Goal: Task Accomplishment & Management: Manage account settings

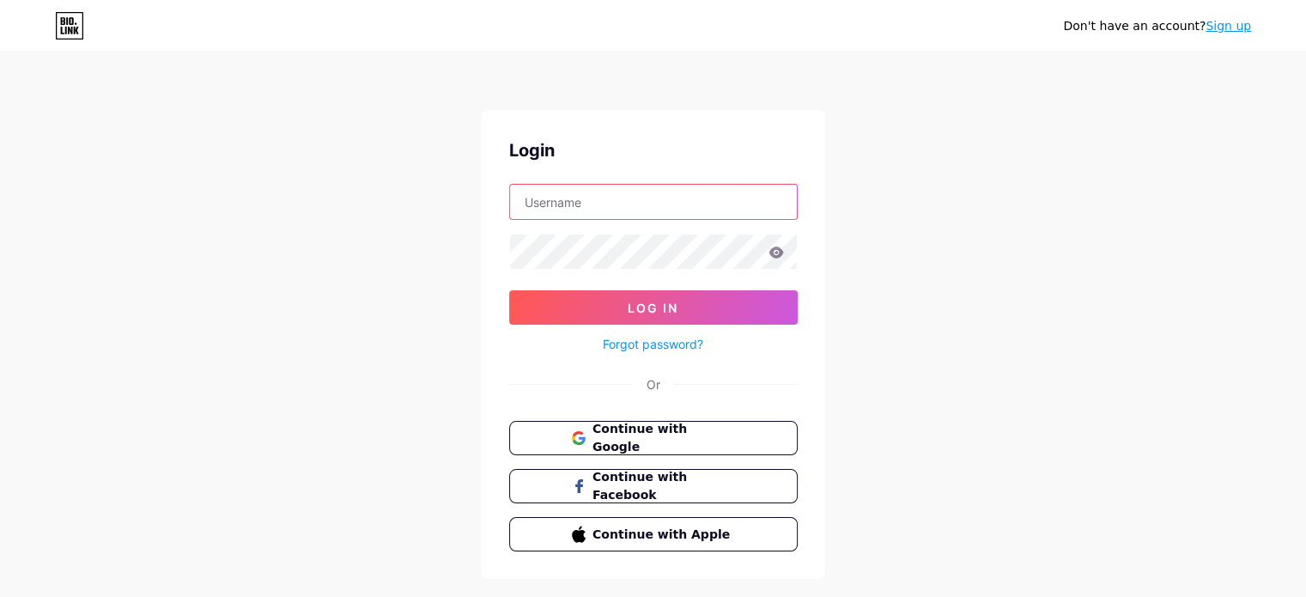
type input "[EMAIL_ADDRESS][DOMAIN_NAME]"
click at [780, 252] on icon at bounding box center [775, 251] width 15 height 11
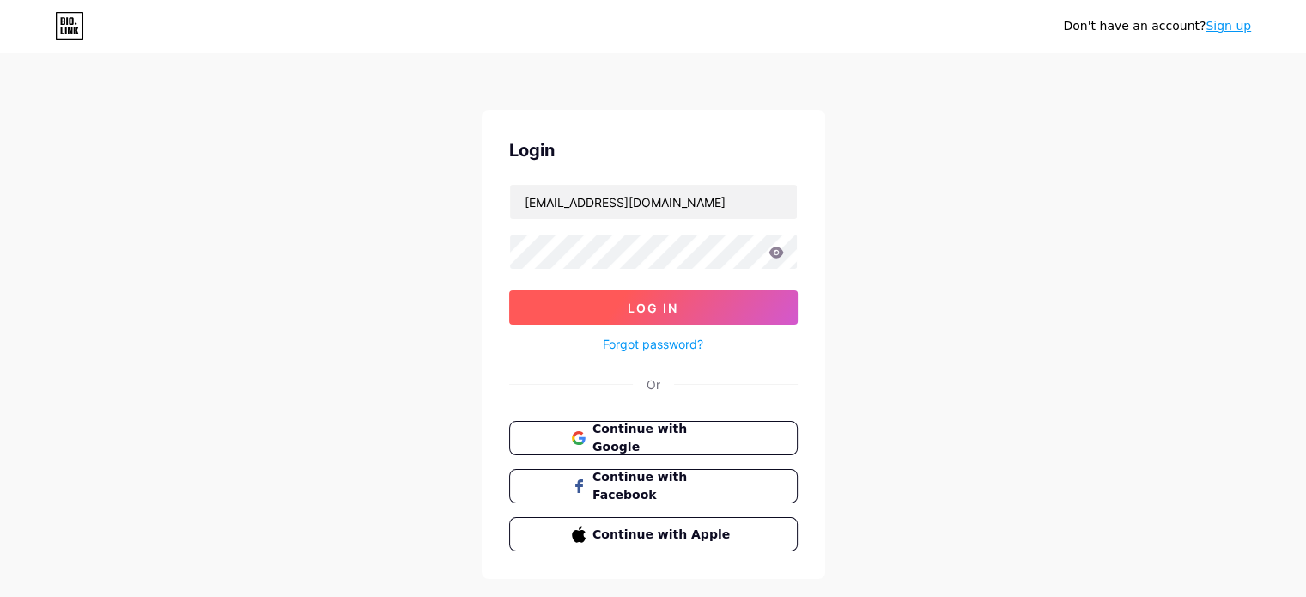
click at [661, 307] on span "Log In" at bounding box center [653, 308] width 51 height 15
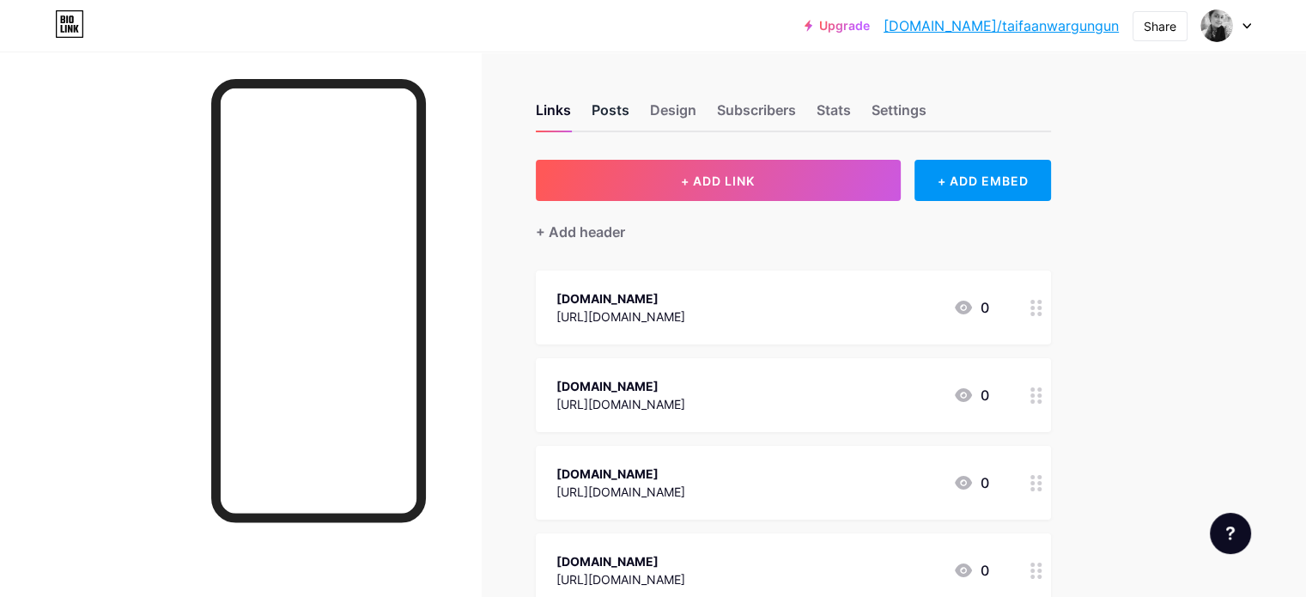
click at [629, 108] on div "Posts" at bounding box center [611, 115] width 38 height 31
click at [1248, 20] on div at bounding box center [1226, 25] width 50 height 31
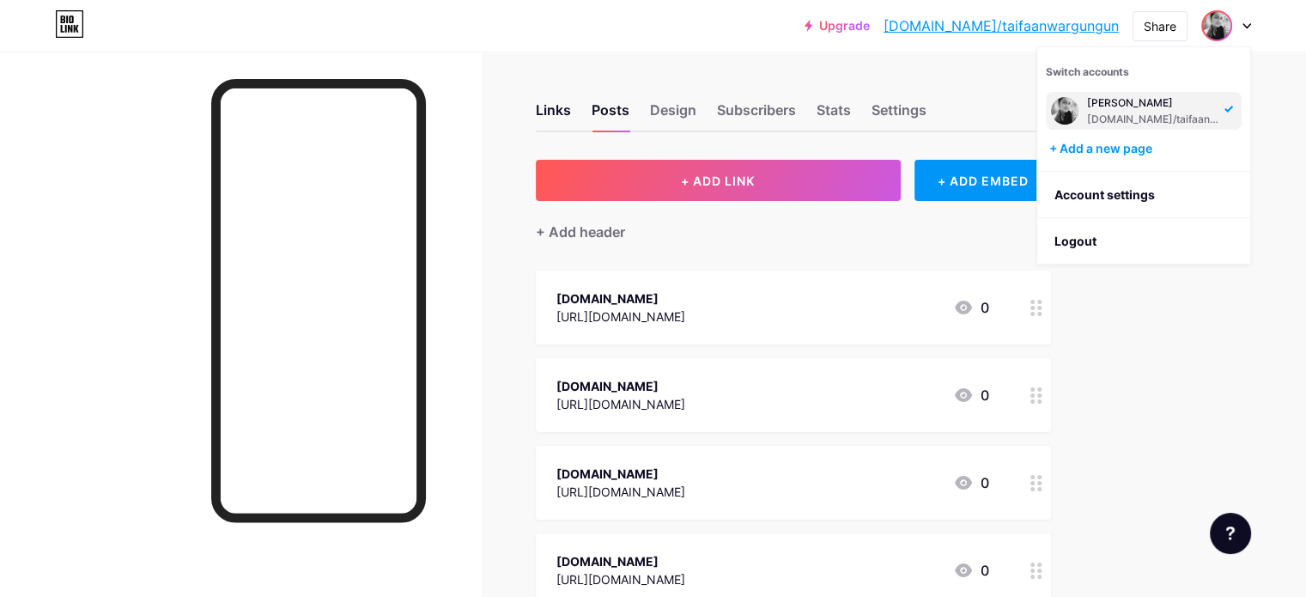
click at [1076, 118] on span at bounding box center [1064, 110] width 27 height 27
click at [1105, 183] on link "Account settings" at bounding box center [1143, 195] width 213 height 46
click at [567, 25] on div "Upgrade [DOMAIN_NAME]/taifaa... [DOMAIN_NAME]/taifaanwargungun Share Switch acc…" at bounding box center [653, 25] width 1306 height 31
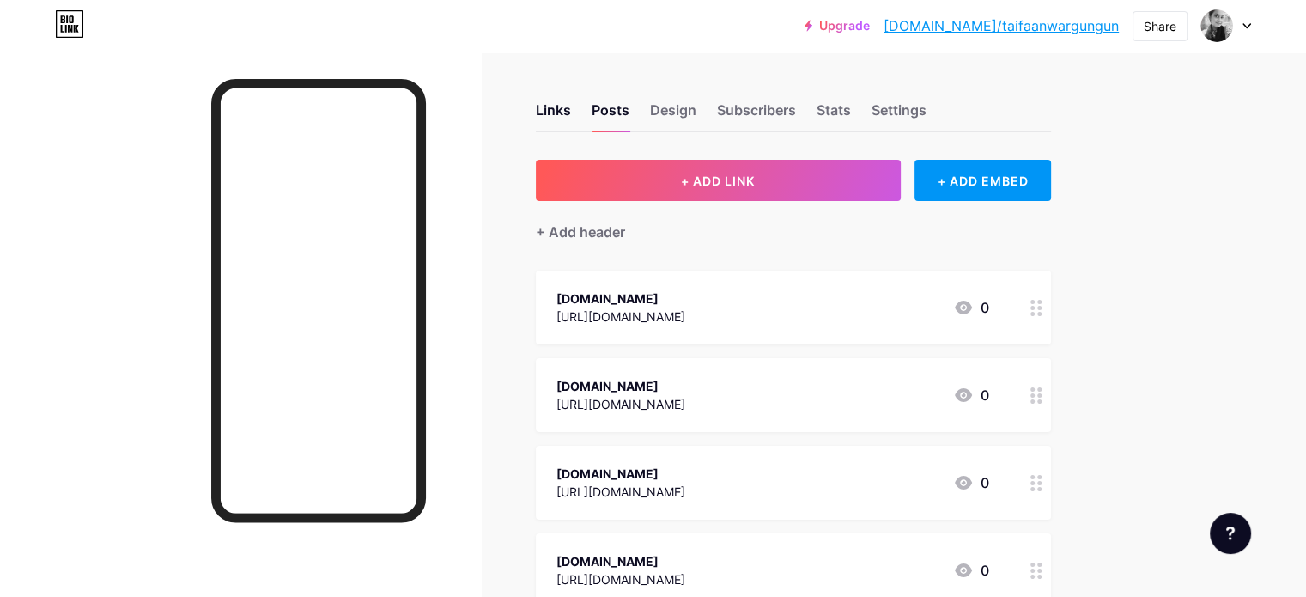
click at [168, 95] on div at bounding box center [240, 350] width 481 height 597
click at [1246, 11] on div at bounding box center [1226, 25] width 50 height 31
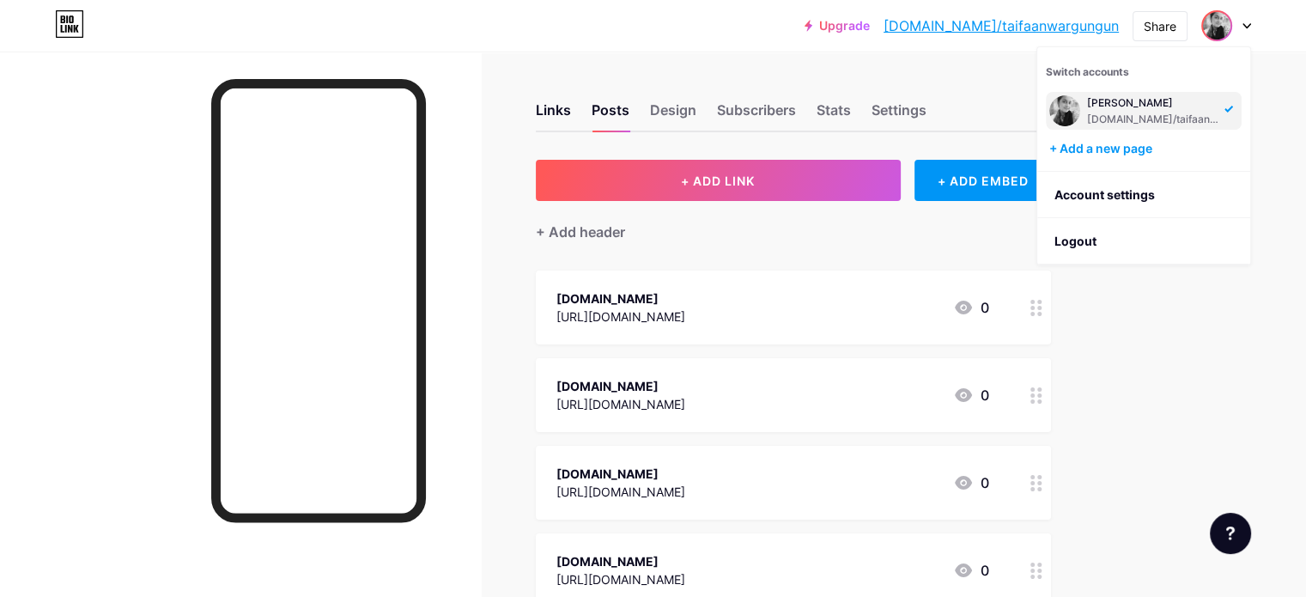
click at [1223, 18] on img at bounding box center [1216, 25] width 27 height 27
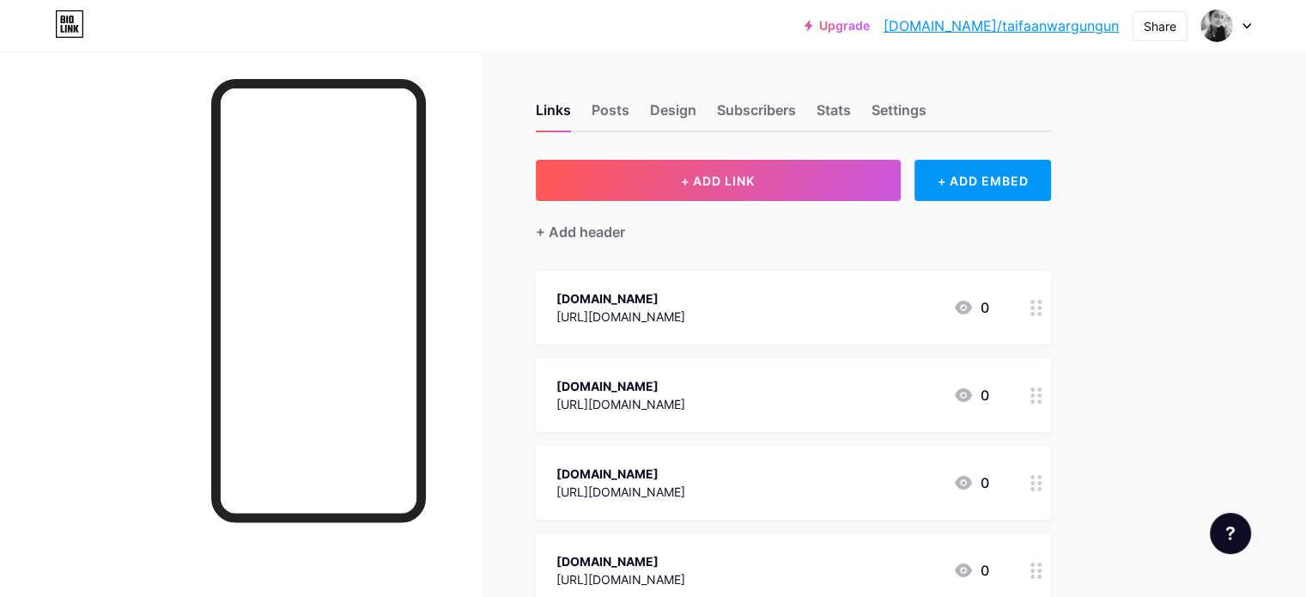
click at [1240, 20] on div at bounding box center [1226, 25] width 50 height 31
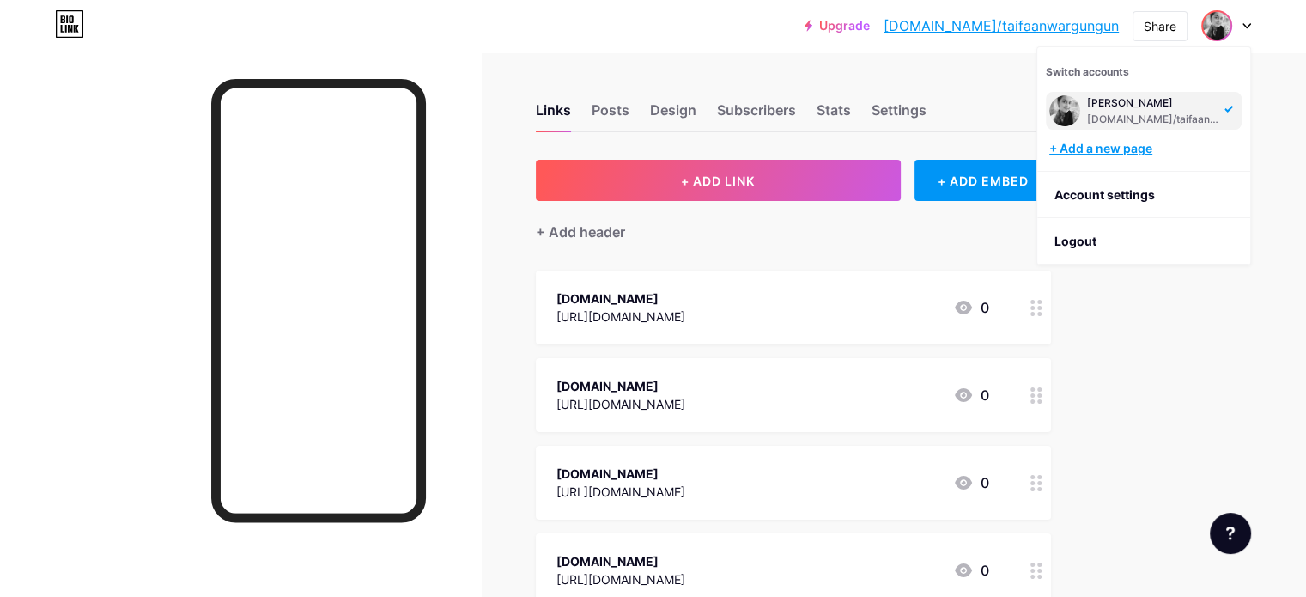
click at [1105, 152] on div "+ Add a new page" at bounding box center [1145, 148] width 192 height 17
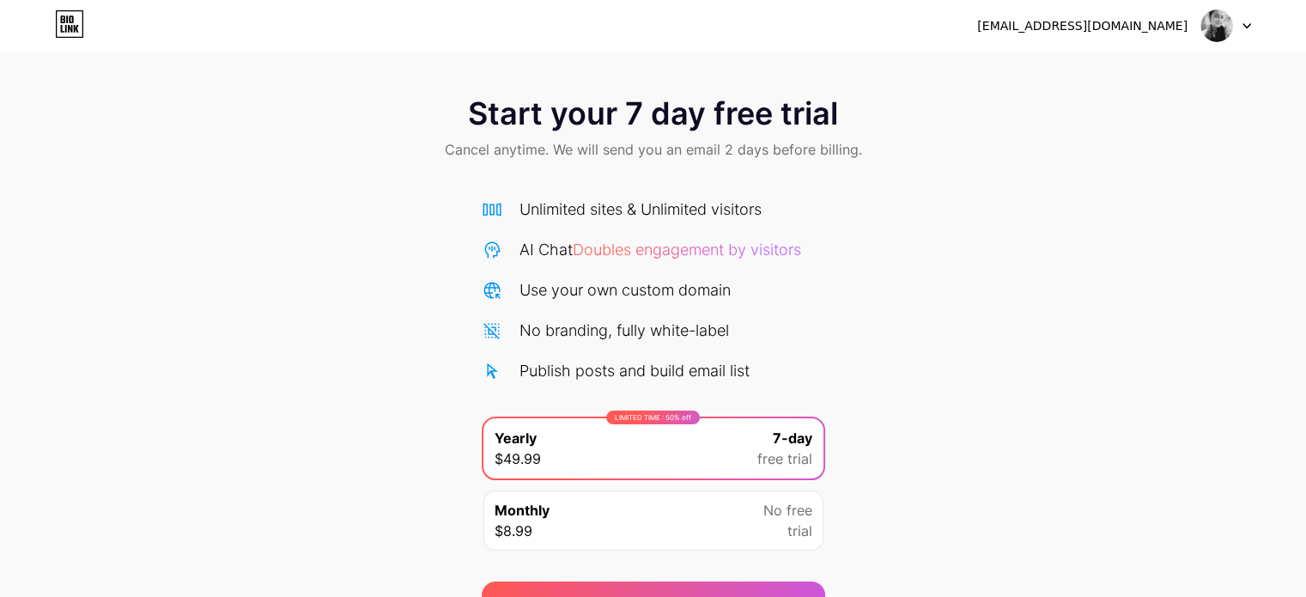
click at [1248, 15] on div at bounding box center [1226, 25] width 50 height 31
click at [986, 102] on div "Start your 7 day free trial Cancel anytime. We will send you an email 2 days be…" at bounding box center [653, 129] width 1306 height 101
click at [1145, 26] on div "[EMAIL_ADDRESS][DOMAIN_NAME]" at bounding box center [1082, 26] width 210 height 18
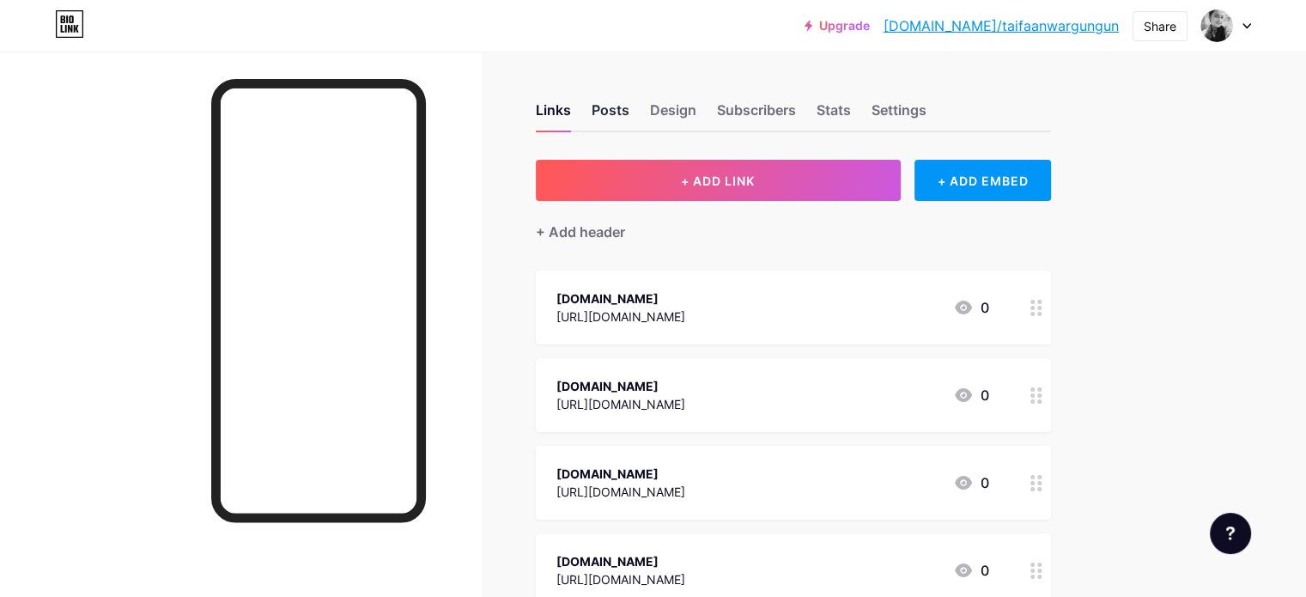
click at [629, 110] on div "Posts" at bounding box center [611, 115] width 38 height 31
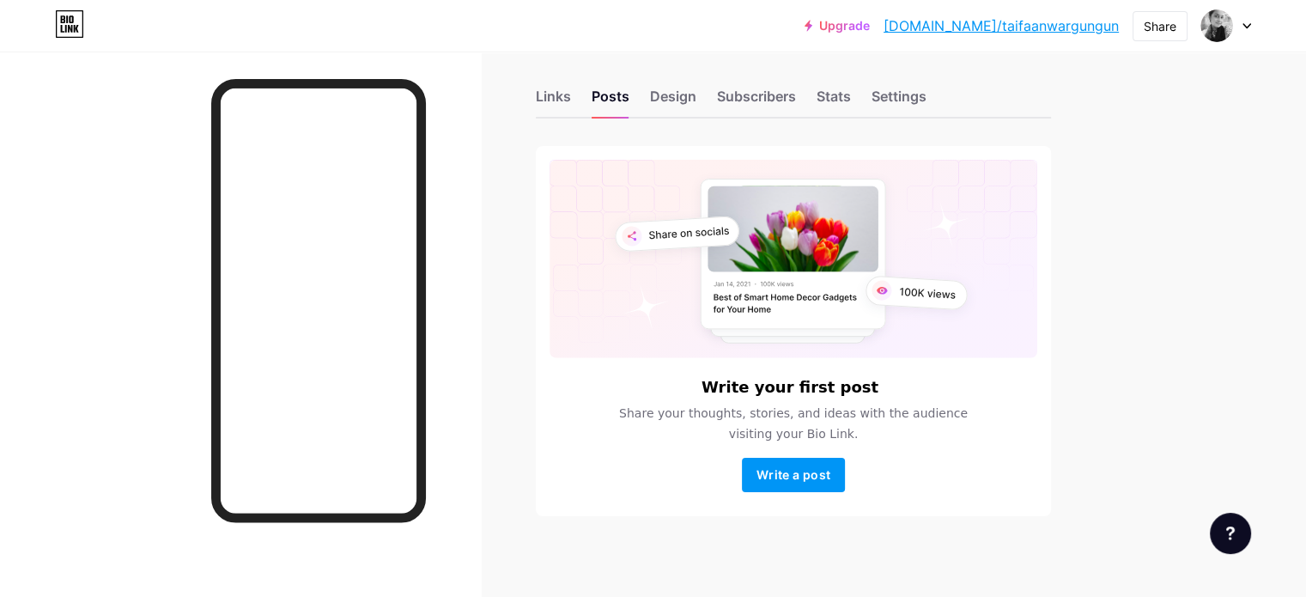
scroll to position [18, 0]
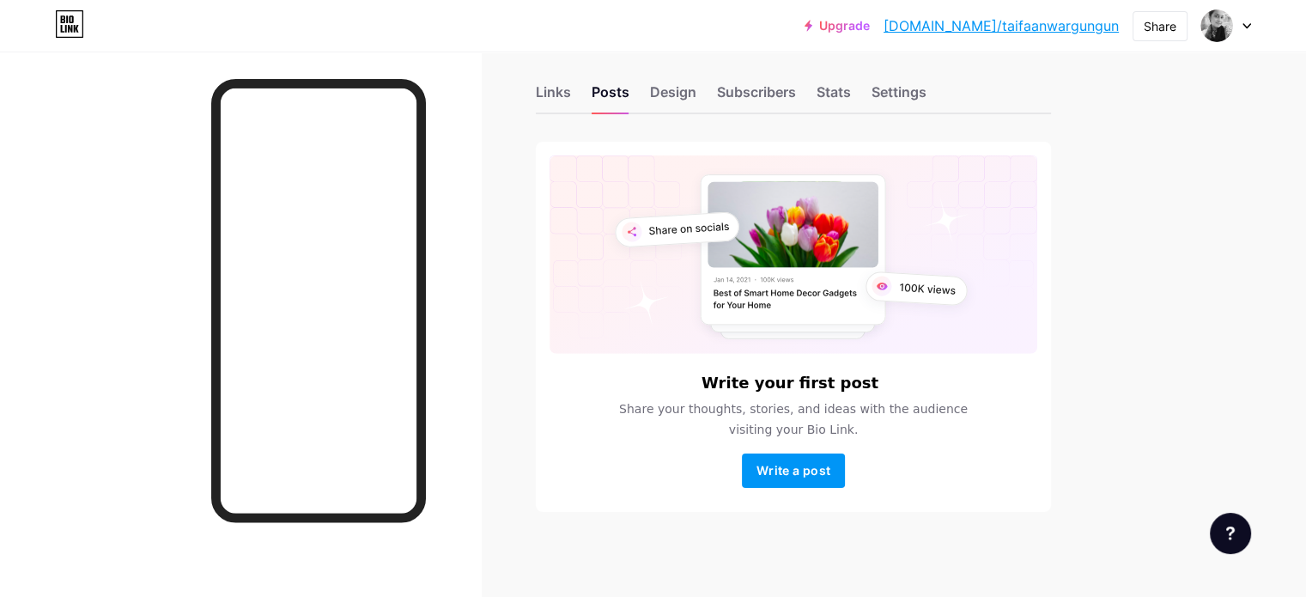
drag, startPoint x: 687, startPoint y: 415, endPoint x: 1058, endPoint y: 402, distance: 371.1
click at [988, 402] on span "Share your thoughts, stories, and ideas with the audience visiting your Bio Lin…" at bounding box center [793, 418] width 390 height 41
click at [830, 468] on span "Write a post" at bounding box center [793, 470] width 74 height 15
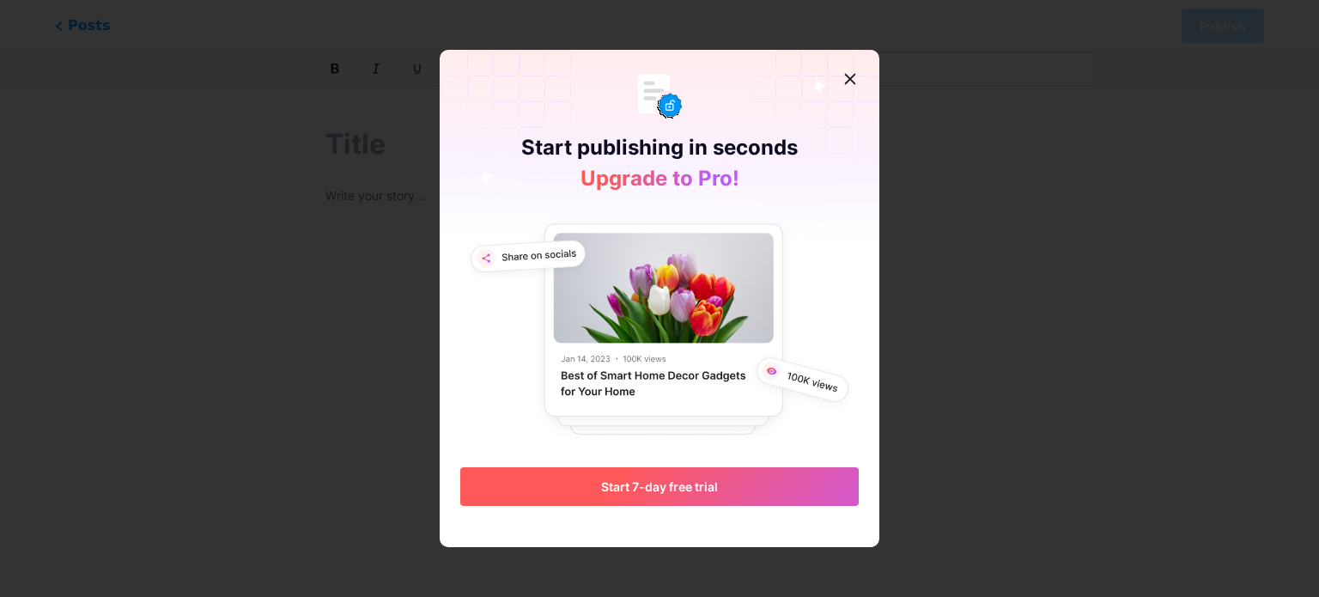
click at [678, 487] on span "Start 7-day free trial" at bounding box center [659, 486] width 117 height 15
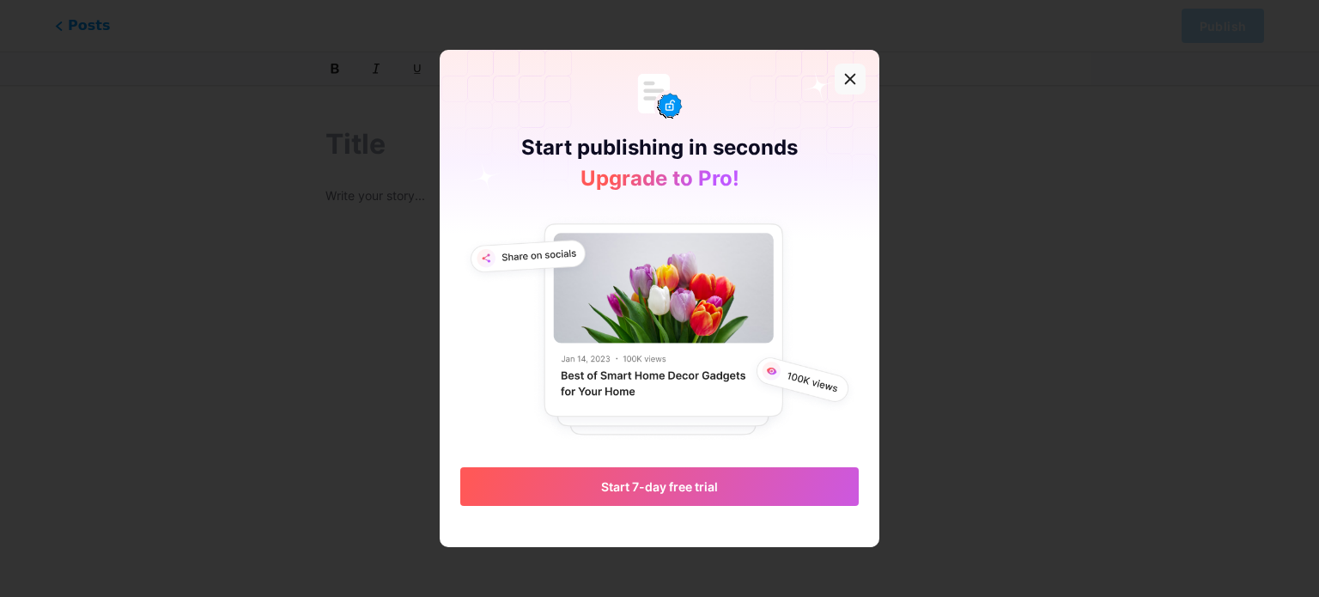
click at [854, 82] on icon at bounding box center [850, 79] width 14 height 14
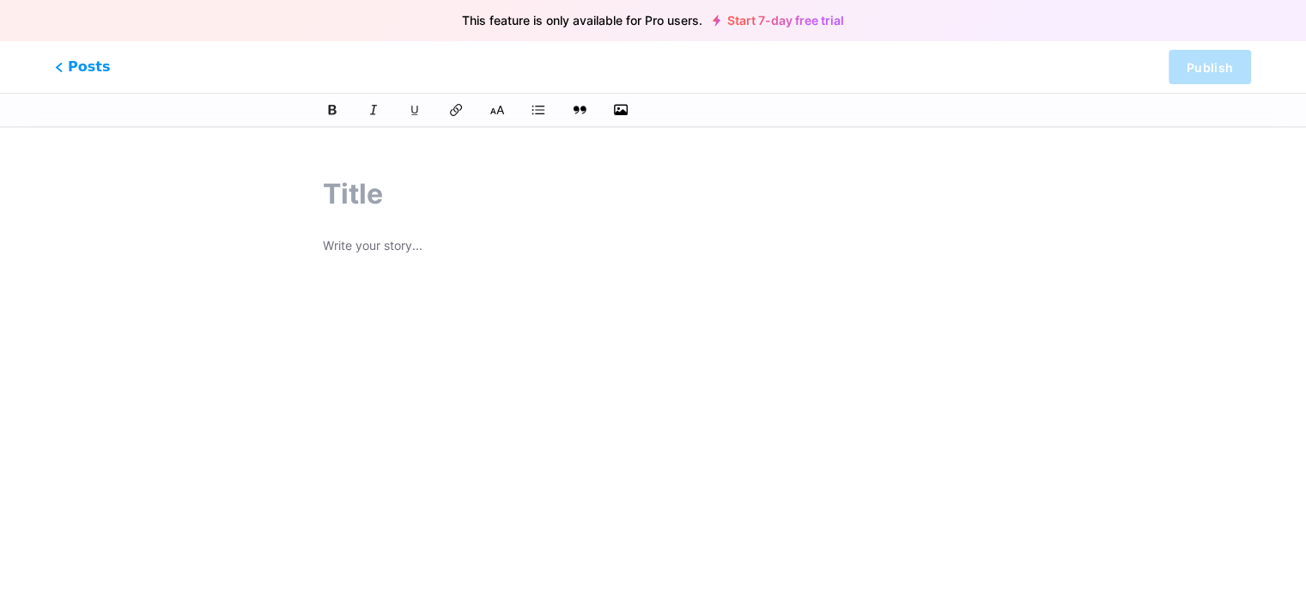
click at [361, 204] on input "text" at bounding box center [653, 193] width 660 height 41
click at [331, 208] on input "text" at bounding box center [653, 193] width 660 height 41
click at [66, 58] on span "Posts" at bounding box center [82, 67] width 61 height 22
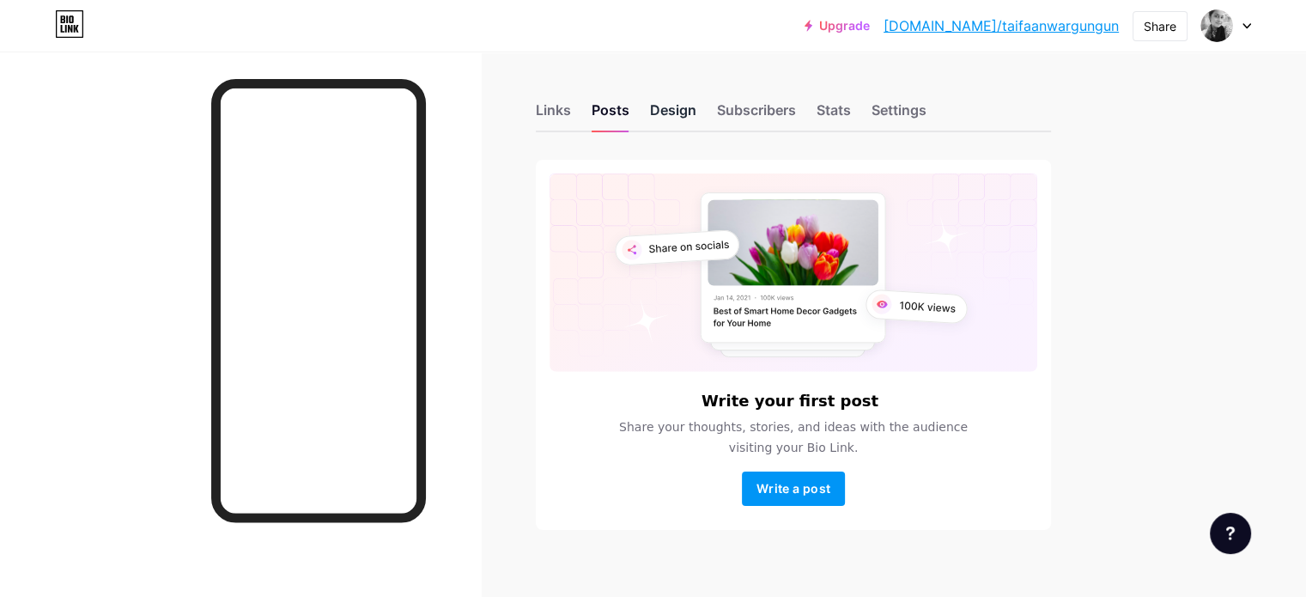
click at [696, 106] on div "Design" at bounding box center [673, 115] width 46 height 31
click at [796, 113] on div "Subscribers" at bounding box center [756, 115] width 79 height 31
click at [851, 112] on div "Stats" at bounding box center [834, 115] width 34 height 31
click at [571, 109] on div "Links" at bounding box center [553, 115] width 35 height 31
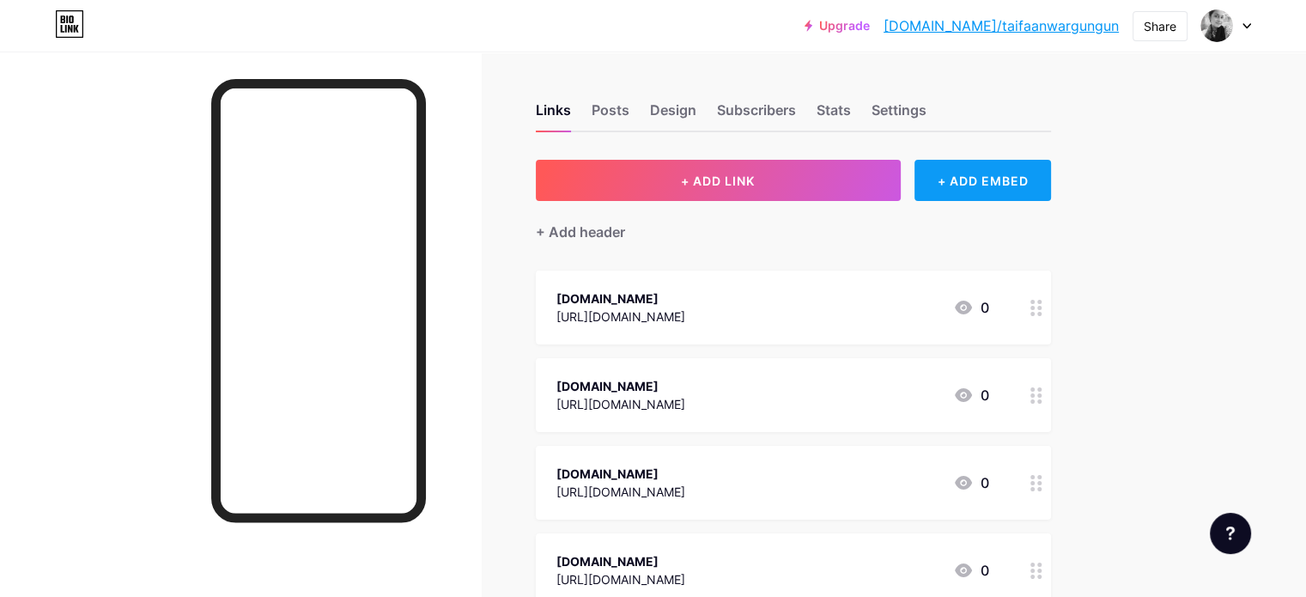
click at [1051, 180] on div "+ ADD EMBED" at bounding box center [982, 180] width 137 height 41
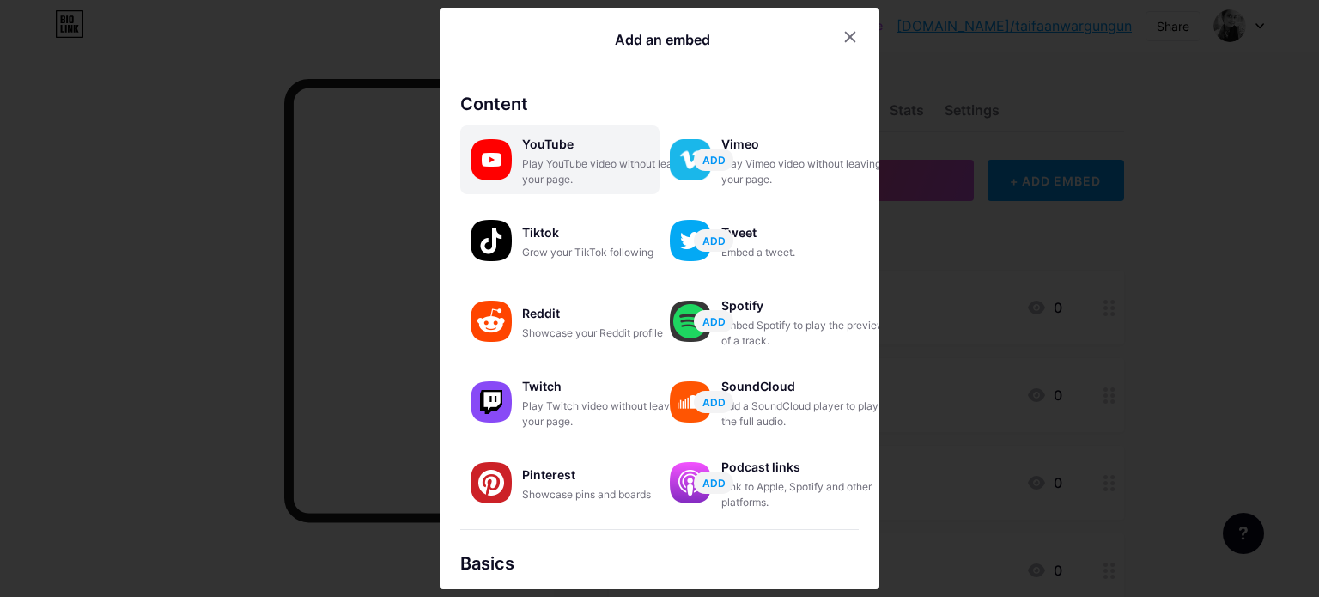
click at [570, 153] on div "YouTube" at bounding box center [608, 144] width 172 height 24
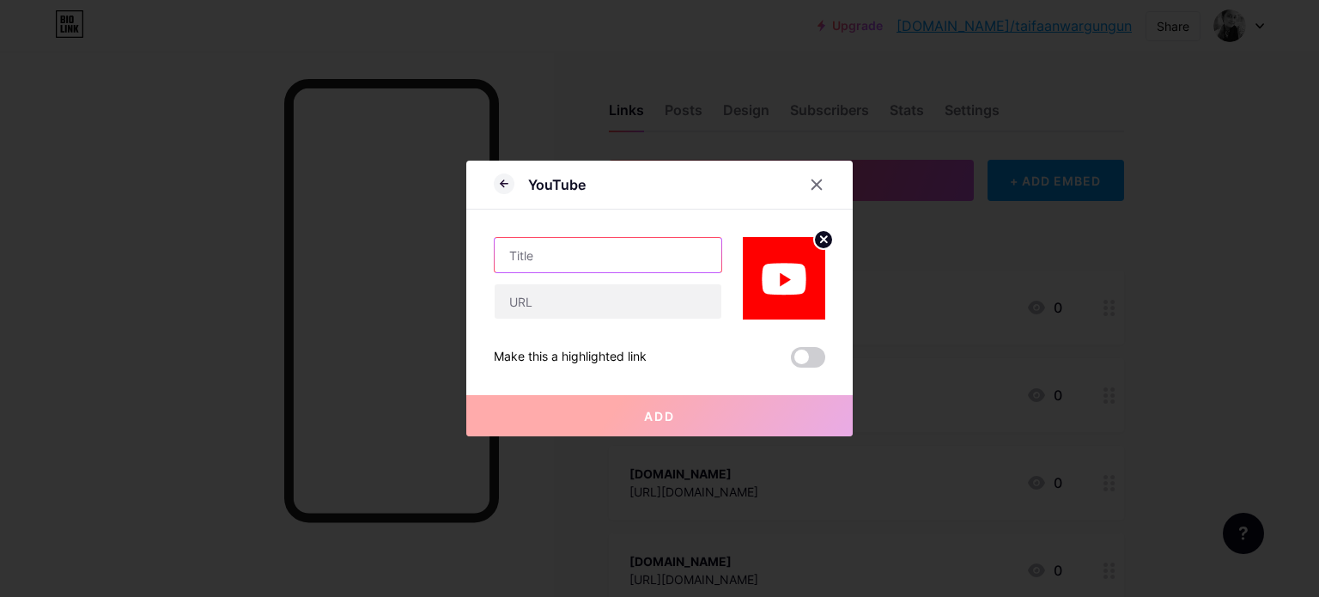
click at [552, 264] on input "text" at bounding box center [608, 255] width 227 height 34
click at [813, 185] on icon at bounding box center [817, 185] width 14 height 14
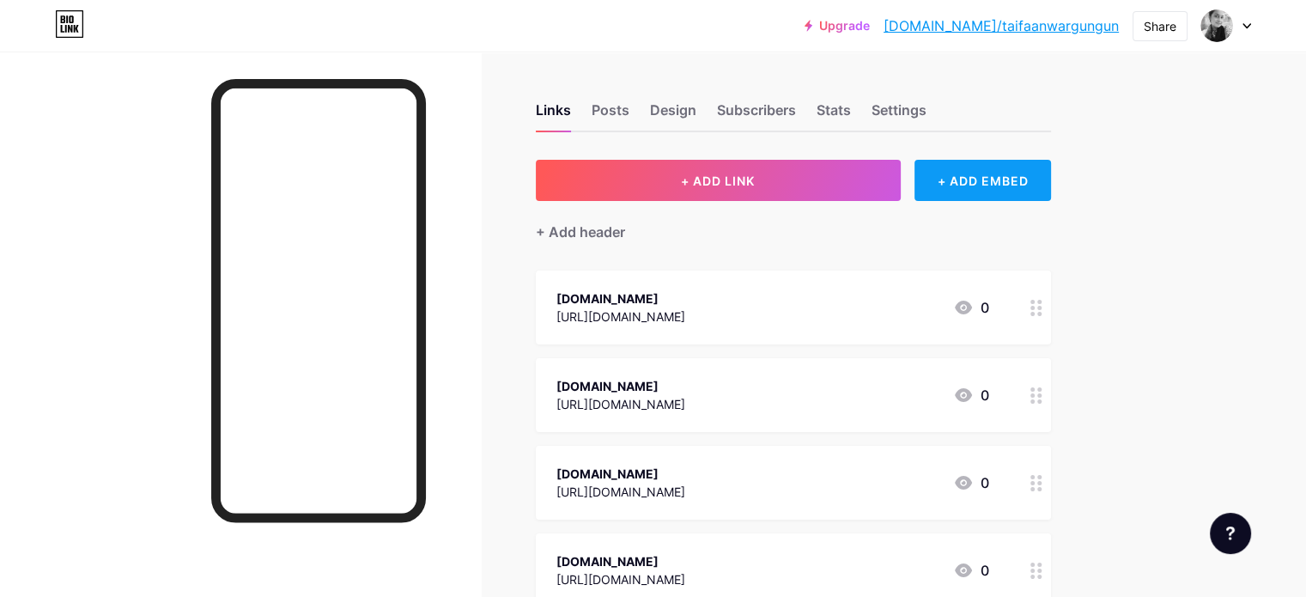
click at [1051, 188] on div "+ ADD EMBED" at bounding box center [982, 180] width 137 height 41
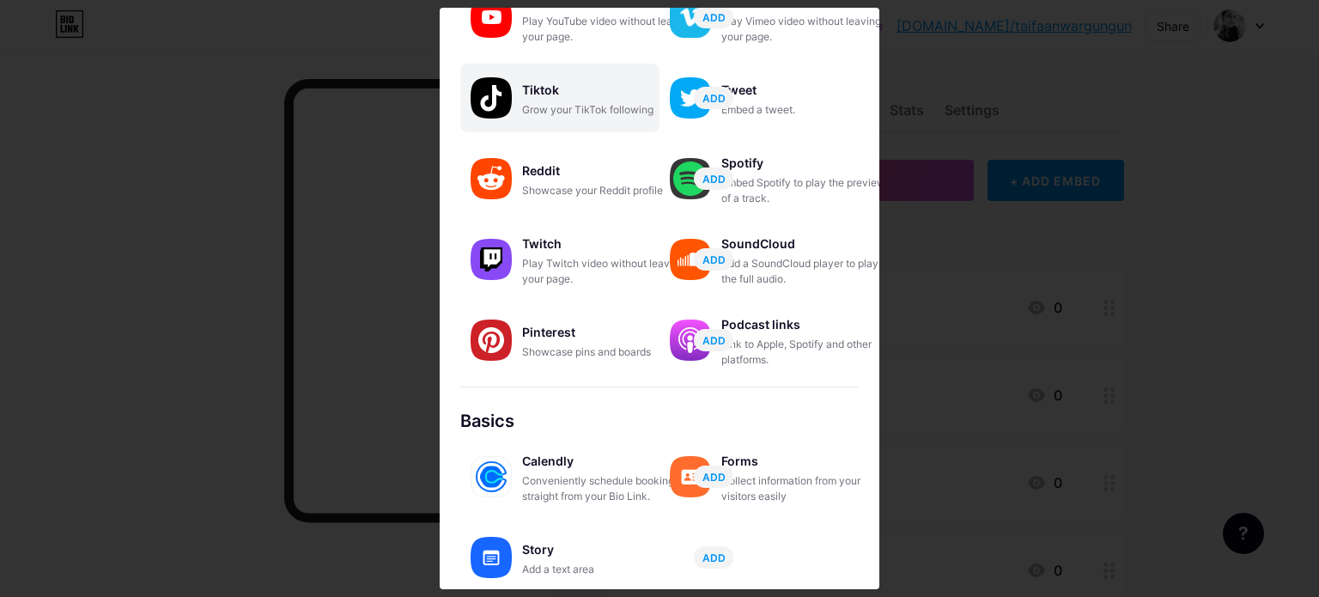
scroll to position [172, 0]
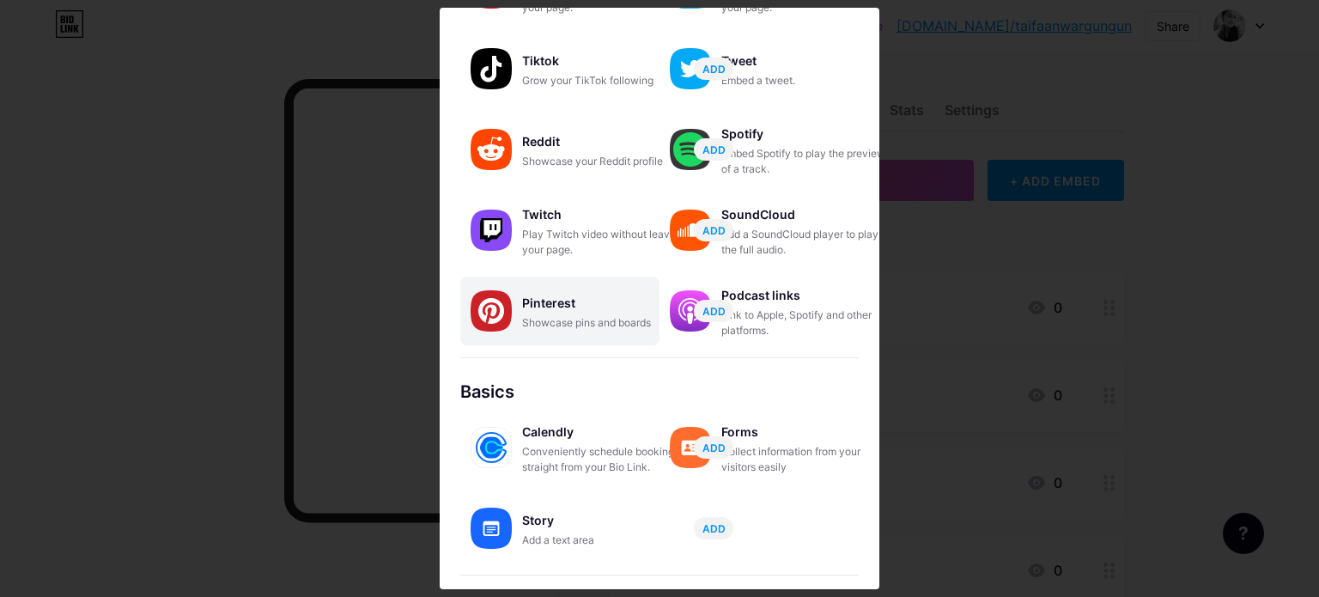
click at [557, 312] on div "Pinterest" at bounding box center [608, 303] width 172 height 24
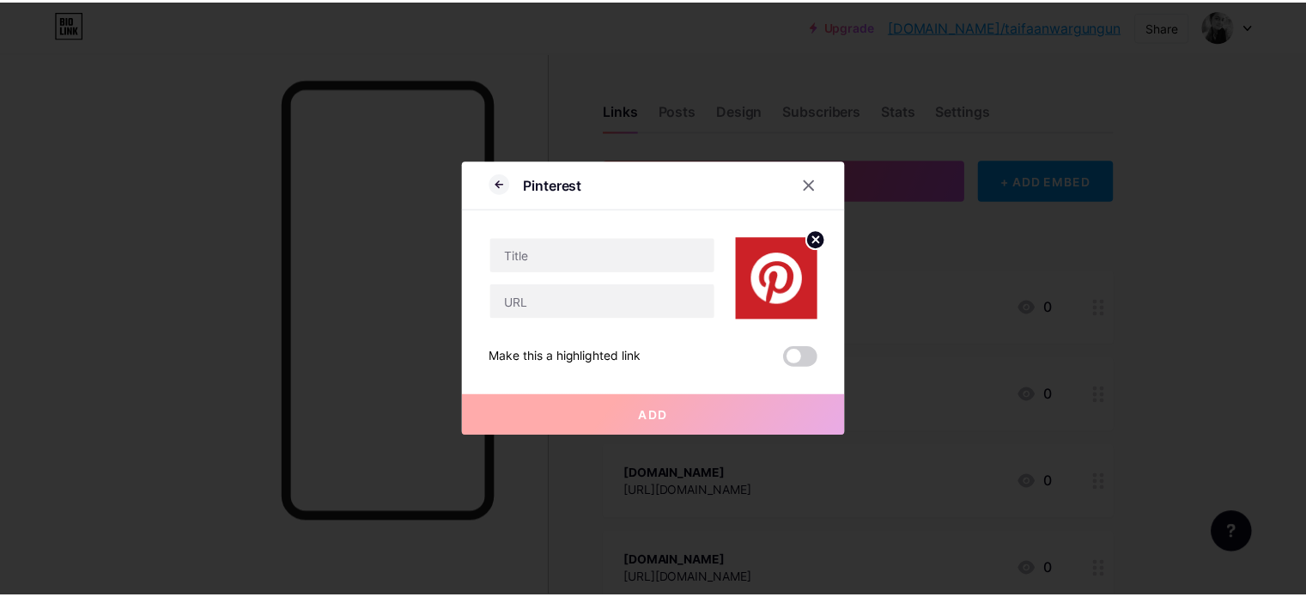
scroll to position [0, 0]
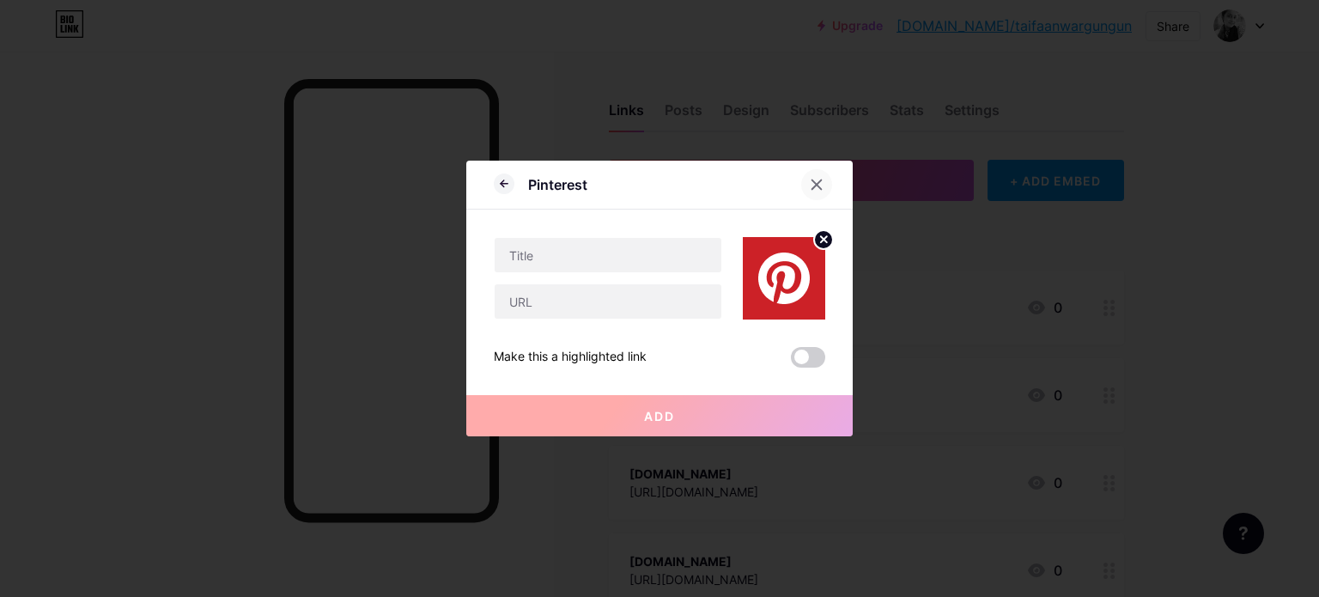
click at [817, 179] on icon at bounding box center [817, 185] width 14 height 14
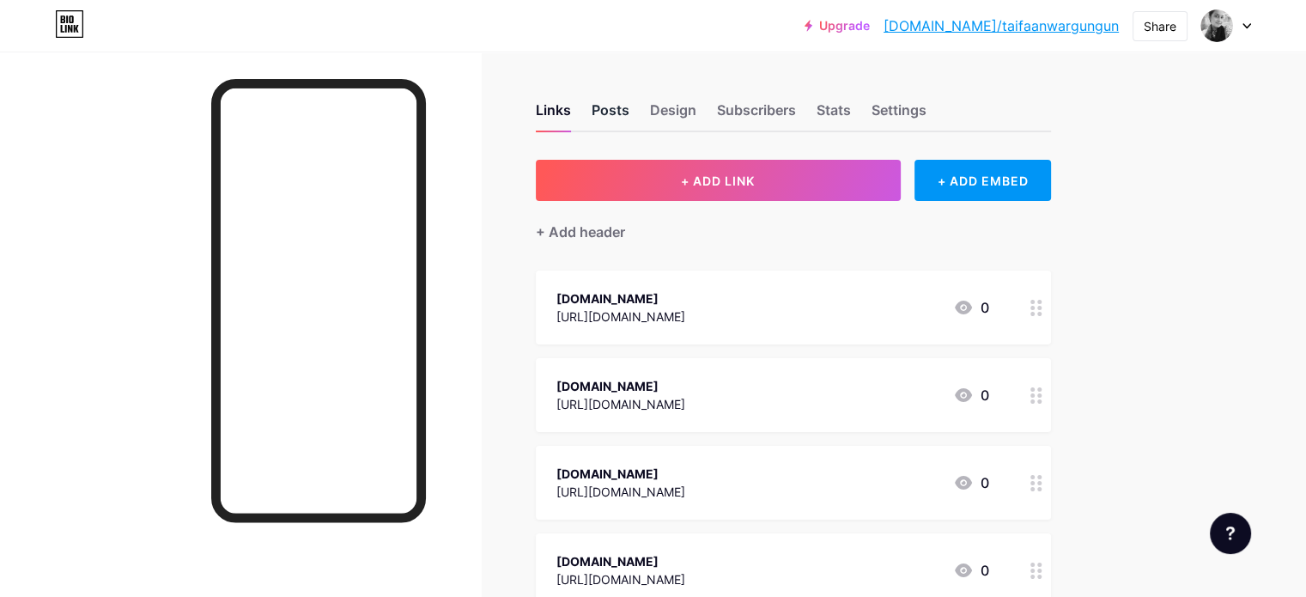
click at [629, 107] on div "Posts" at bounding box center [611, 115] width 38 height 31
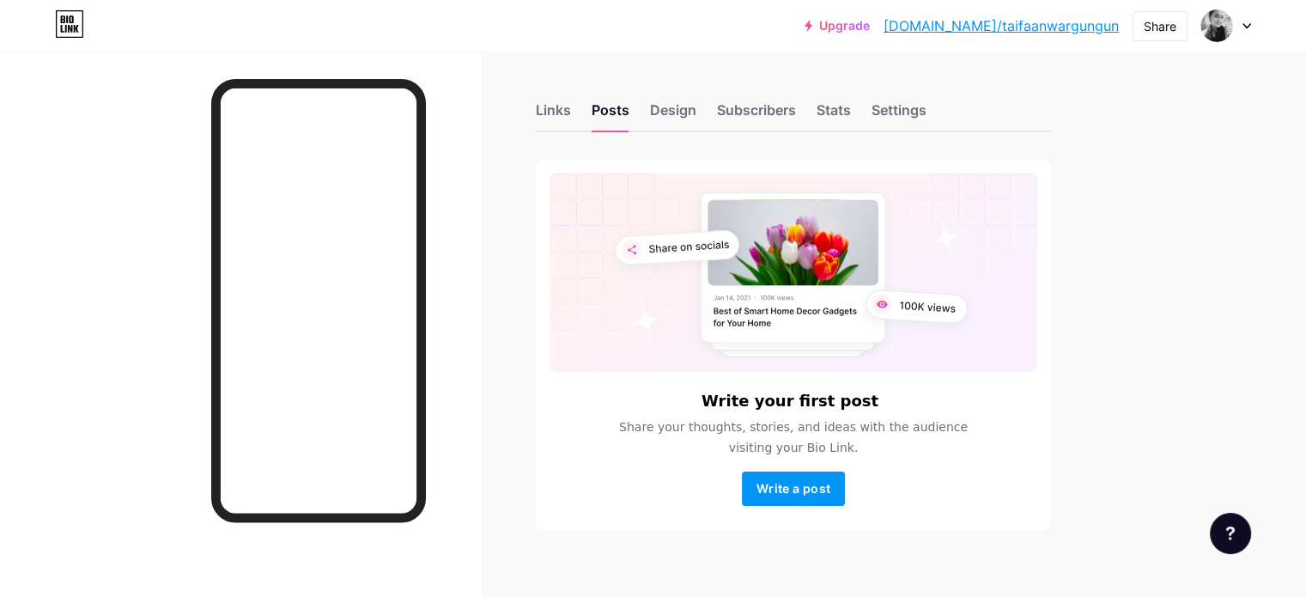
click at [777, 98] on div "Links Posts Design Subscribers Stats Settings" at bounding box center [793, 102] width 515 height 60
click at [696, 112] on div "Design" at bounding box center [673, 115] width 46 height 31
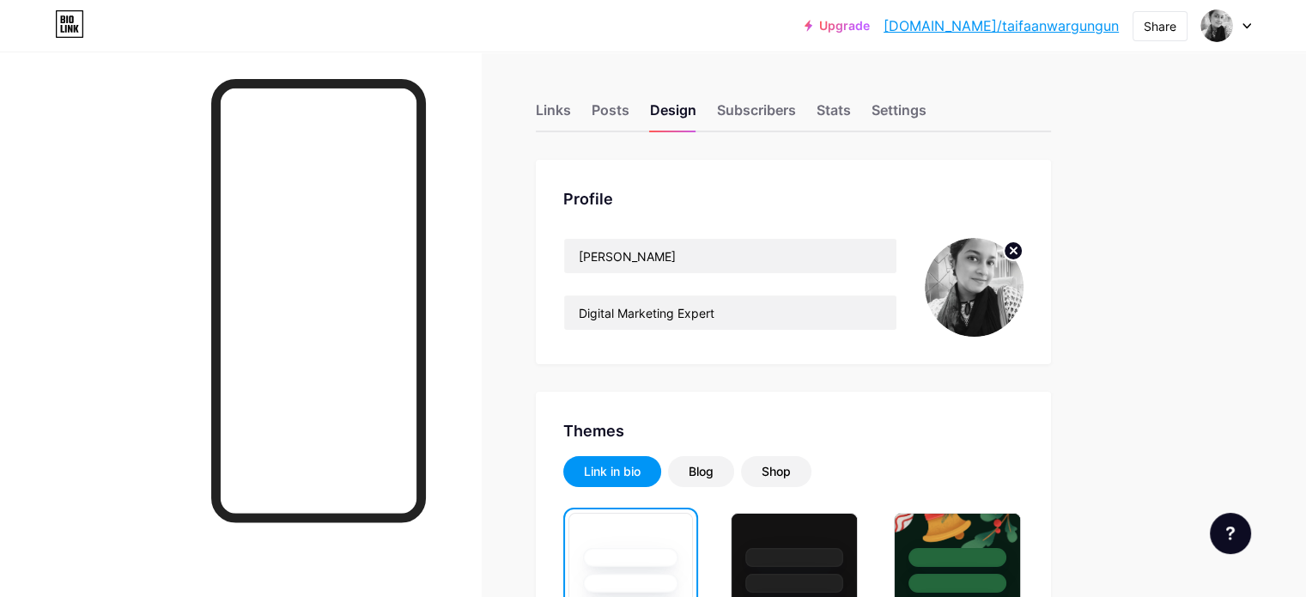
click at [1017, 252] on icon at bounding box center [1014, 250] width 6 height 6
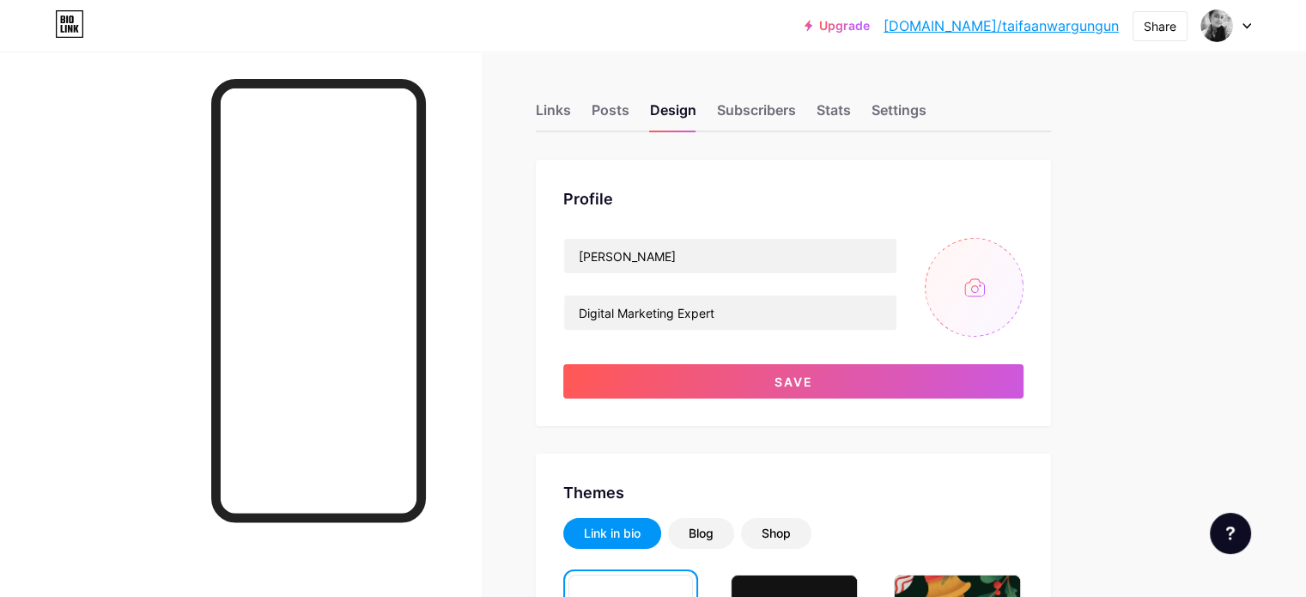
click at [1023, 284] on input "file" at bounding box center [974, 287] width 99 height 99
type input "C:\fakepath\Untitled design (5).png"
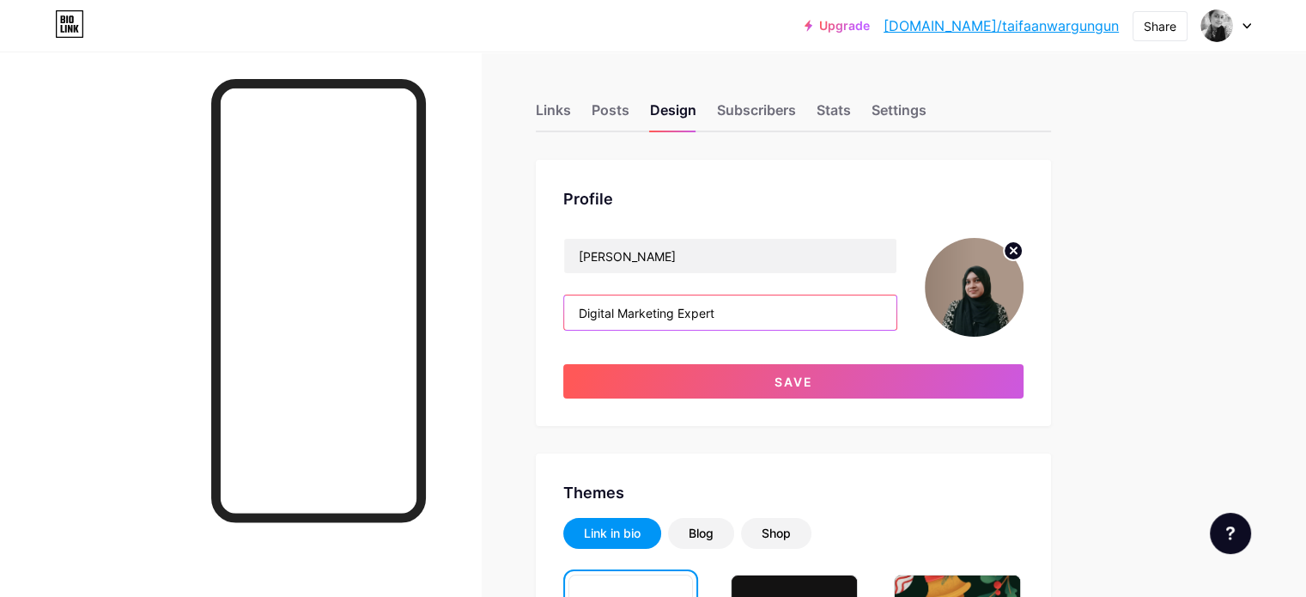
click at [801, 308] on input "Digital Marketing Expert" at bounding box center [730, 312] width 332 height 34
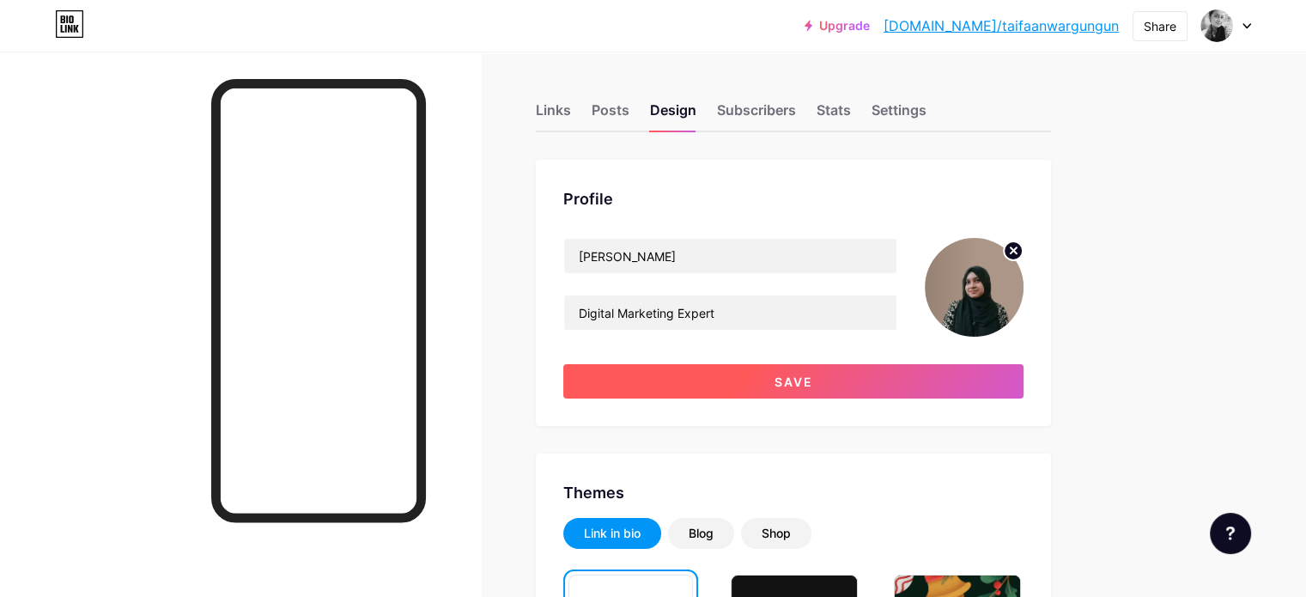
click at [832, 374] on button "Save" at bounding box center [793, 381] width 460 height 34
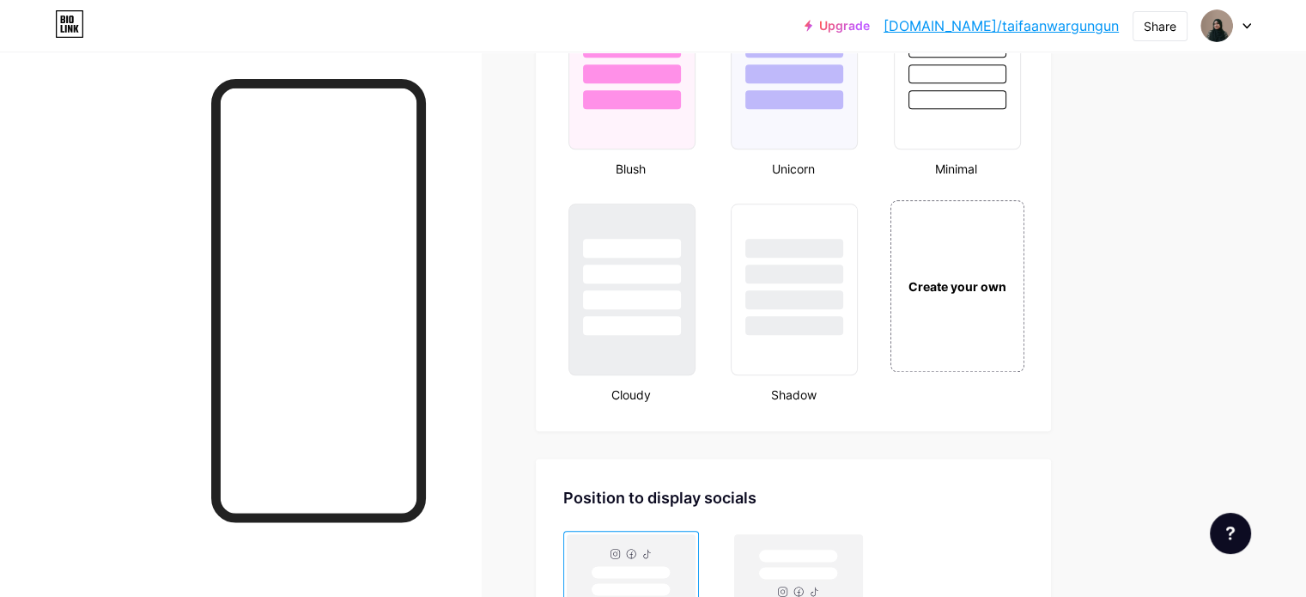
scroll to position [1889, 0]
click at [998, 292] on div "Create your own" at bounding box center [957, 285] width 138 height 177
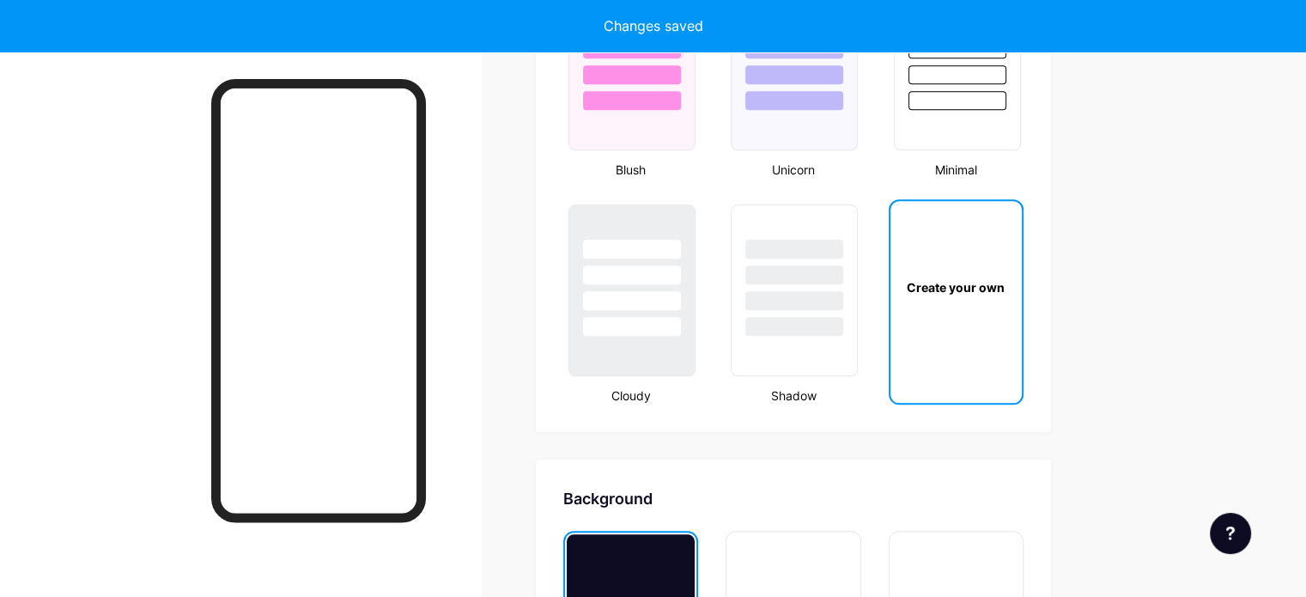
click at [1022, 298] on div "Create your own" at bounding box center [955, 287] width 131 height 172
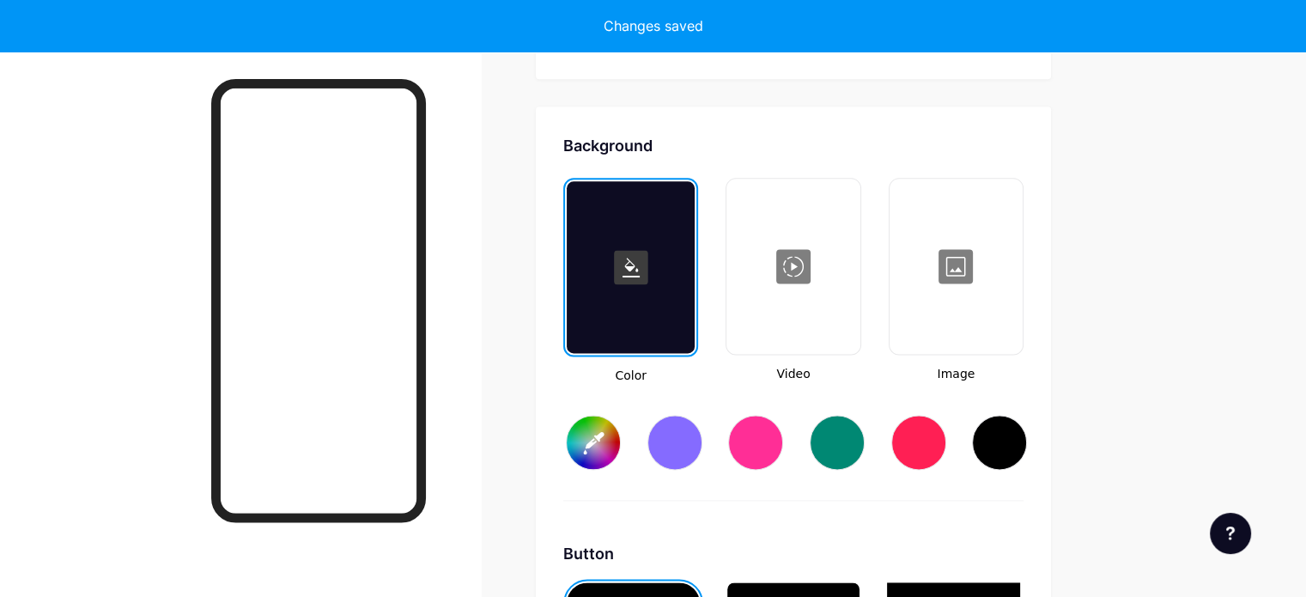
scroll to position [2274, 0]
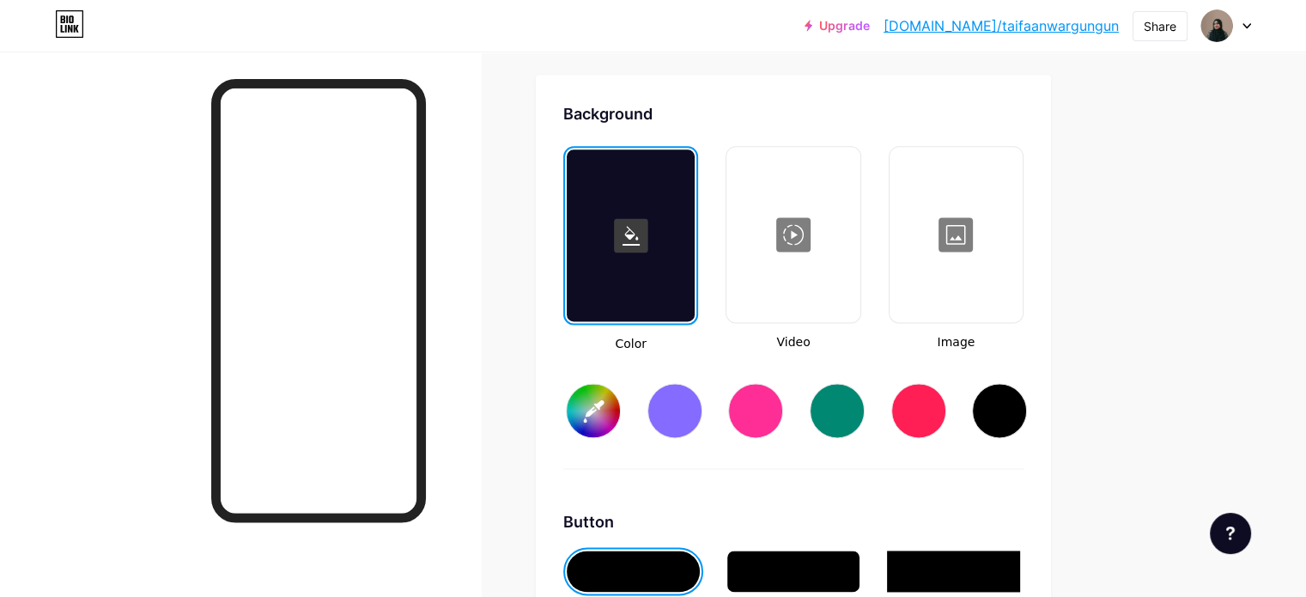
type input "#ffffff"
type input "#000000"
click at [702, 410] on div at bounding box center [674, 410] width 55 height 55
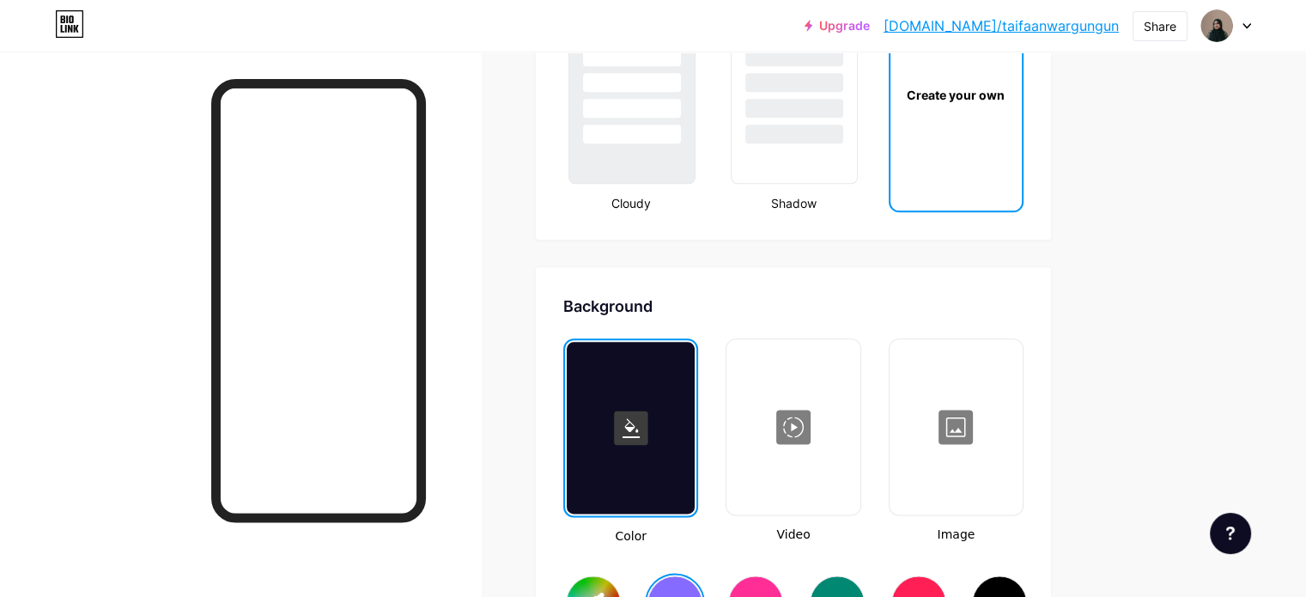
scroll to position [2188, 0]
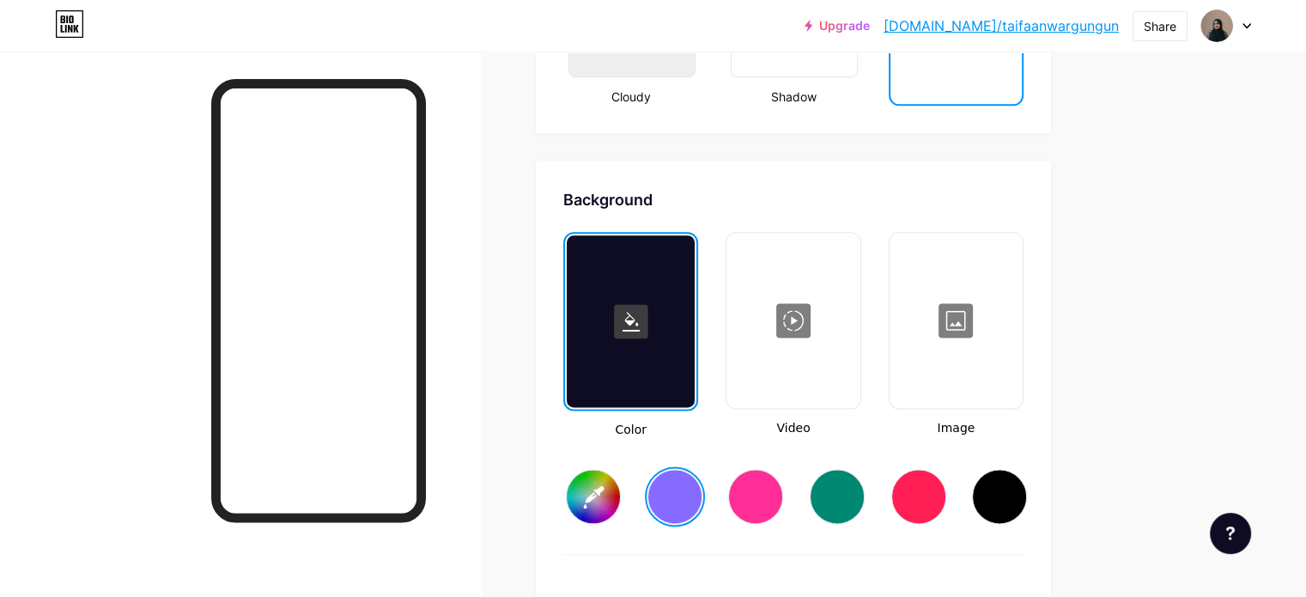
click at [1021, 337] on div at bounding box center [956, 320] width 130 height 172
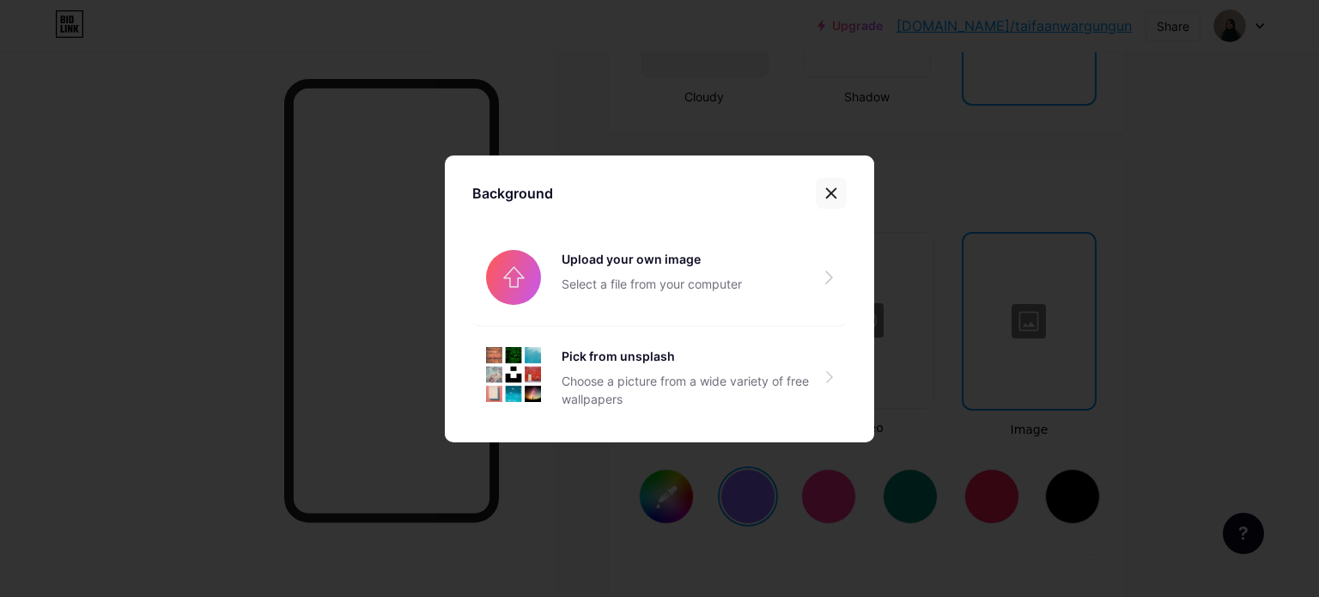
click at [827, 190] on icon at bounding box center [831, 193] width 14 height 14
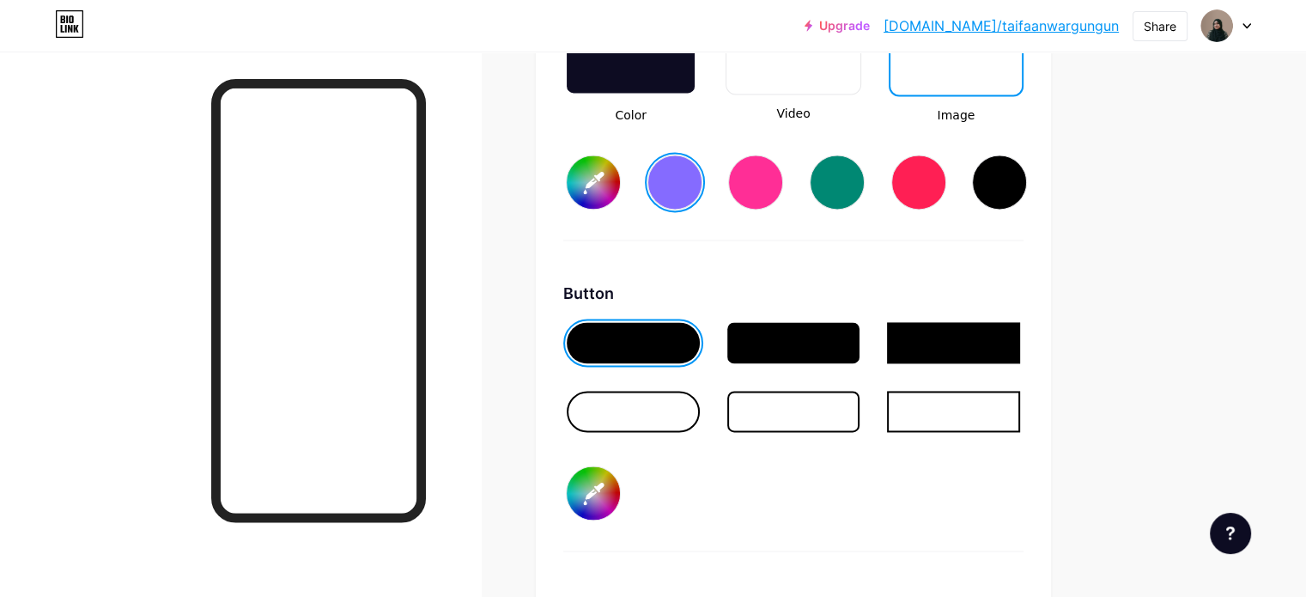
scroll to position [2531, 0]
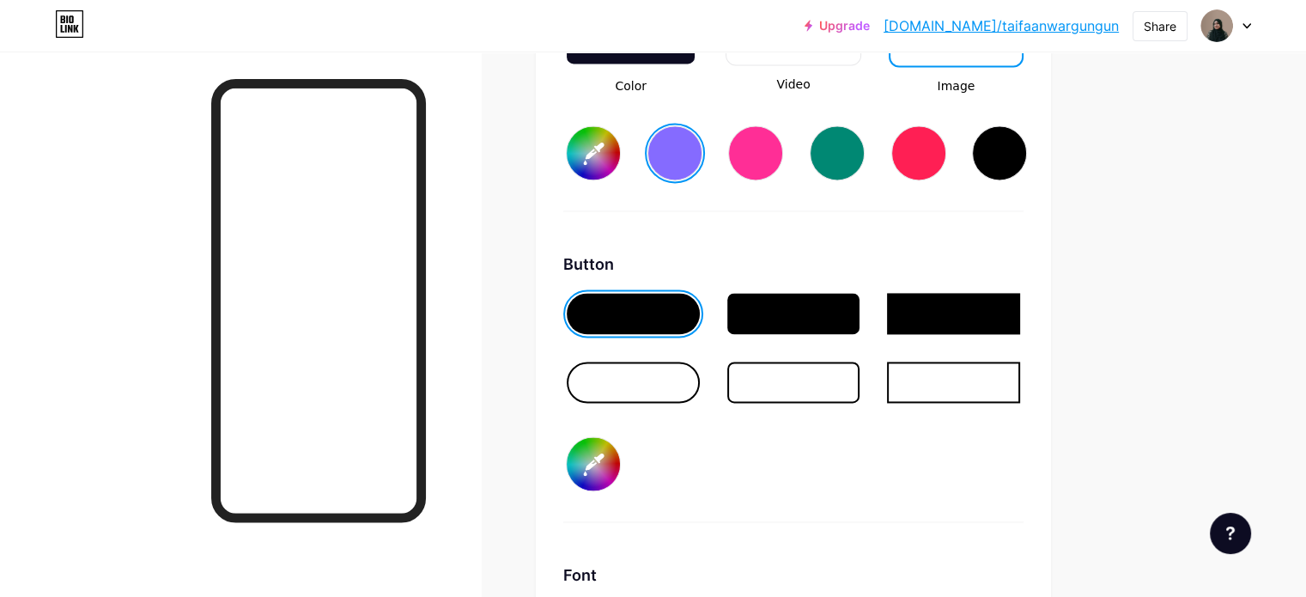
click at [860, 308] on div at bounding box center [793, 313] width 133 height 41
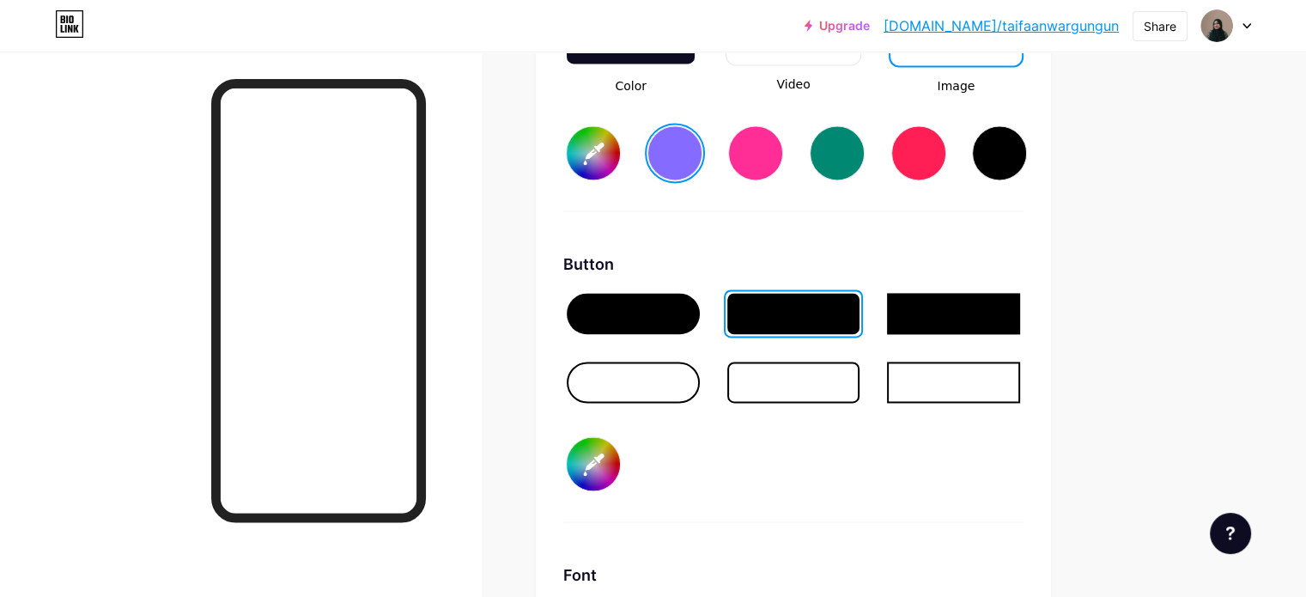
click at [702, 154] on div at bounding box center [674, 152] width 55 height 55
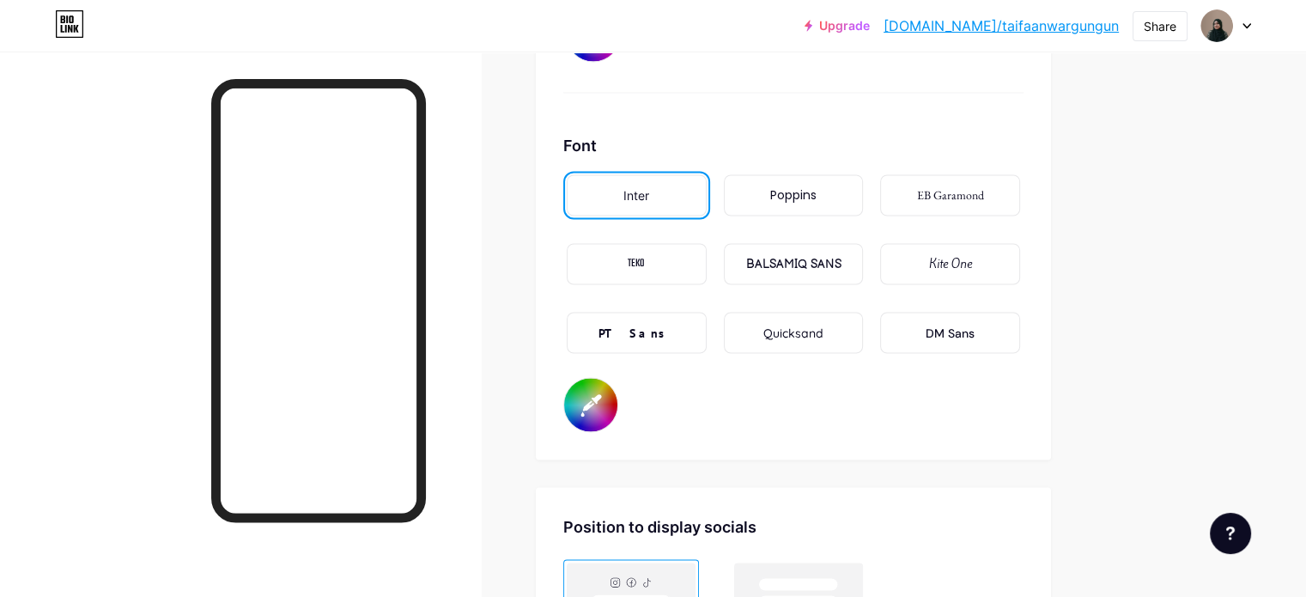
scroll to position [2875, 0]
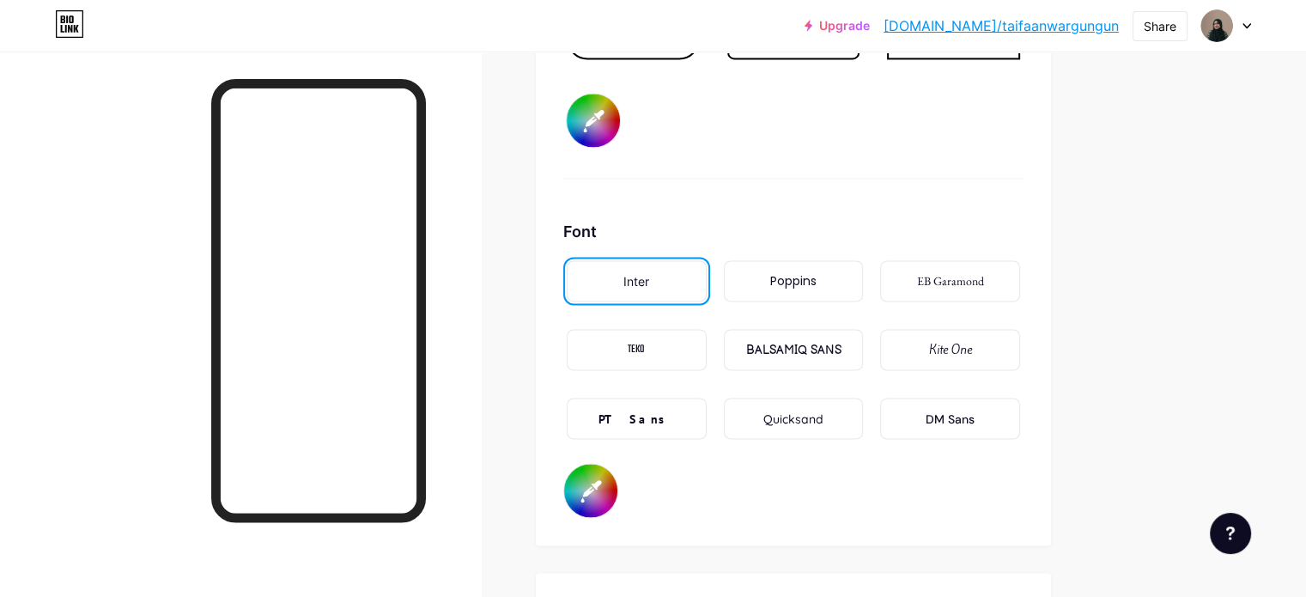
click at [984, 273] on div "EB Garamond" at bounding box center [950, 281] width 67 height 18
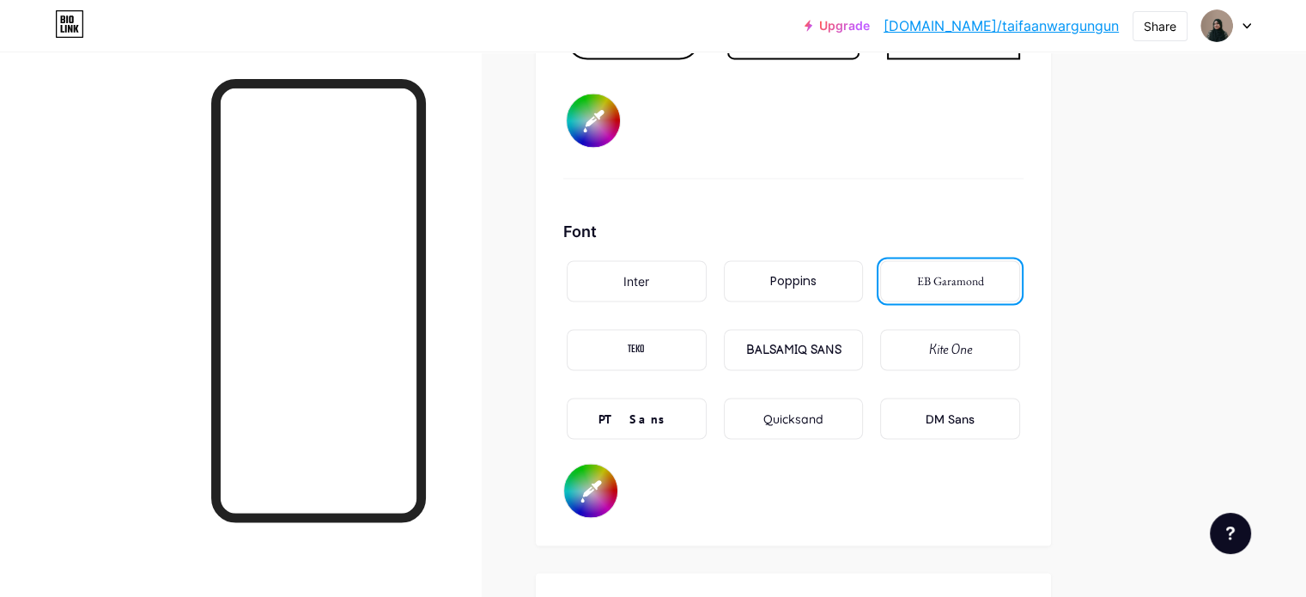
click at [841, 347] on div "BALSAMIQ SANS" at bounding box center [792, 350] width 95 height 18
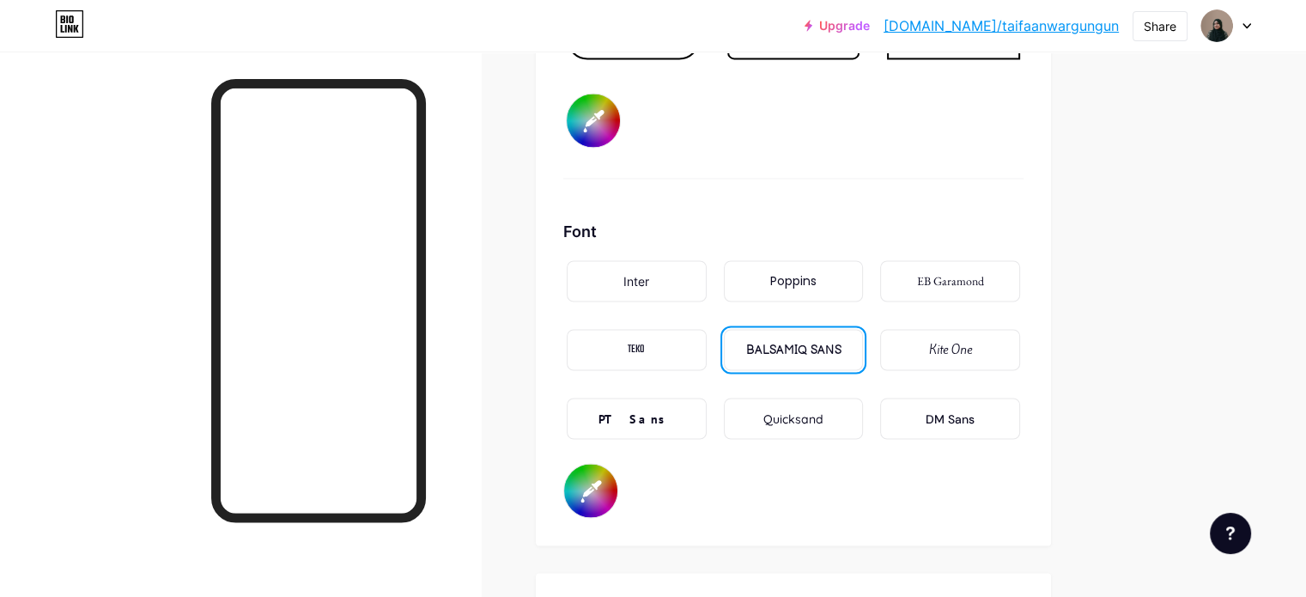
click at [674, 410] on div "PT Sans" at bounding box center [636, 419] width 76 height 18
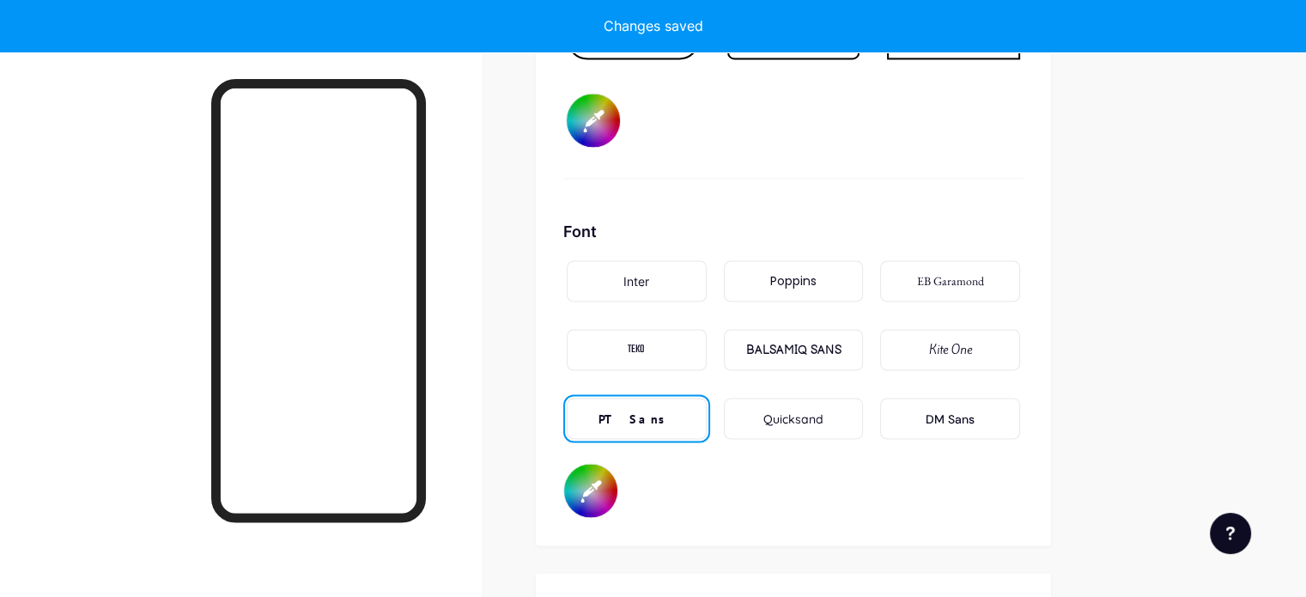
type input "#856bff"
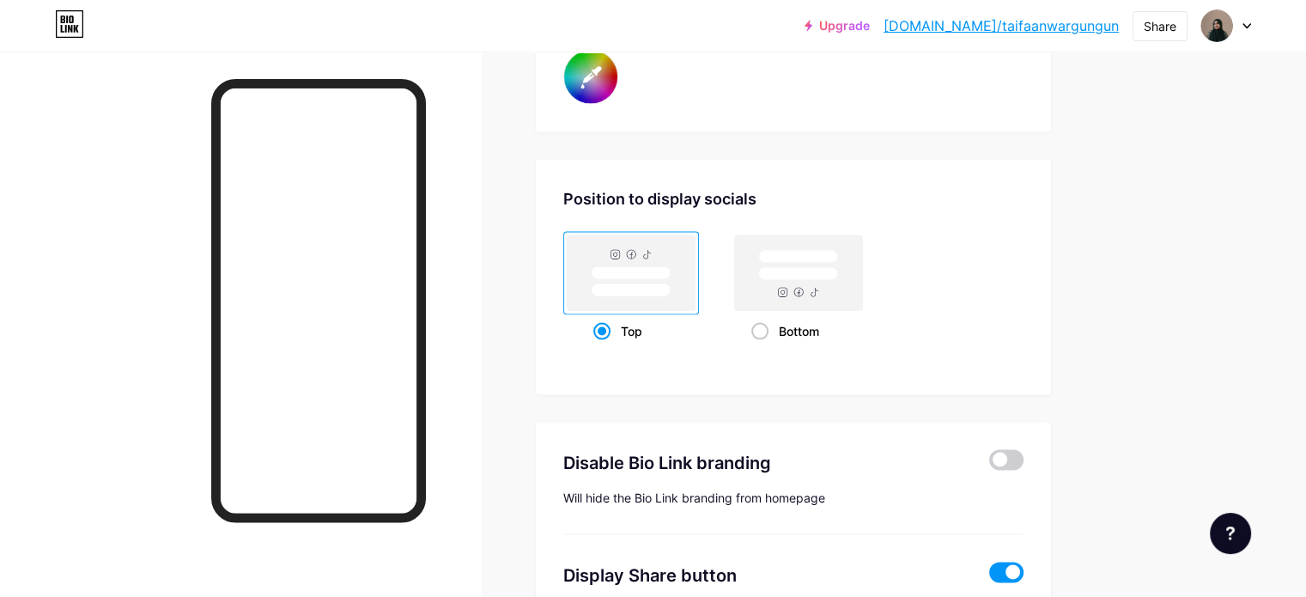
scroll to position [3390, 0]
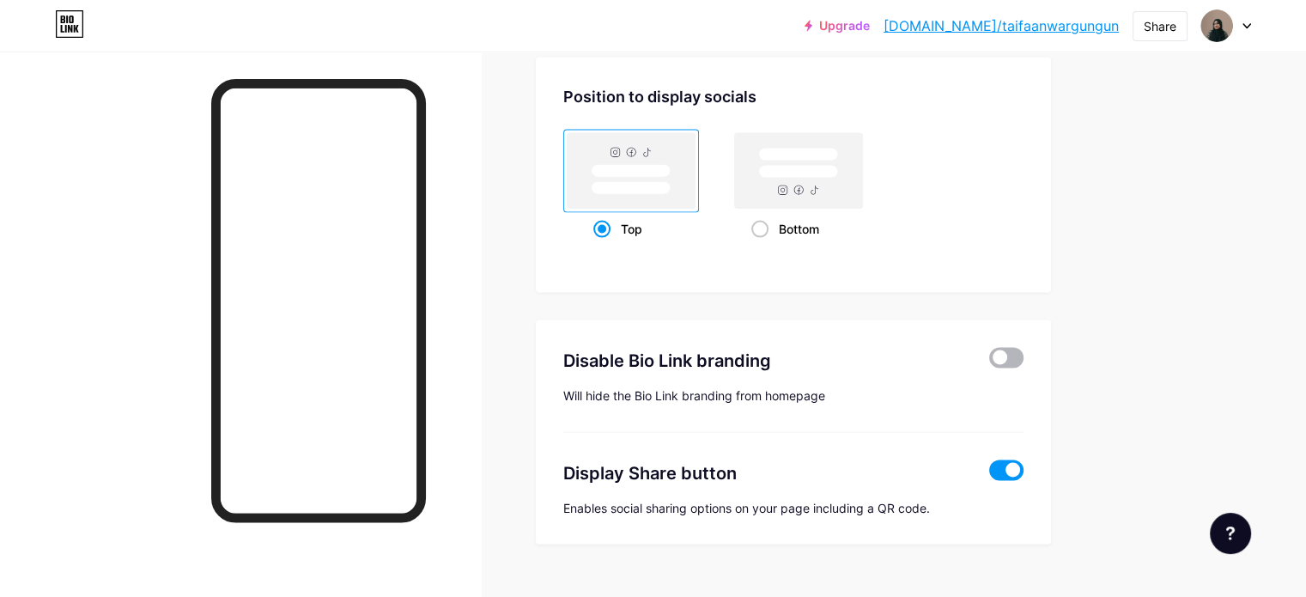
click at [1023, 351] on span at bounding box center [1006, 358] width 34 height 21
click at [989, 362] on input "checkbox" at bounding box center [989, 362] width 0 height 0
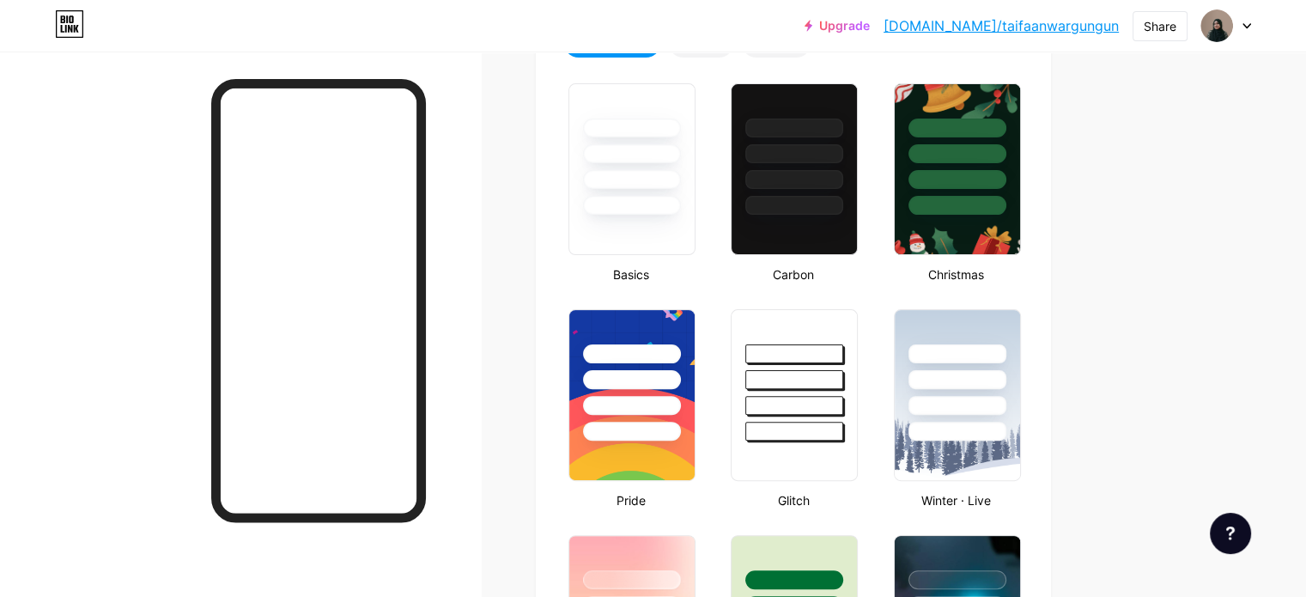
scroll to position [515, 0]
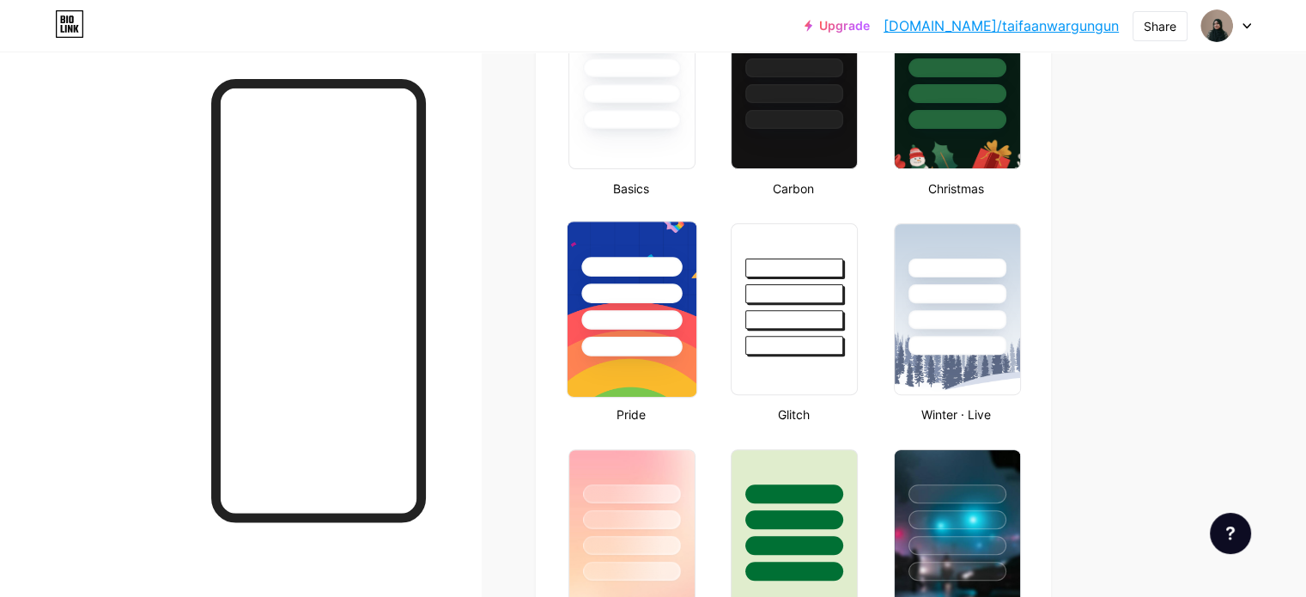
click at [674, 303] on div at bounding box center [632, 289] width 129 height 135
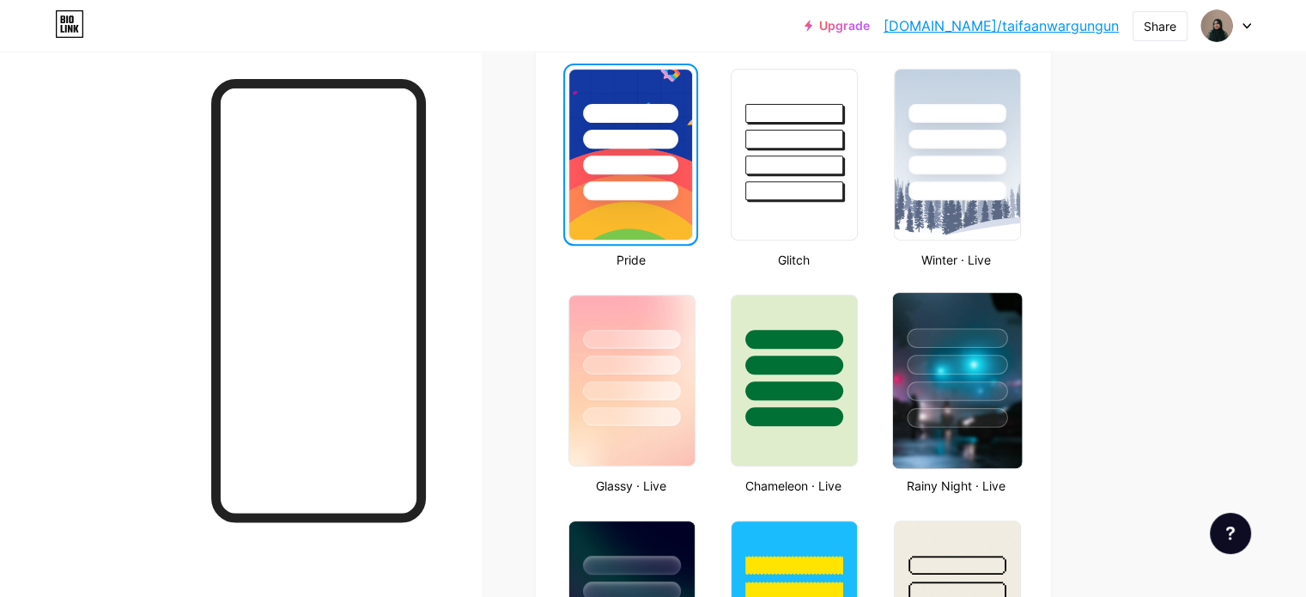
scroll to position [687, 0]
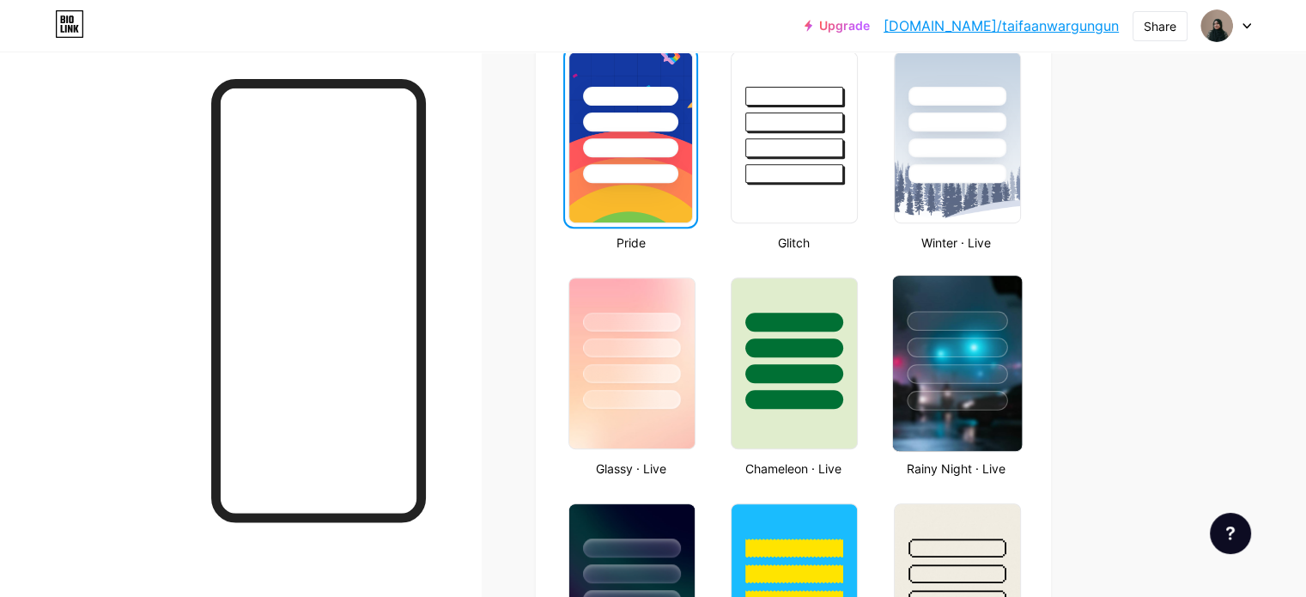
click at [1007, 337] on div at bounding box center [957, 347] width 100 height 20
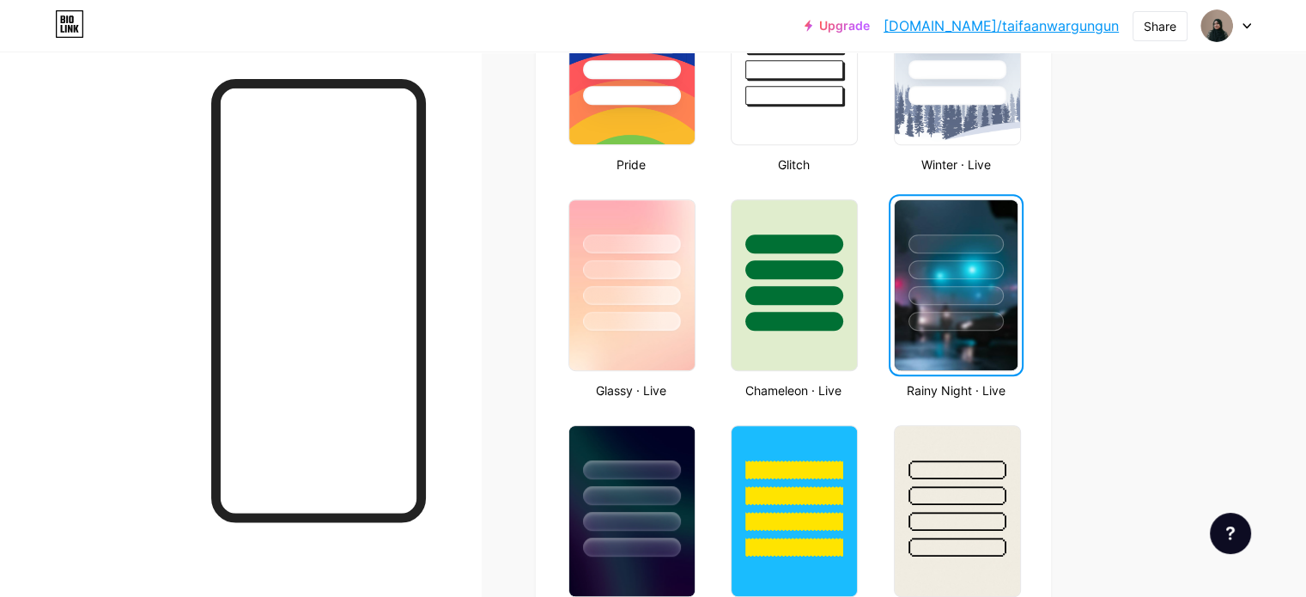
scroll to position [944, 0]
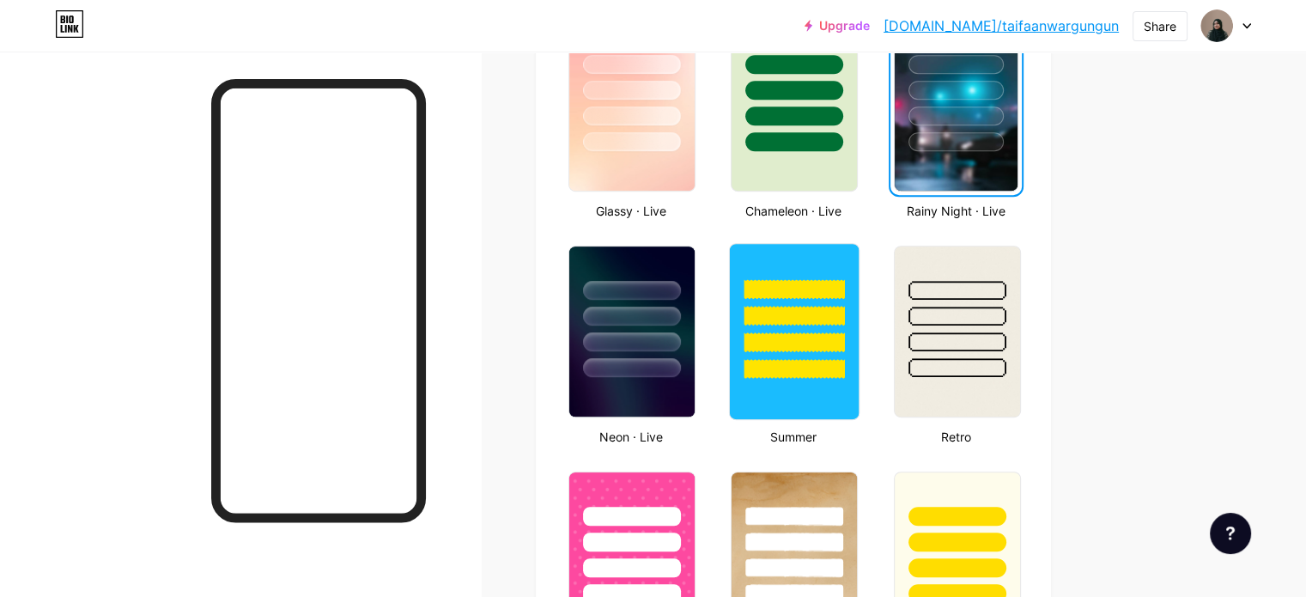
click at [845, 344] on div at bounding box center [794, 342] width 100 height 20
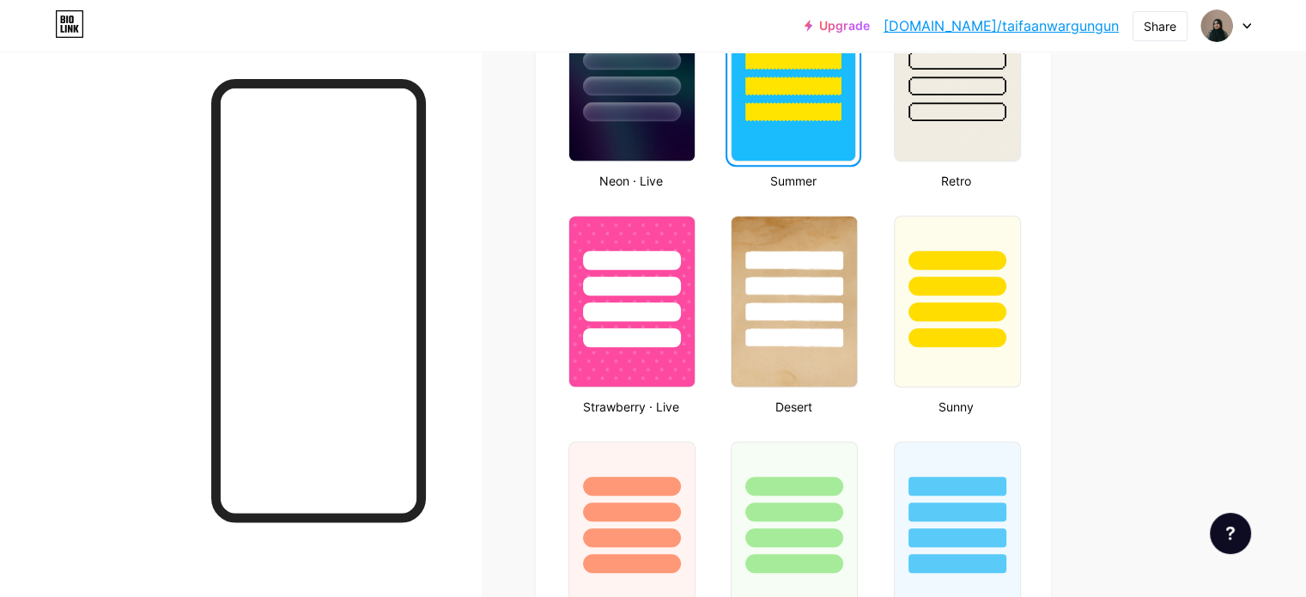
scroll to position [1202, 0]
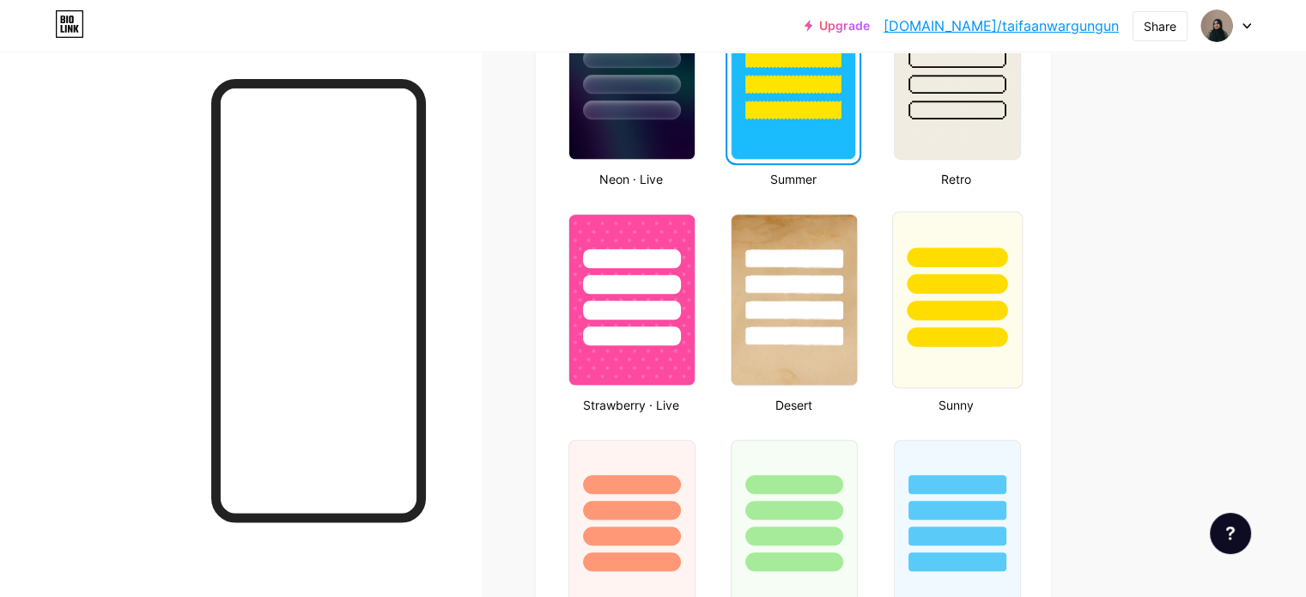
click at [1007, 314] on div at bounding box center [957, 311] width 100 height 20
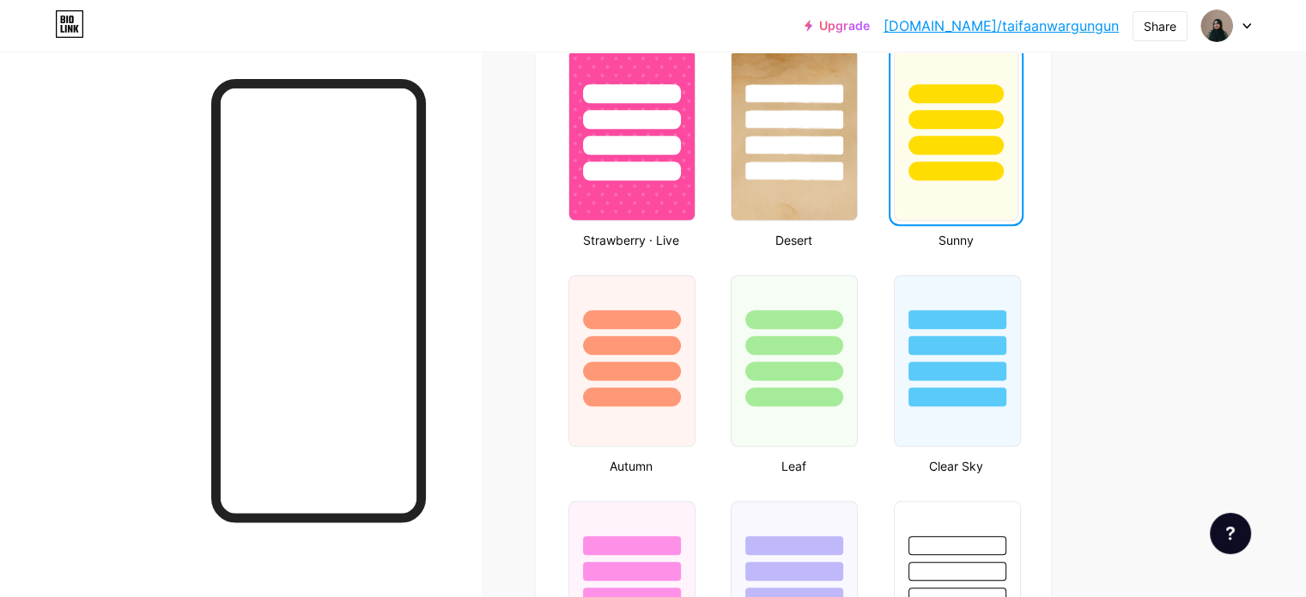
scroll to position [1374, 0]
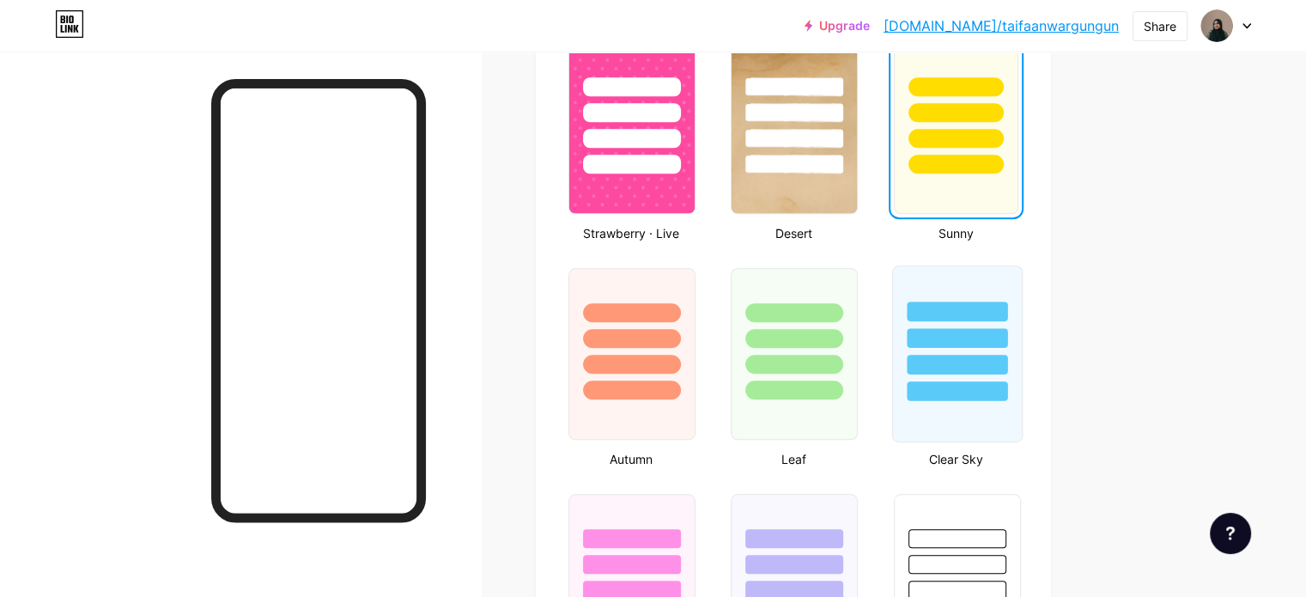
click at [1021, 345] on div at bounding box center [956, 333] width 129 height 135
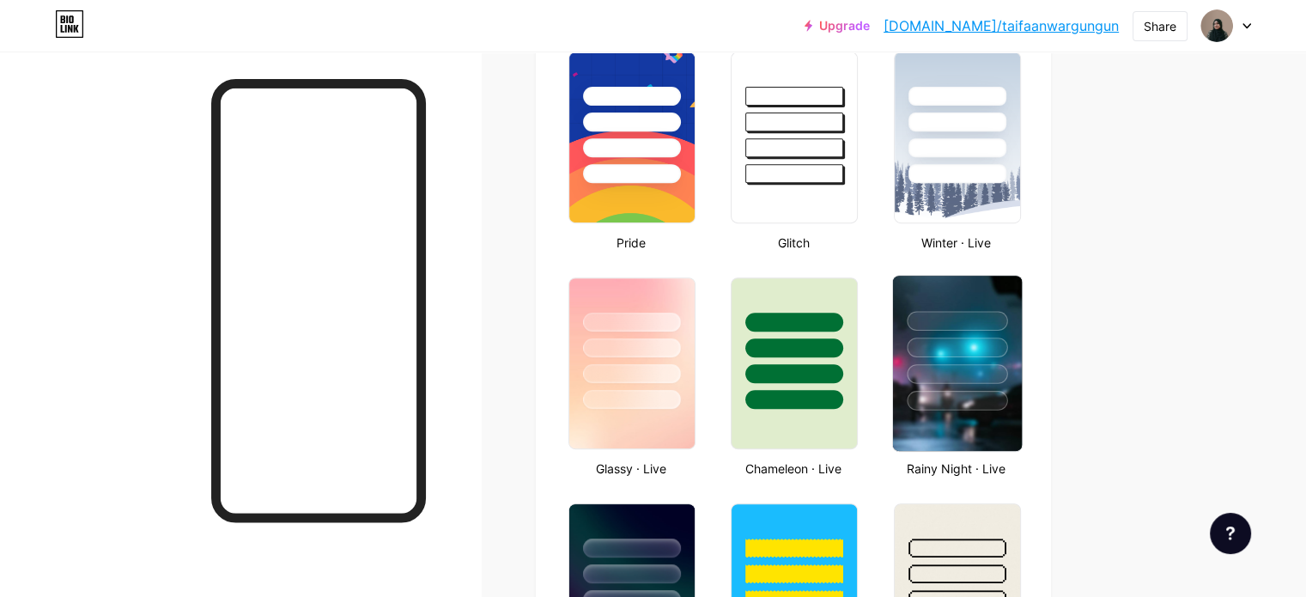
scroll to position [687, 0]
click at [1007, 346] on div at bounding box center [957, 347] width 100 height 20
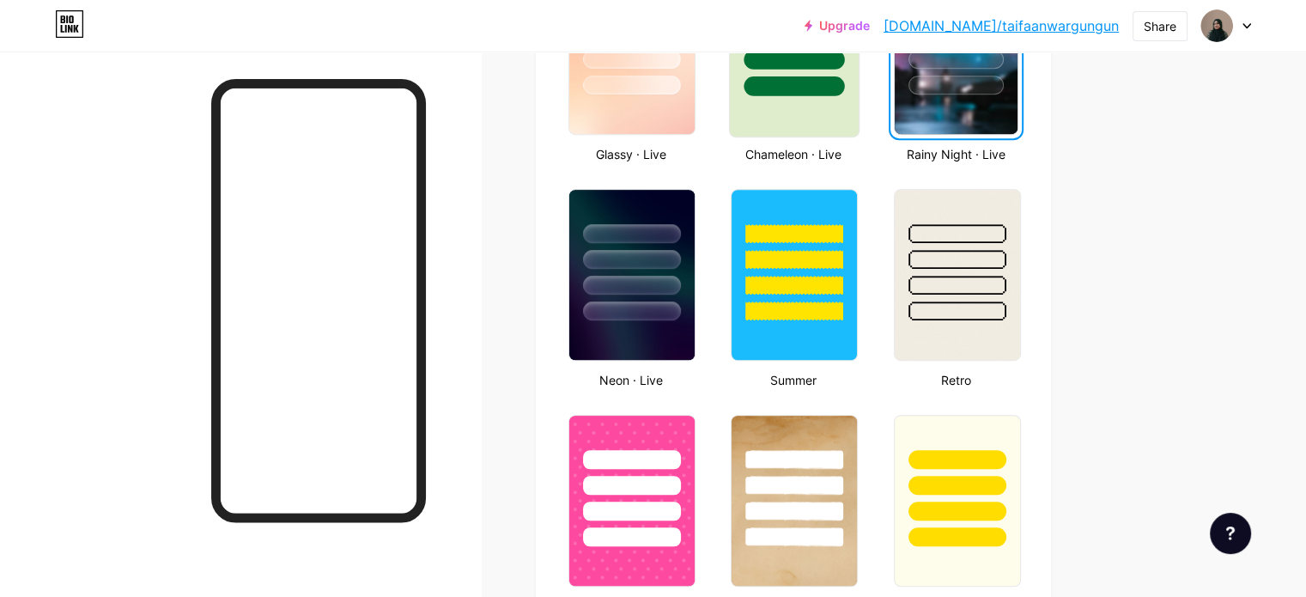
scroll to position [1030, 0]
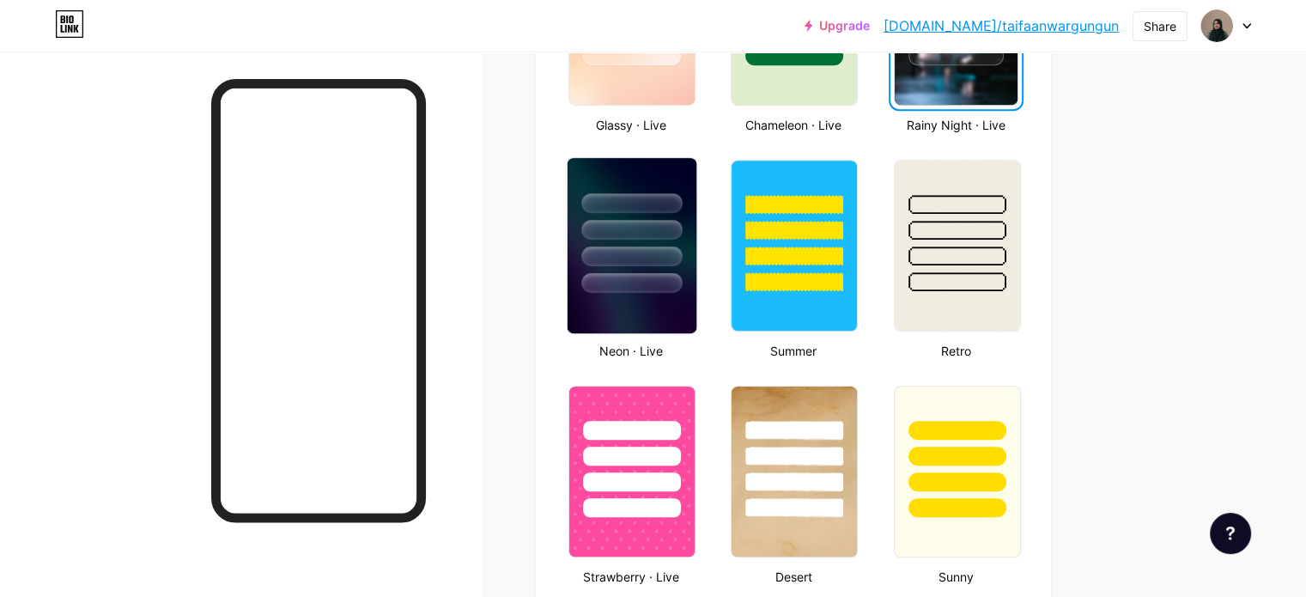
click at [682, 282] on div at bounding box center [631, 283] width 100 height 20
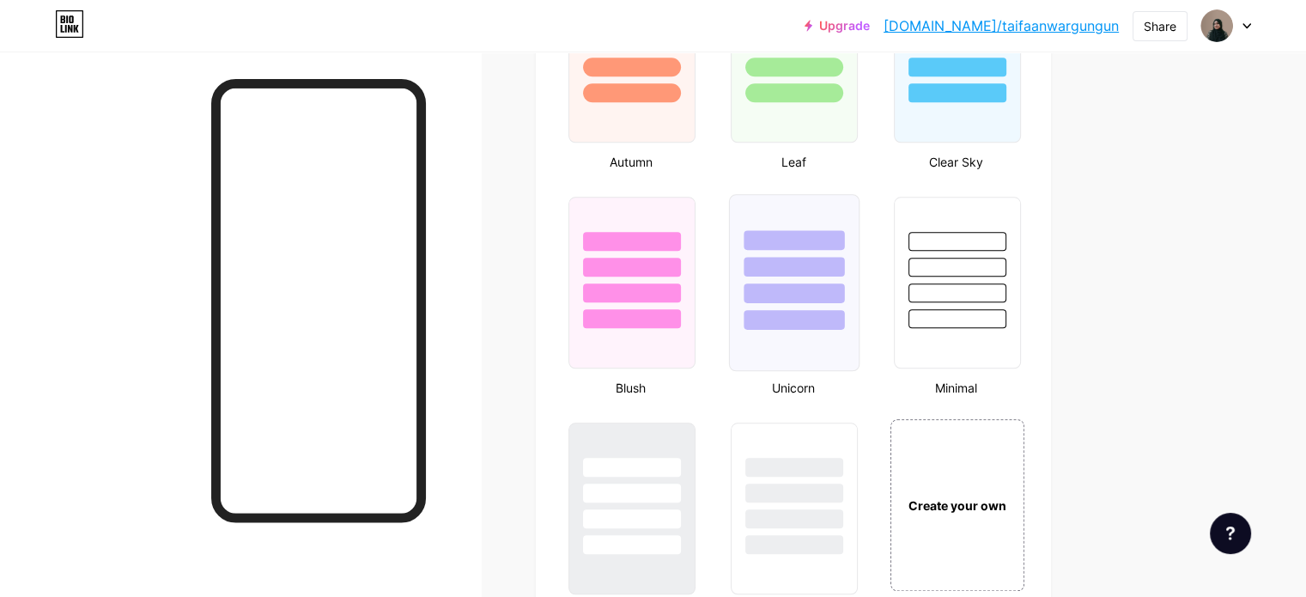
scroll to position [1717, 0]
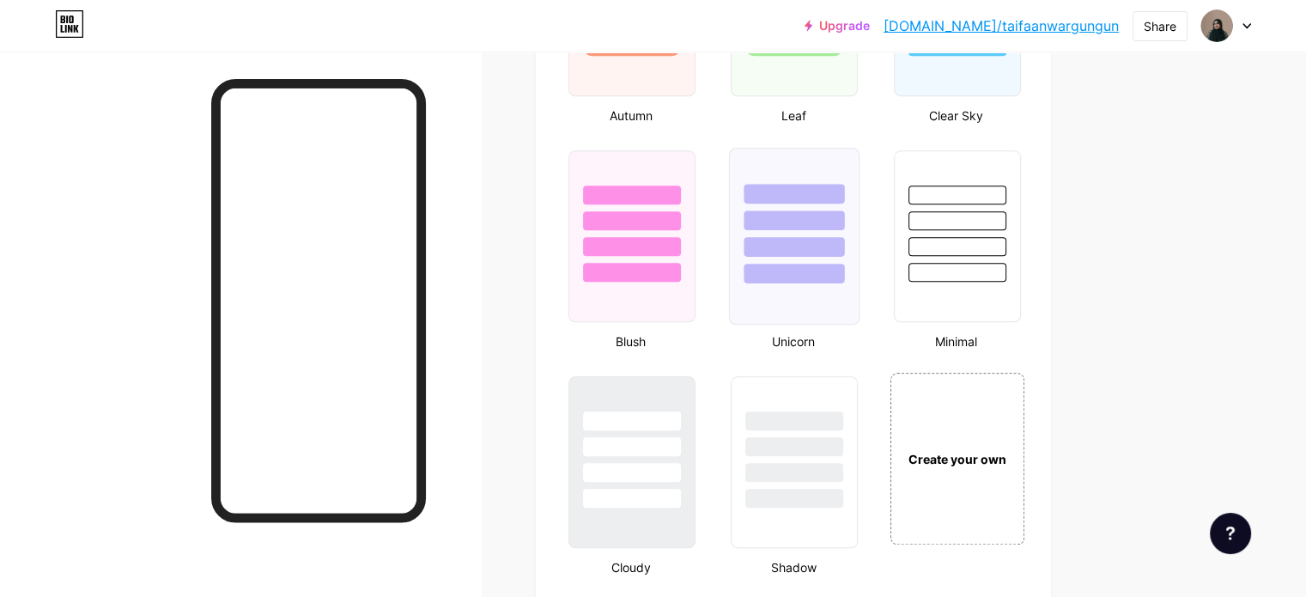
click at [845, 240] on div at bounding box center [794, 247] width 100 height 20
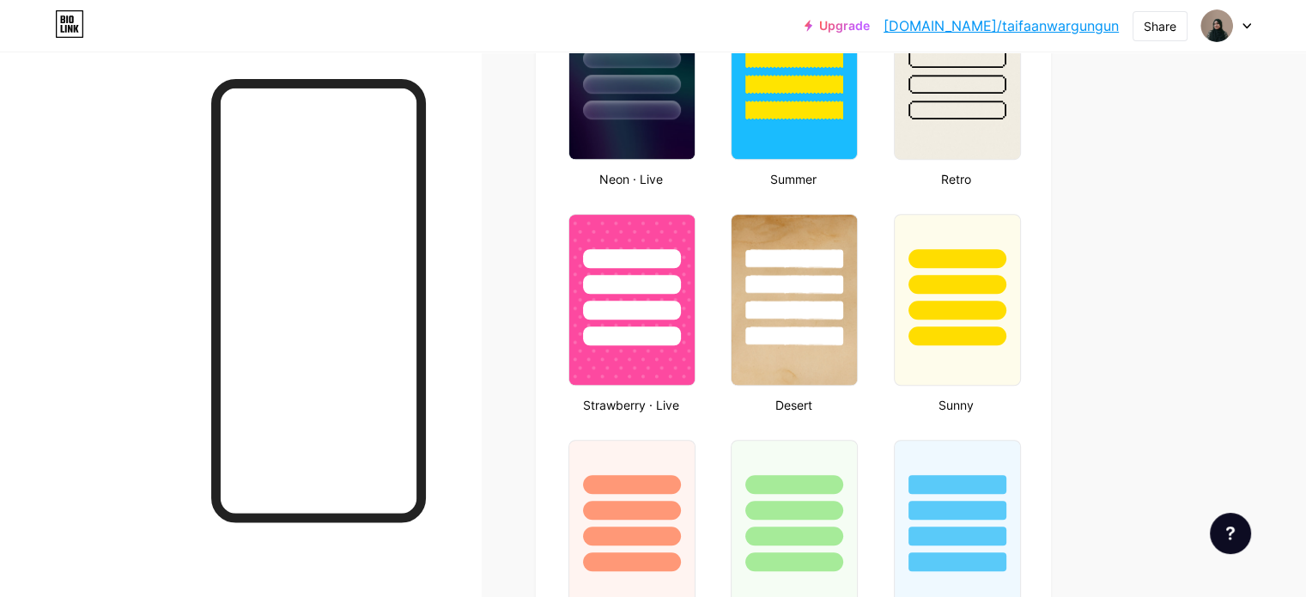
scroll to position [1030, 0]
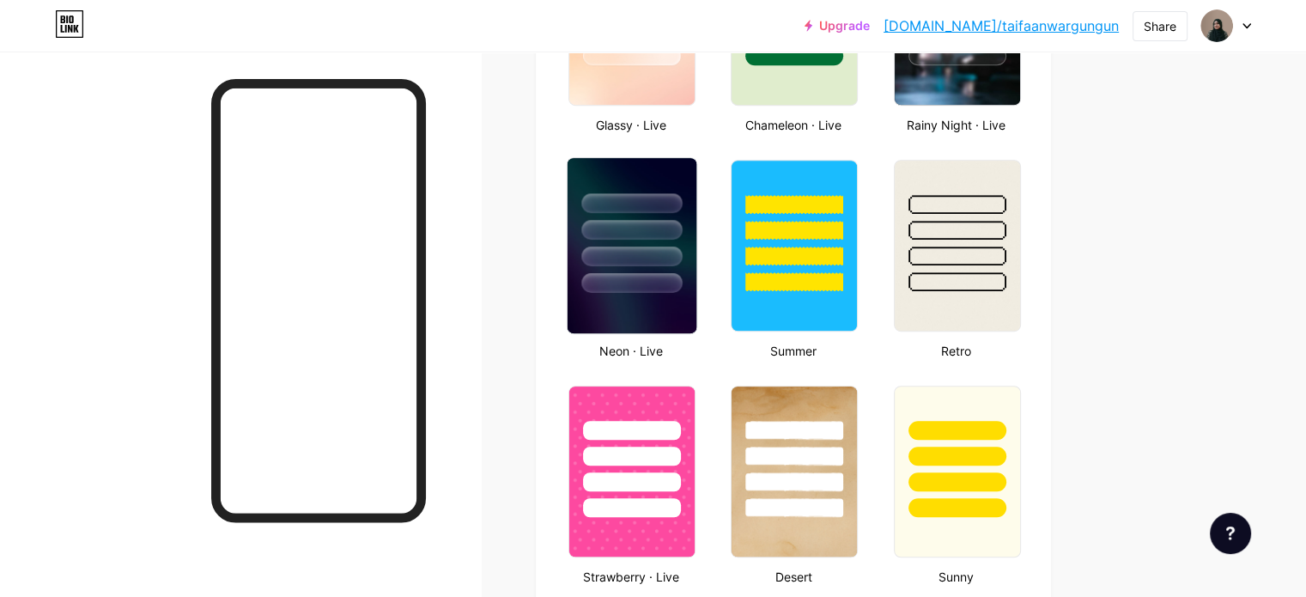
click at [696, 269] on div at bounding box center [632, 225] width 129 height 135
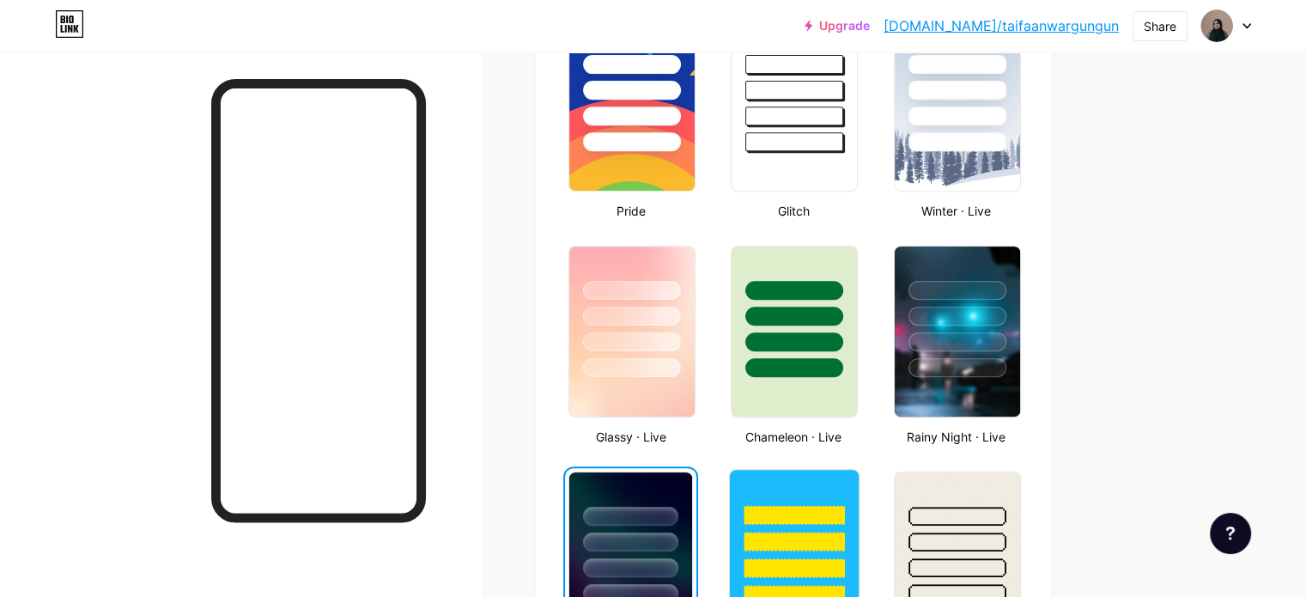
scroll to position [687, 0]
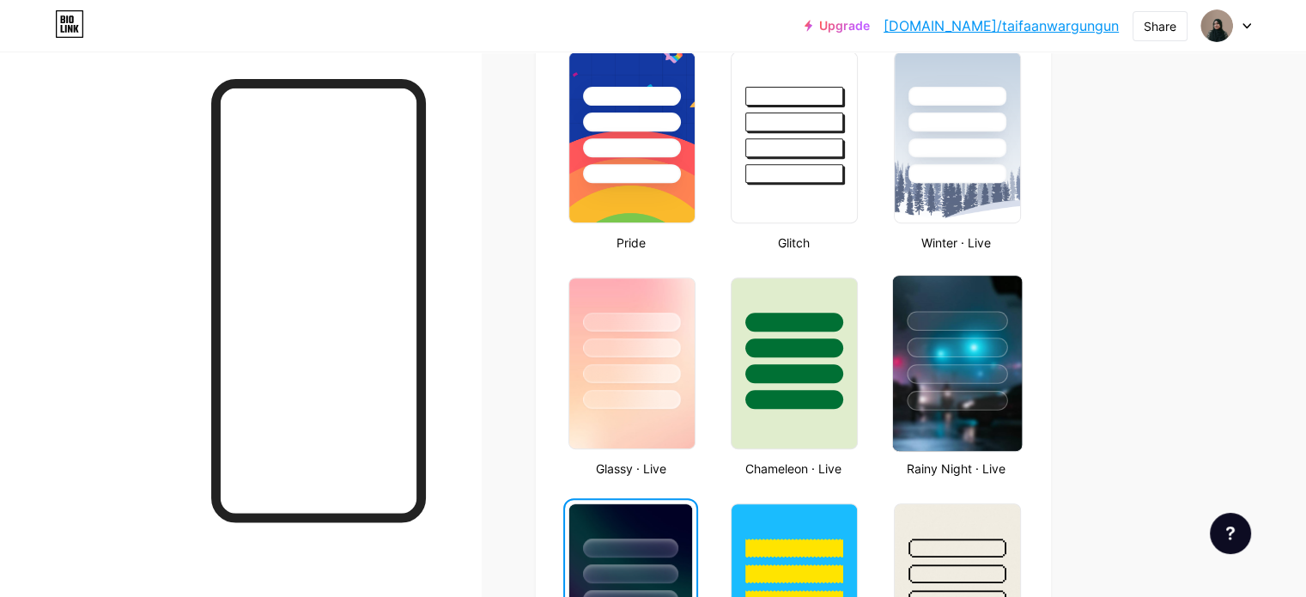
click at [1017, 354] on div at bounding box center [956, 343] width 129 height 135
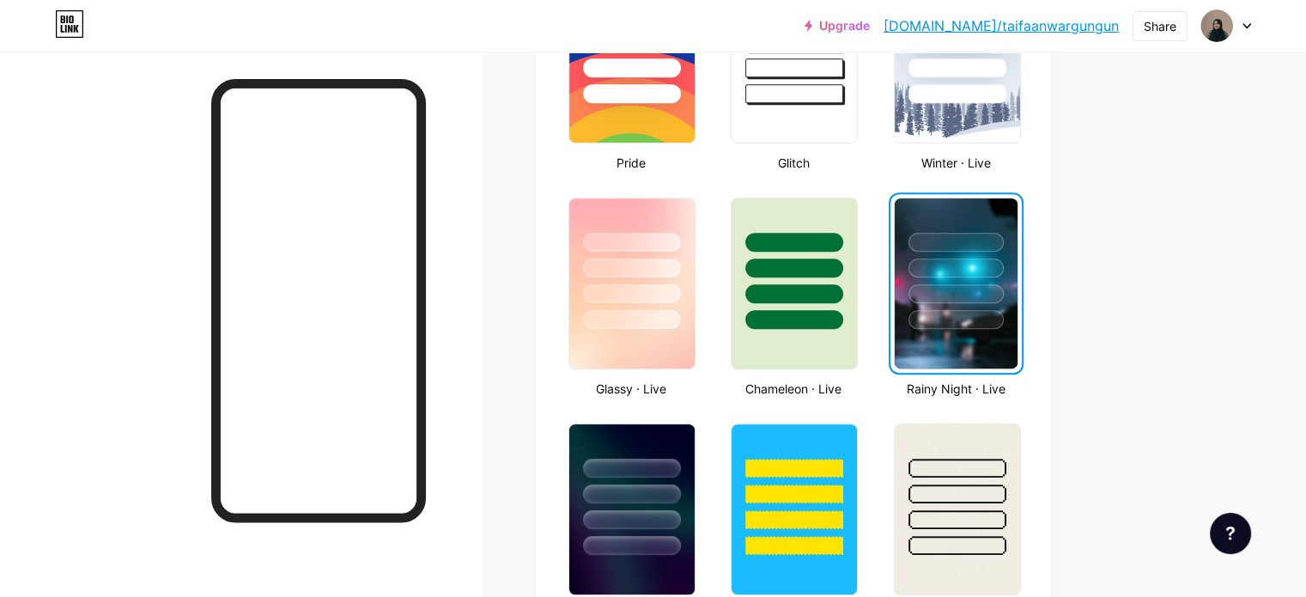
scroll to position [944, 0]
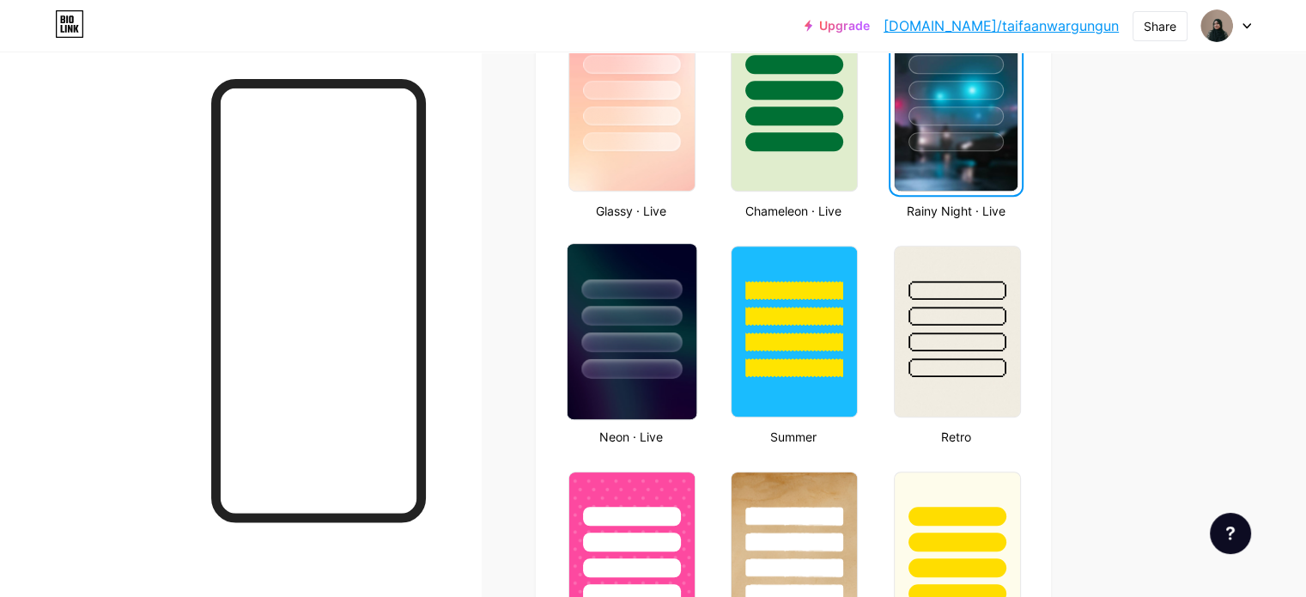
click at [682, 306] on div at bounding box center [631, 316] width 100 height 20
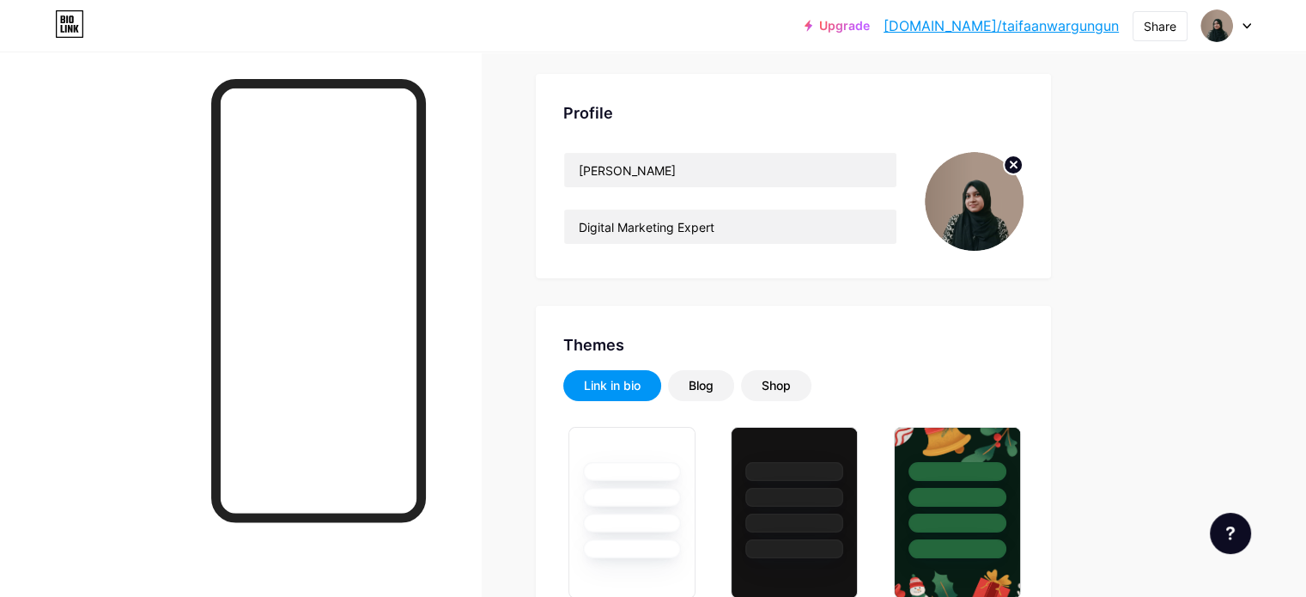
scroll to position [172, 0]
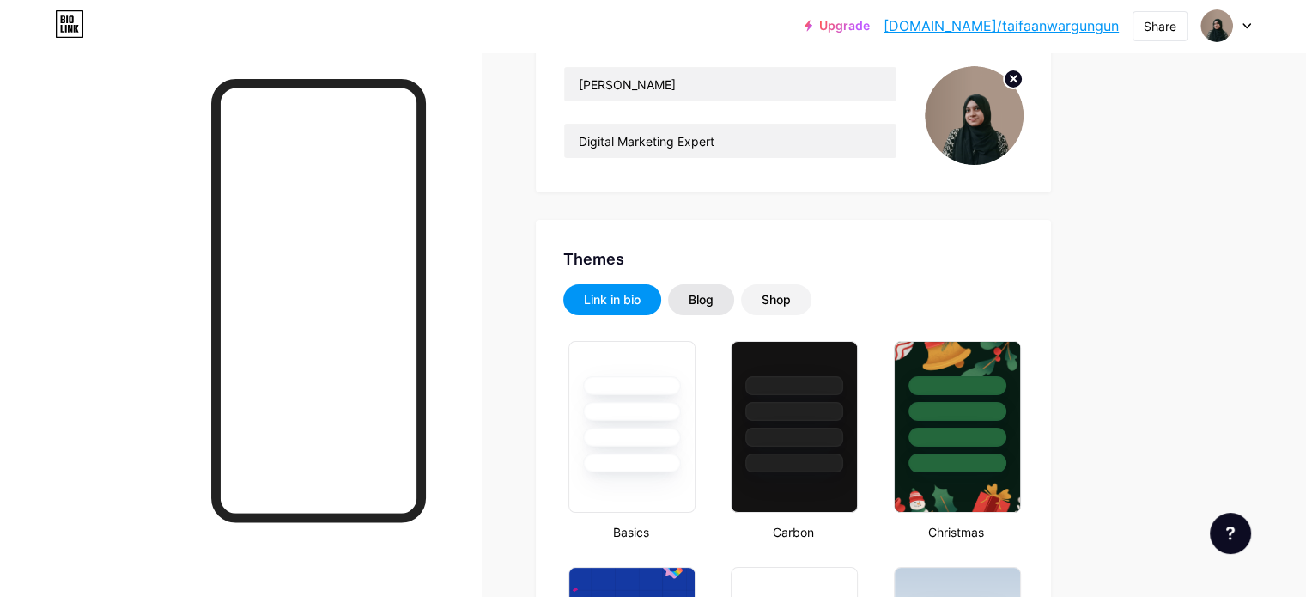
click at [714, 300] on div "Blog" at bounding box center [701, 299] width 25 height 17
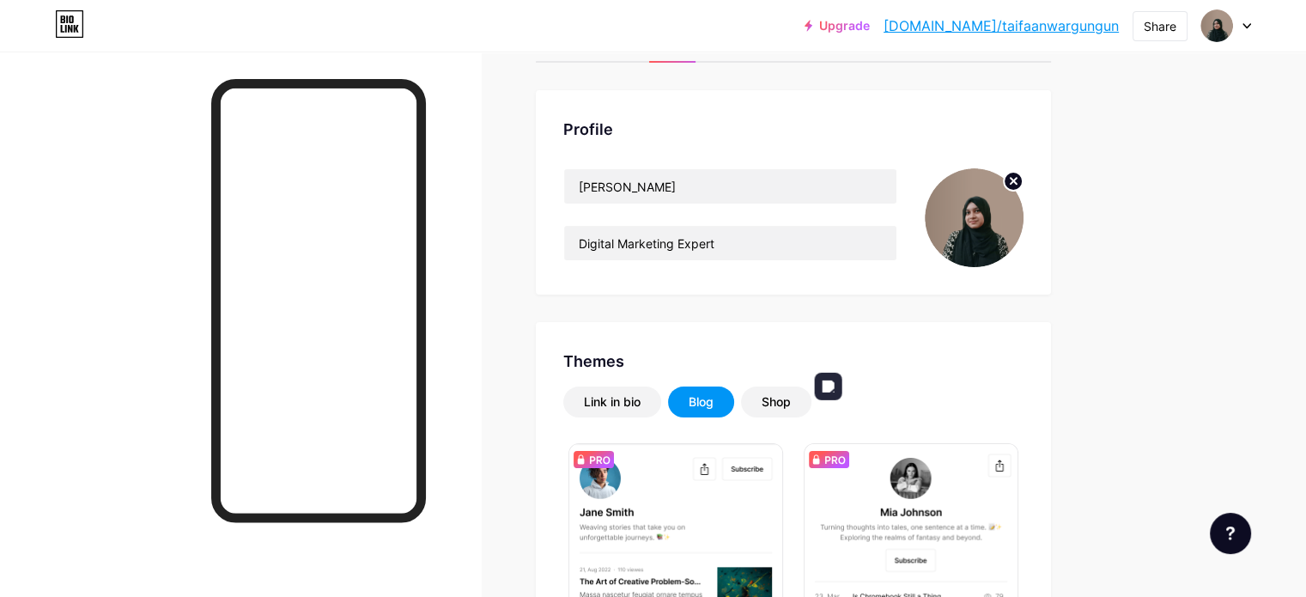
scroll to position [0, 0]
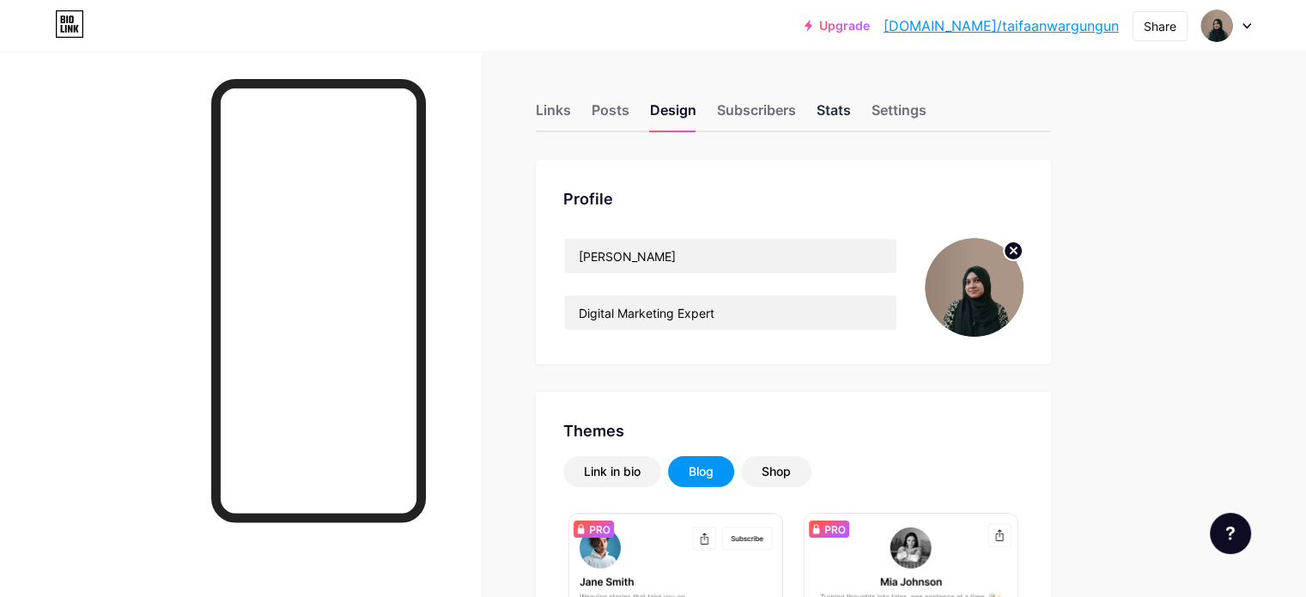
click at [851, 108] on div "Stats" at bounding box center [834, 115] width 34 height 31
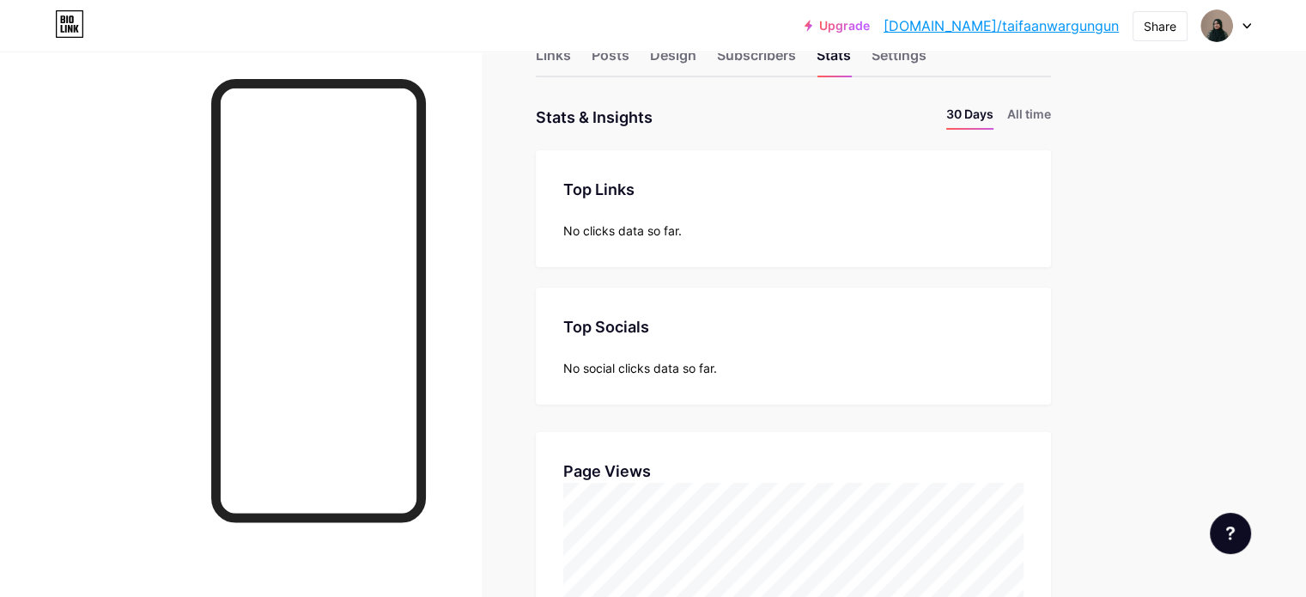
scroll to position [86, 0]
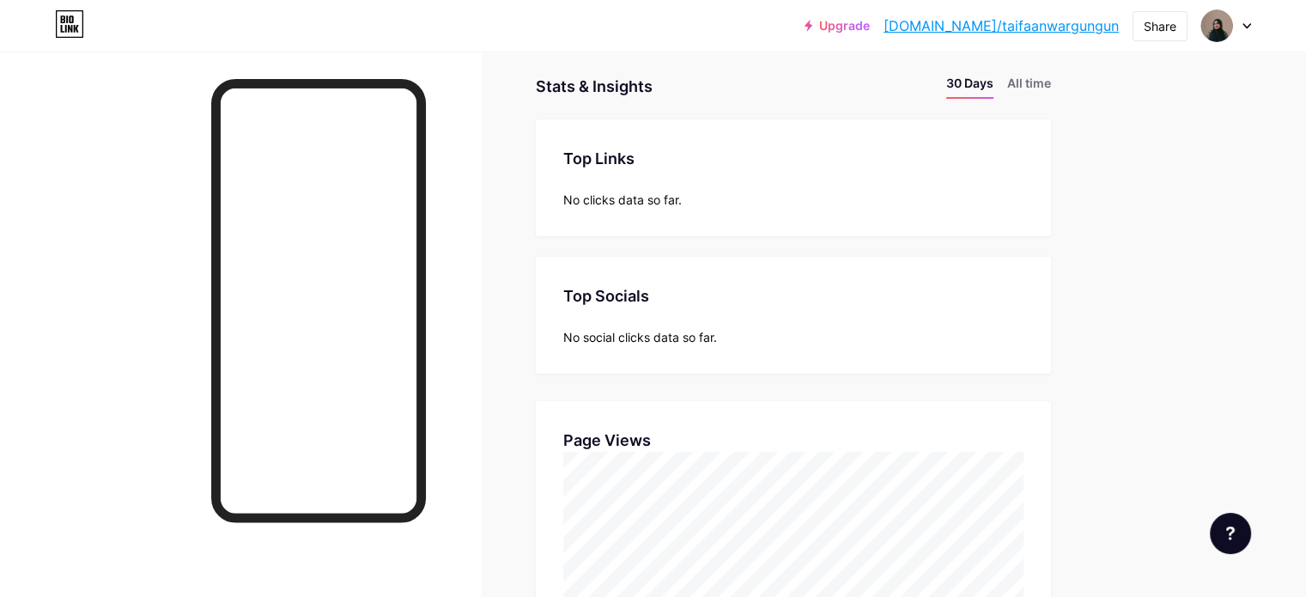
click at [673, 149] on div "Top Links" at bounding box center [793, 158] width 460 height 23
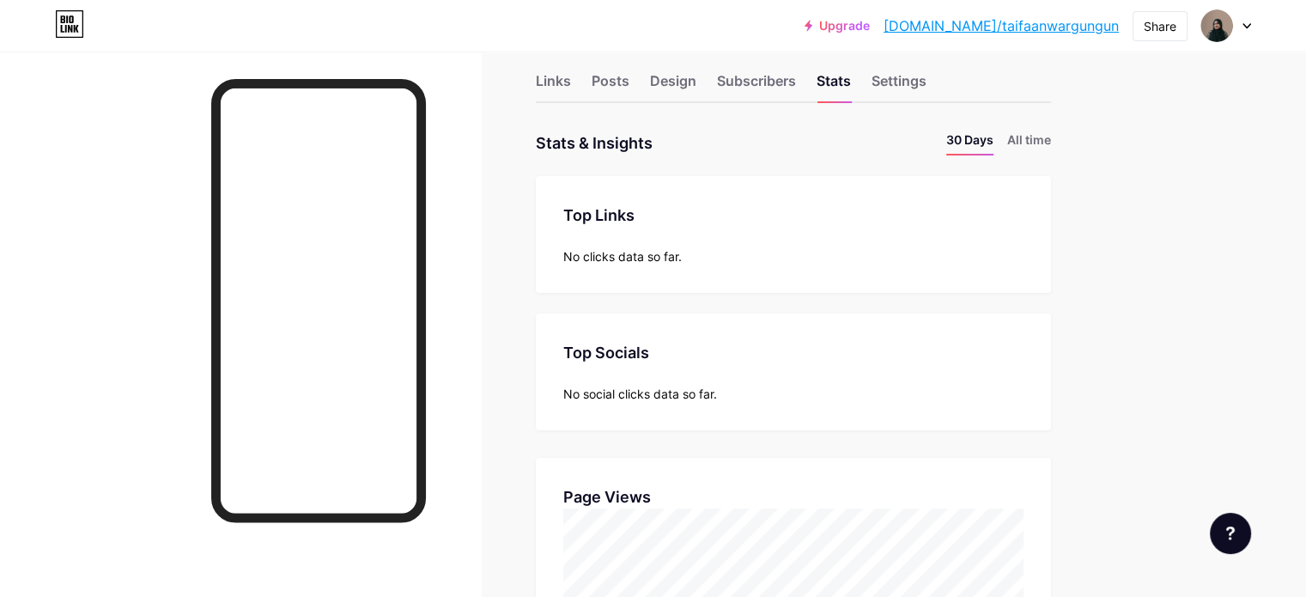
scroll to position [0, 0]
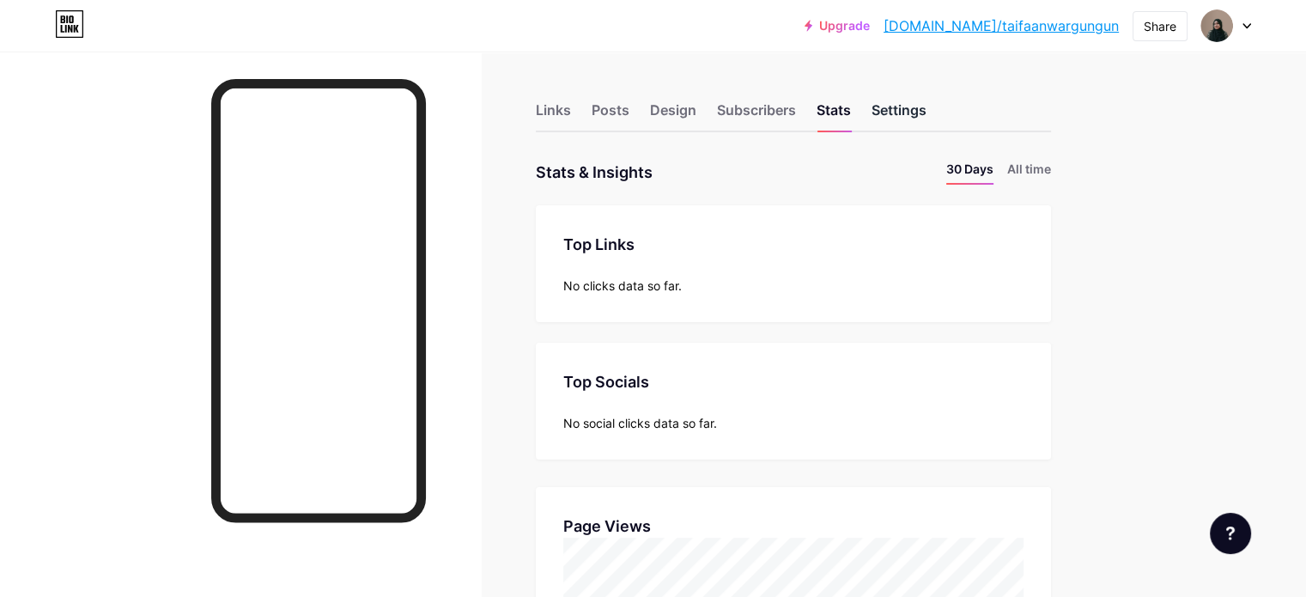
click at [926, 109] on div "Settings" at bounding box center [899, 115] width 55 height 31
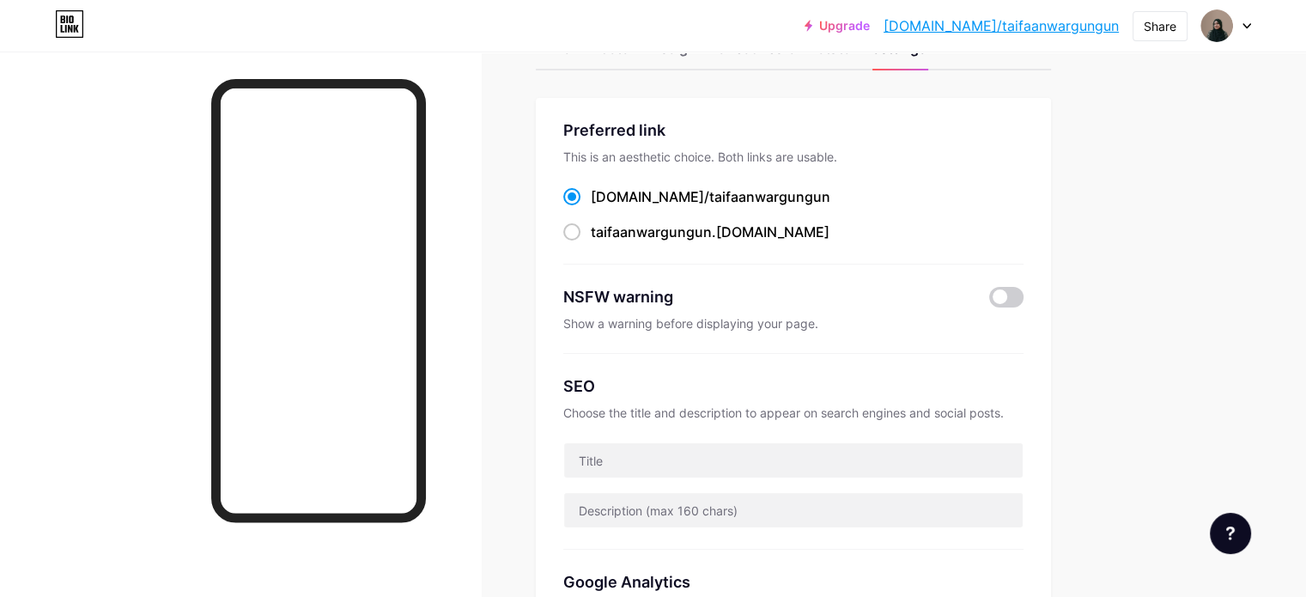
scroll to position [172, 0]
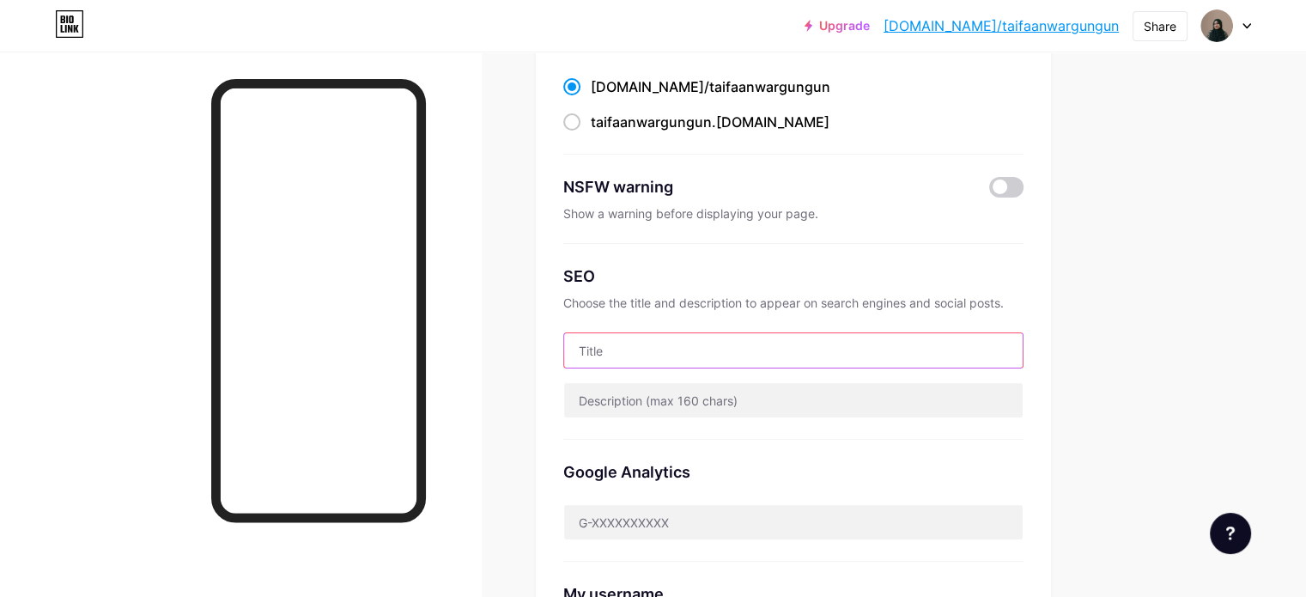
click at [714, 342] on input "text" at bounding box center [793, 350] width 459 height 34
click at [714, 343] on input "text" at bounding box center [793, 350] width 459 height 34
type input "[PERSON_NAME]"
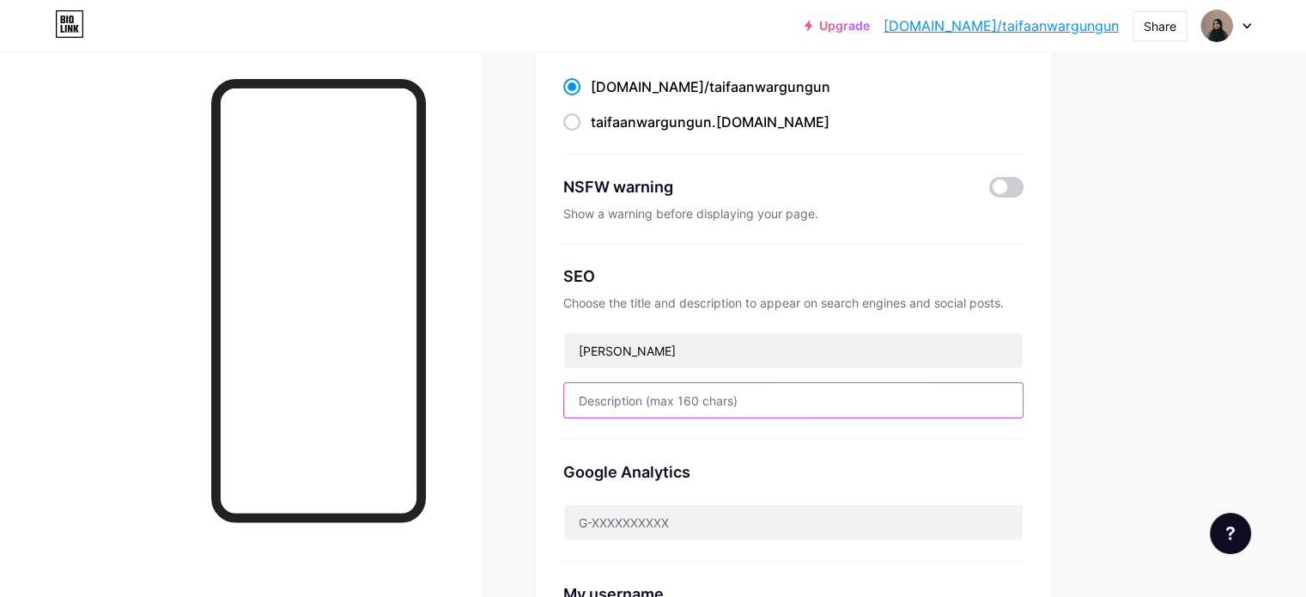
click at [696, 406] on input "text" at bounding box center [793, 400] width 459 height 34
click at [696, 396] on input "text" at bounding box center [793, 400] width 459 height 34
click at [985, 396] on input "Digital Marketing Expert | Assistant Social Media Manager , SAOBANIAN | Program…" at bounding box center [793, 400] width 459 height 34
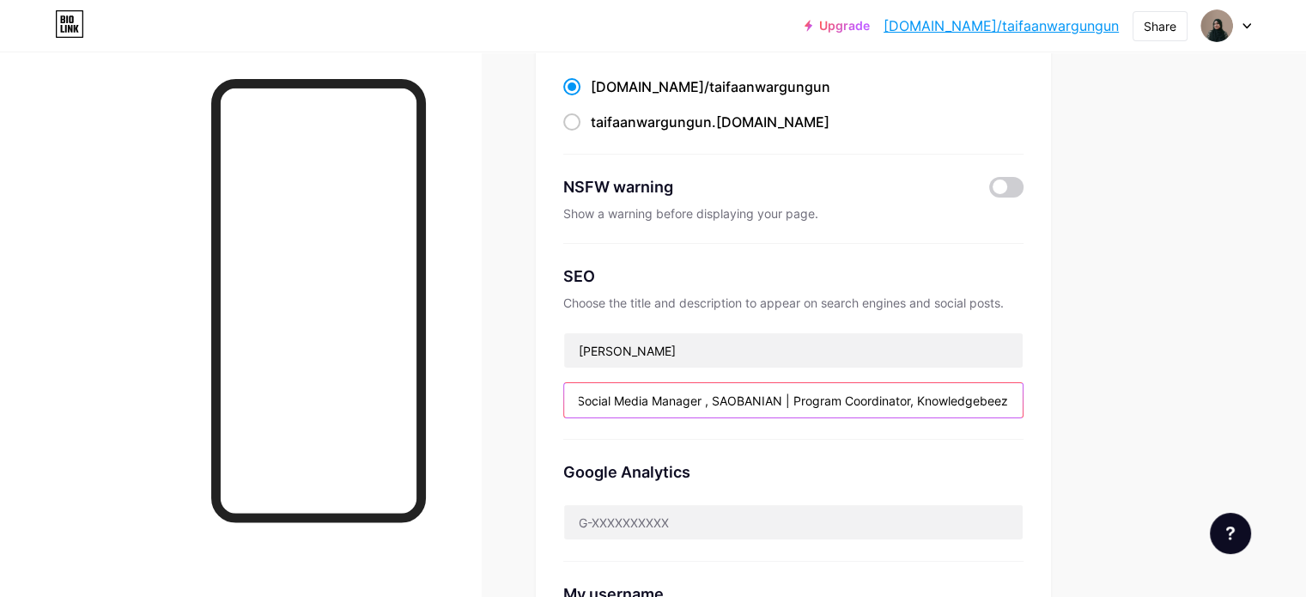
click at [780, 400] on input "Digital Marketing Expert | Assistant Social Media Manager , SAOBANIAN | Program…" at bounding box center [793, 400] width 459 height 34
click at [680, 398] on input "Digital Marketing Expert | Assistant Social Media Manager, SAOBANIAN | Program …" at bounding box center [793, 400] width 459 height 34
click at [654, 397] on input "Digital Marketing Expert | Assistant Social Media Manager, SAOBANIAN | Program …" at bounding box center [793, 400] width 459 height 34
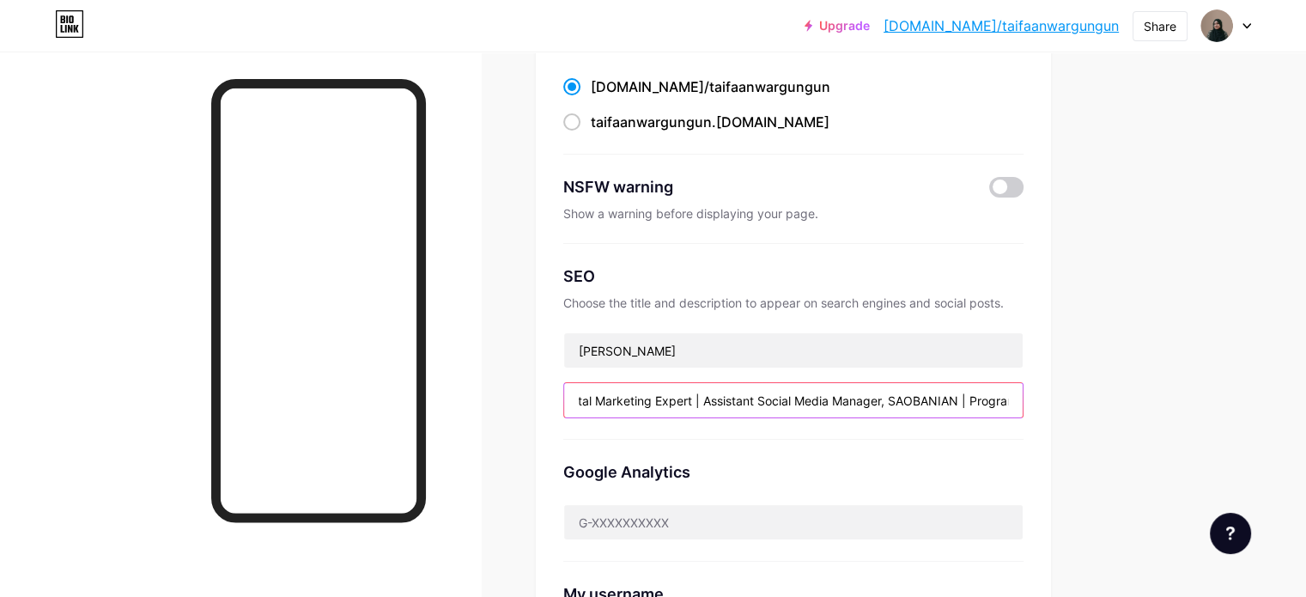
scroll to position [0, 0]
drag, startPoint x: 642, startPoint y: 400, endPoint x: 634, endPoint y: 401, distance: 8.6
click at [634, 401] on div "Preferred link This is an aesthetic choice. Both links are usable. bio.link/ ta…" at bounding box center [793, 369] width 515 height 763
click at [758, 394] on input "Digital Marketing Expert | Assistant Social Media Manager, SAOBANIAN | Program …" at bounding box center [793, 400] width 459 height 34
click at [811, 394] on input "Digital Marketing Expert | Assistant Social Media Manager, SAOBANIAN | Program …" at bounding box center [793, 400] width 459 height 34
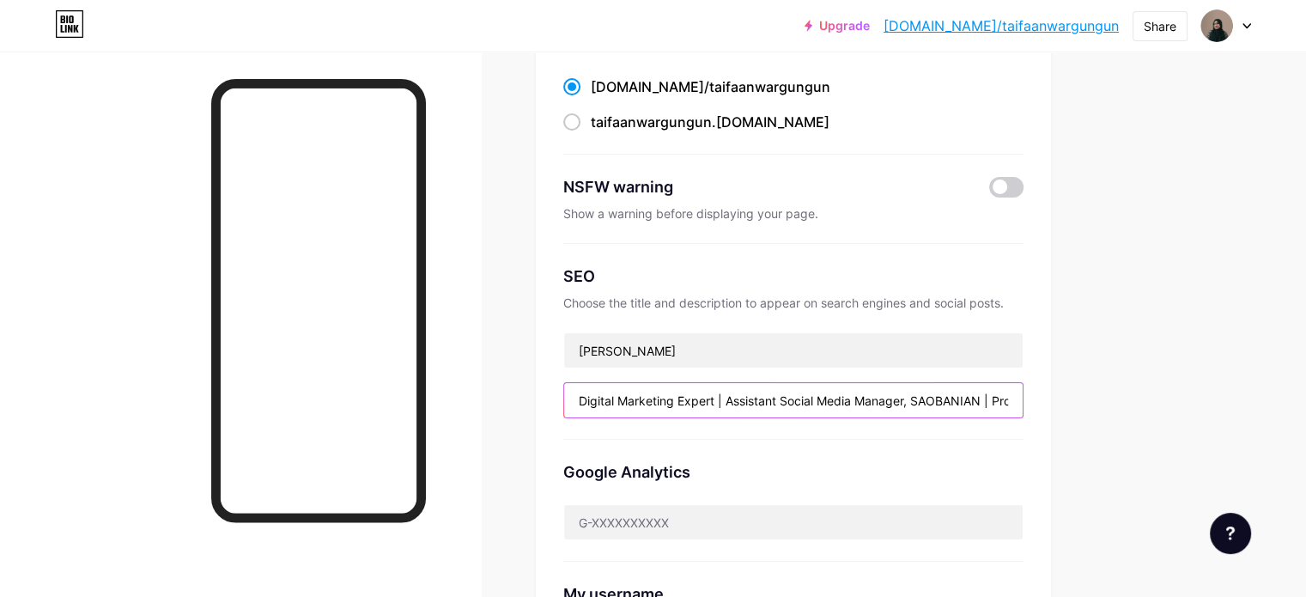
click at [796, 398] on input "Digital Marketing Expert | Assistant Social Media Manager, SAOBANIAN | Program …" at bounding box center [793, 400] width 459 height 34
click at [793, 398] on input "Digital Marketing Expert | Web Designer Assistant Social Media Manager, SAOBANI…" at bounding box center [793, 400] width 459 height 34
click at [799, 398] on input "Digital Marketing Expert | Web Designer Assistant Social Media Manager, SAOBANI…" at bounding box center [793, 400] width 459 height 34
click at [795, 398] on input "Digital Marketing Expert | Web Designer Assistant Social Media Manager, SAOBANI…" at bounding box center [793, 400] width 459 height 34
click at [940, 390] on input "Digital Marketing Expert | Wordpress Web Designer Assistant Social Media Manage…" at bounding box center [793, 400] width 459 height 34
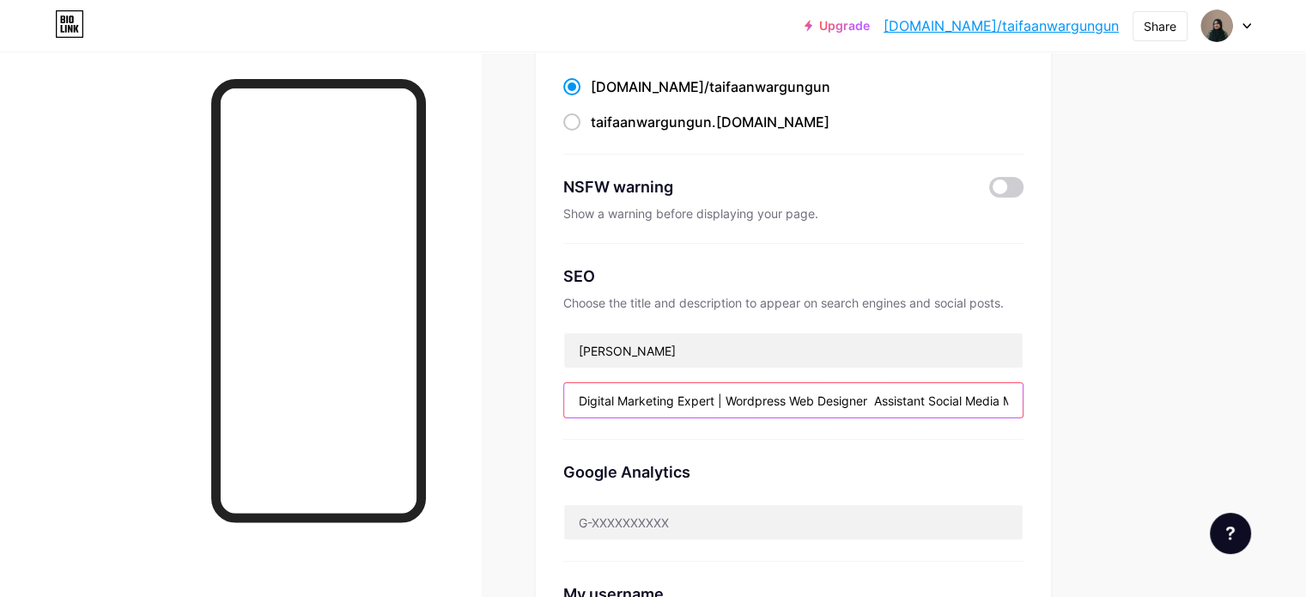
click at [947, 401] on input "Digital Marketing Expert | Wordpress Web Designer Assistant Social Media Manage…" at bounding box center [793, 400] width 459 height 34
drag, startPoint x: 996, startPoint y: 396, endPoint x: 1090, endPoint y: 407, distance: 95.1
click at [1023, 407] on input "Digital Marketing Expert | Wordpress Web Designer | Assistant Social Media Mana…" at bounding box center [793, 400] width 459 height 34
click at [868, 392] on input "Digital Marketing Expert | Wordpress Web Designer | Assistant Social Media Mana…" at bounding box center [793, 400] width 459 height 34
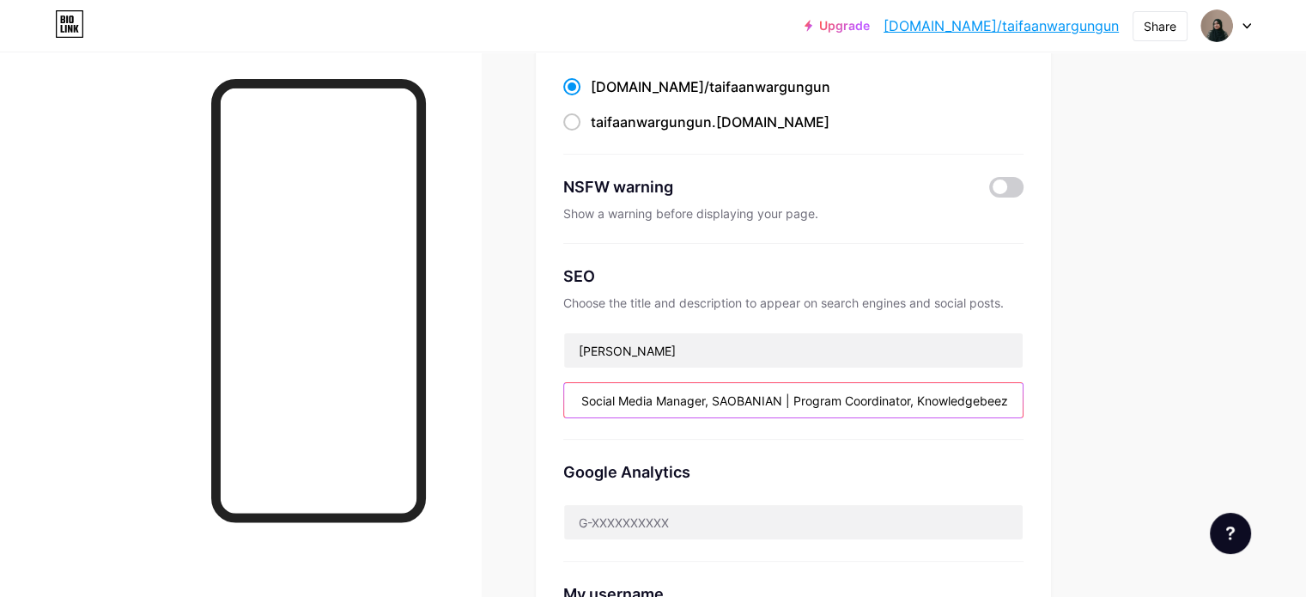
click at [868, 392] on input "Digital Marketing Expert | Wordpress Web Designer | Assistant Social Media Mana…" at bounding box center [793, 400] width 459 height 34
click at [1023, 401] on input "Digital Marketing Expert | Wordpress Web Designer | Assistant Social Media Mana…" at bounding box center [793, 400] width 459 height 34
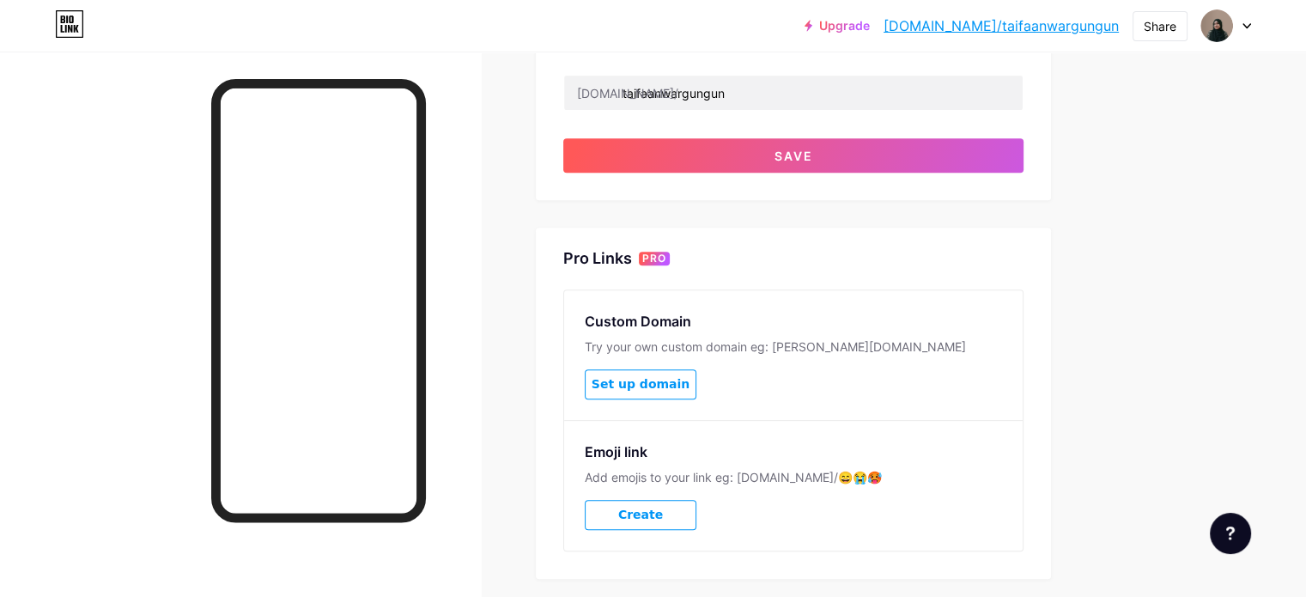
scroll to position [773, 0]
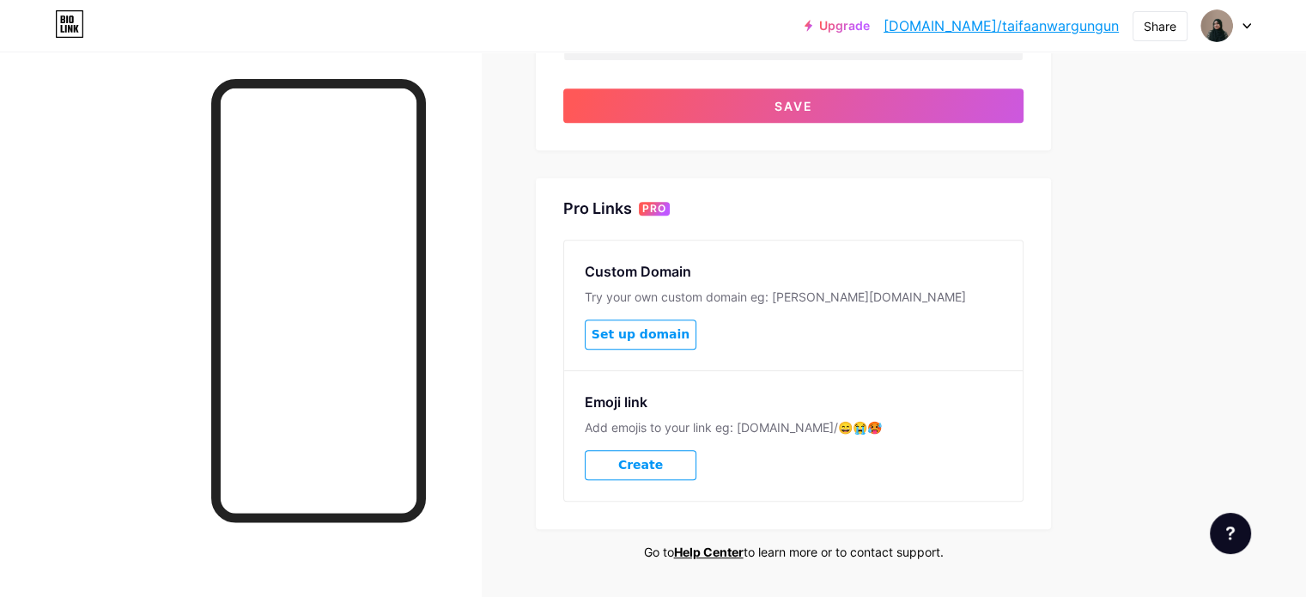
type input "Digital Marketing Expert | Wordpress Web Designer | Assistant Social Media Mana…"
drag, startPoint x: 657, startPoint y: 424, endPoint x: 859, endPoint y: 410, distance: 202.2
click at [859, 410] on div "Emoji link Add emojis to your link eg: bio.link/😄😭🥵 Create" at bounding box center [793, 435] width 459 height 131
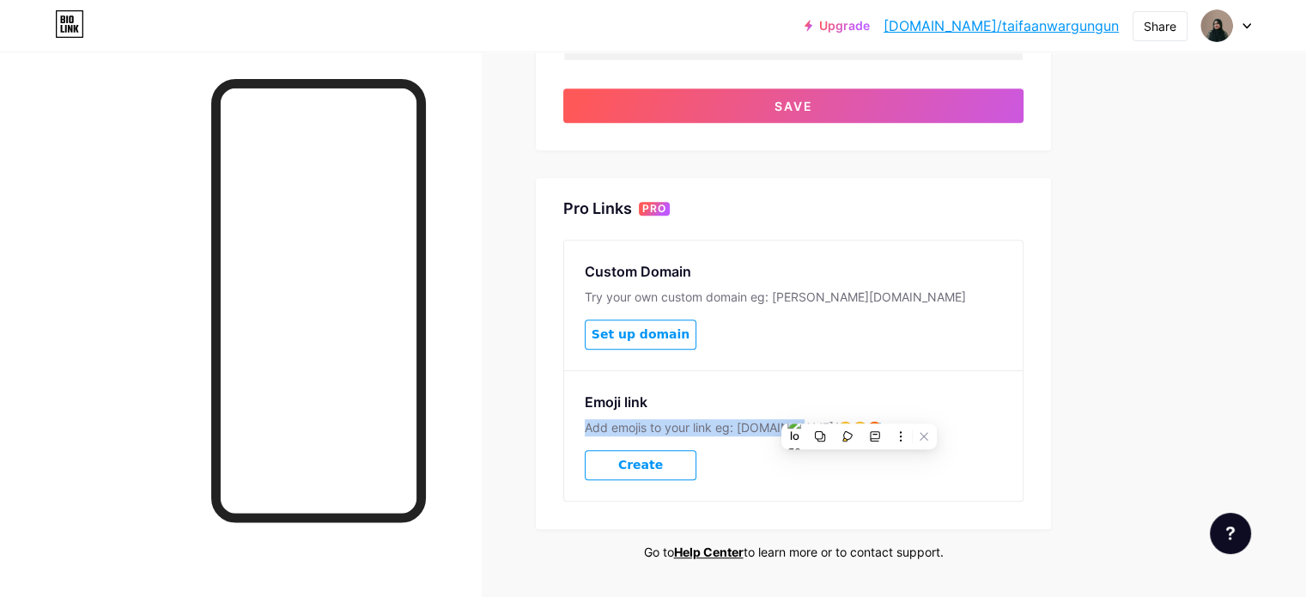
click at [663, 466] on span "Create" at bounding box center [640, 465] width 45 height 15
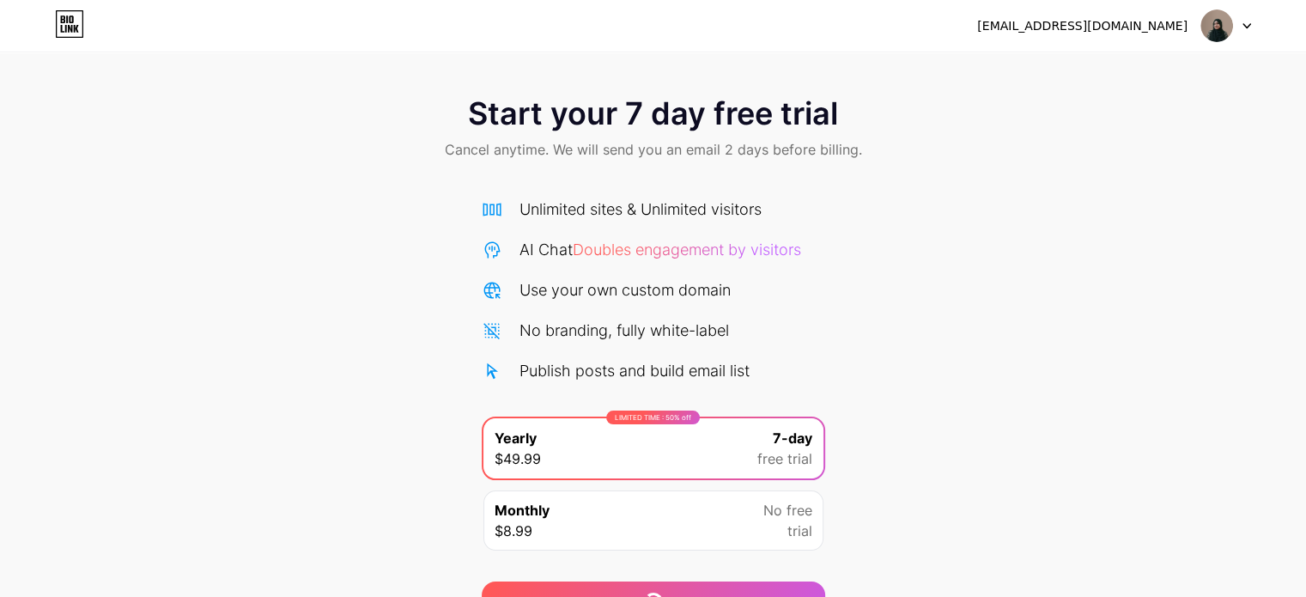
scroll to position [93, 0]
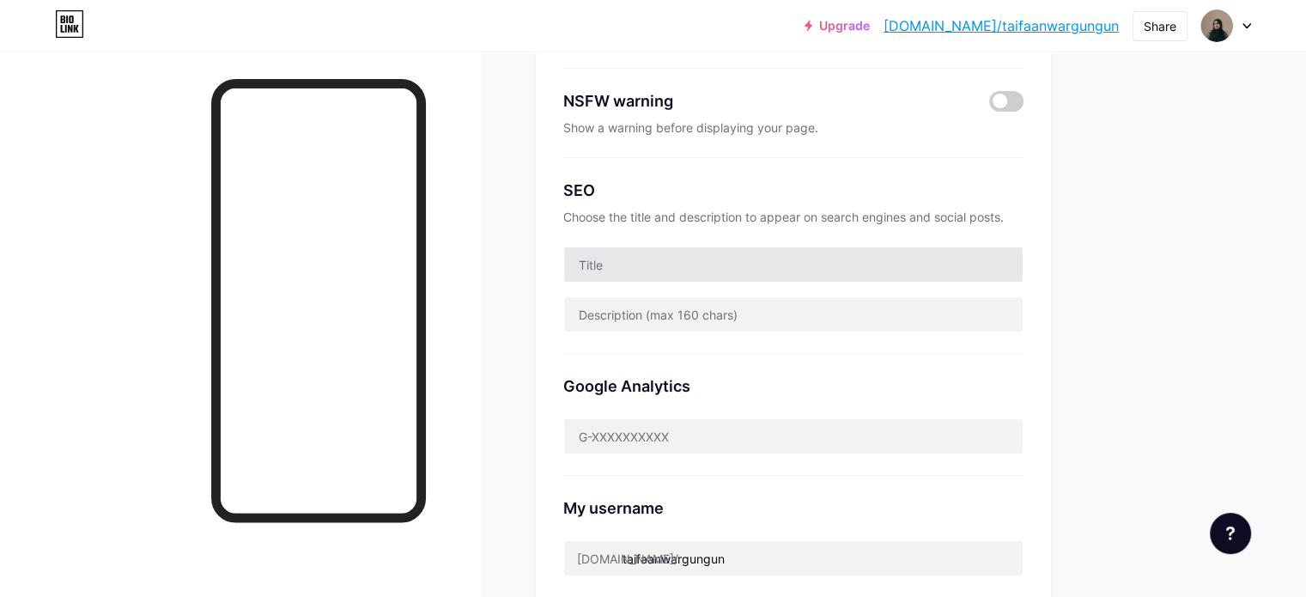
scroll to position [258, 0]
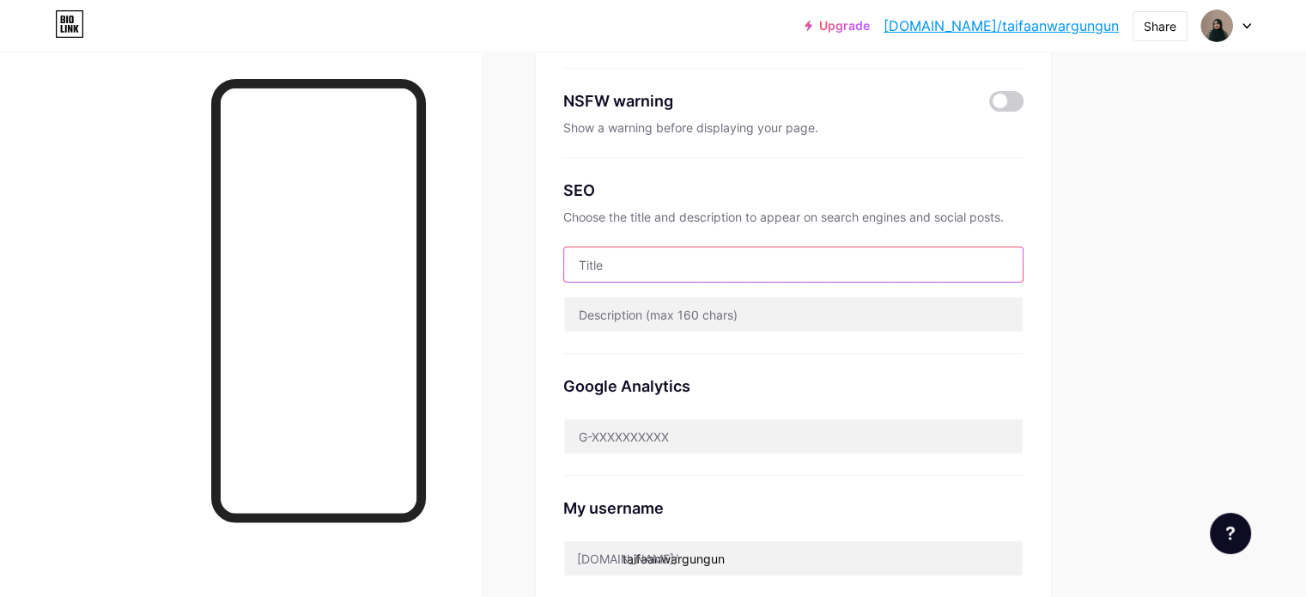
click at [698, 267] on input "text" at bounding box center [793, 264] width 459 height 34
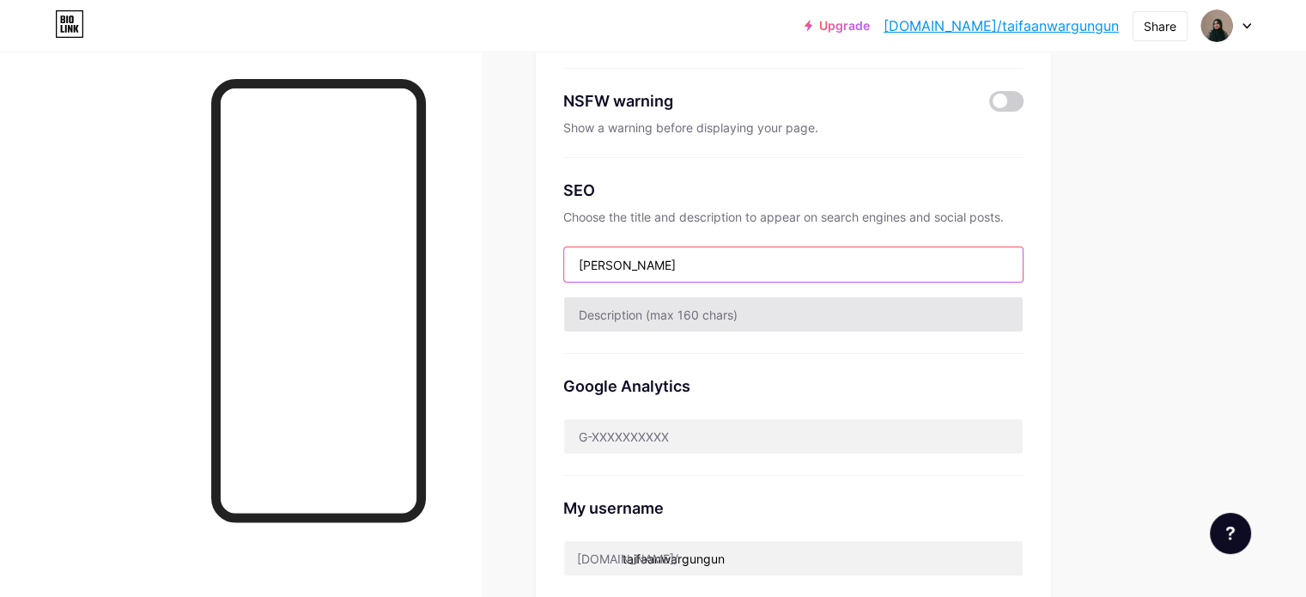
type input "[PERSON_NAME]"
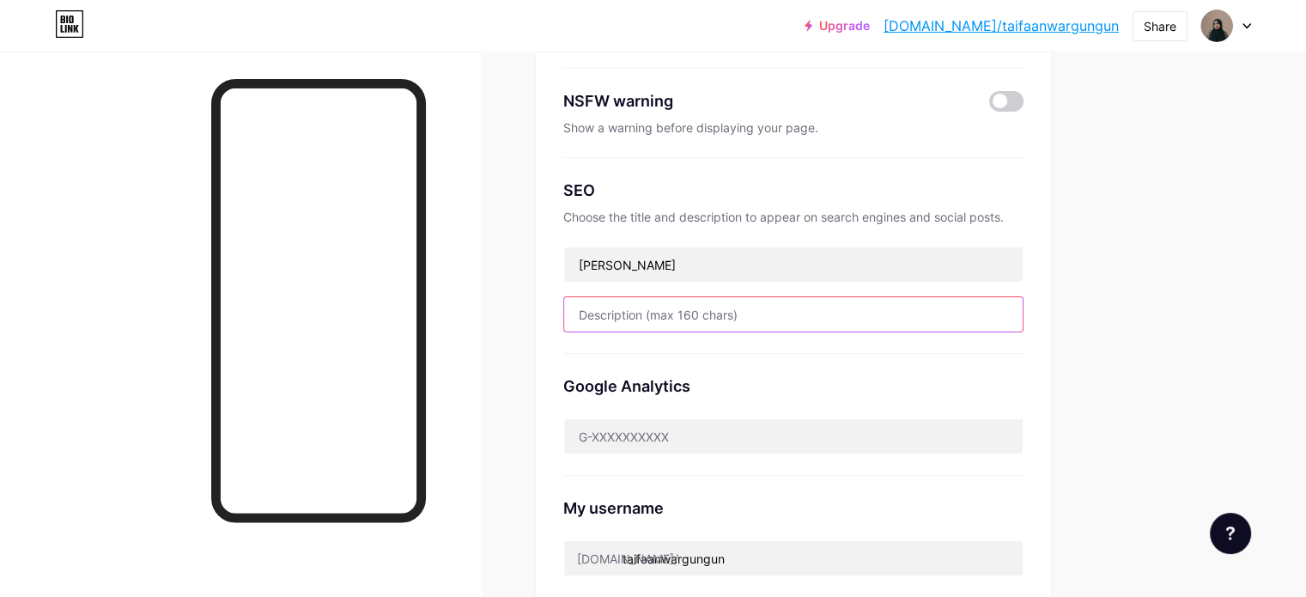
click at [689, 311] on input "text" at bounding box center [793, 314] width 459 height 34
type input "Digital Marketing Expert | Wordpress Web Designer | Assistant Social Media Mana…"
click at [759, 313] on input "Digital Marketing Expert | Wordpress Web Designer | Assistant Social Media Mana…" at bounding box center [793, 314] width 459 height 34
click at [824, 312] on input "Digital Marketing Expert | Wordpress Web Designer | Assistant Social Media Mana…" at bounding box center [793, 314] width 459 height 34
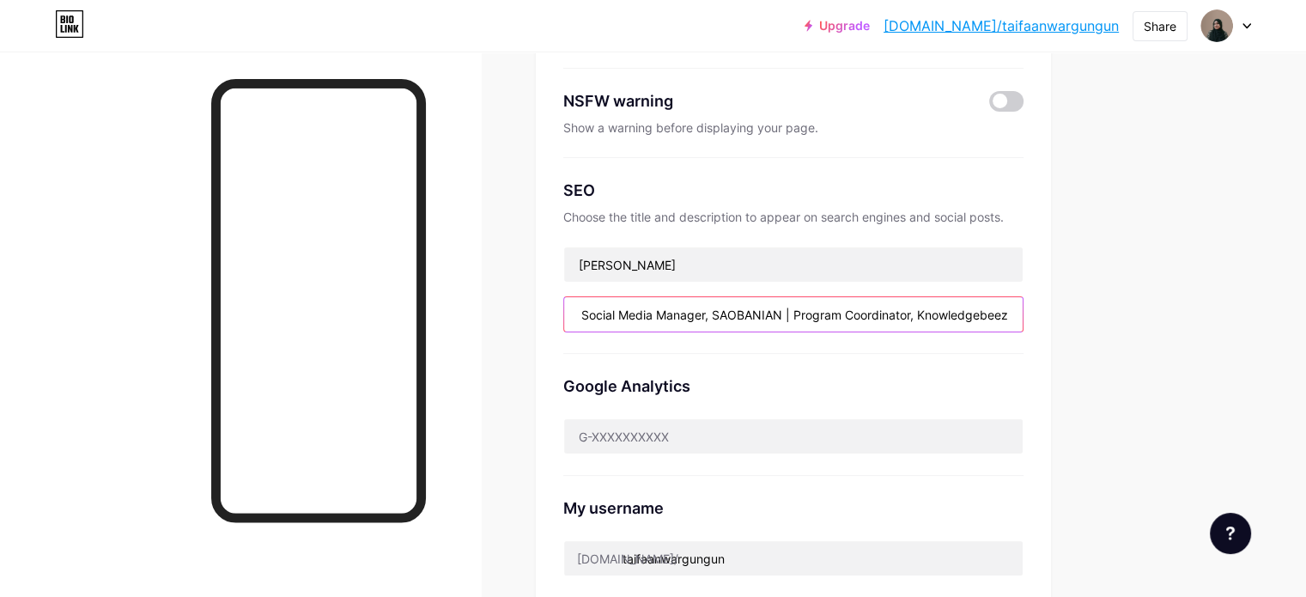
drag, startPoint x: 910, startPoint y: 306, endPoint x: 1084, endPoint y: 308, distance: 173.5
click at [1023, 308] on input "Digital Marketing Expert | Wordpress Web Designer | Assistant Social Media Mana…" at bounding box center [793, 314] width 459 height 34
click at [876, 307] on input "Digital Marketing Expert | Wordpress Web Designer | Assistant Social Media Mana…" at bounding box center [793, 314] width 459 height 34
drag, startPoint x: 793, startPoint y: 305, endPoint x: 616, endPoint y: 317, distance: 177.3
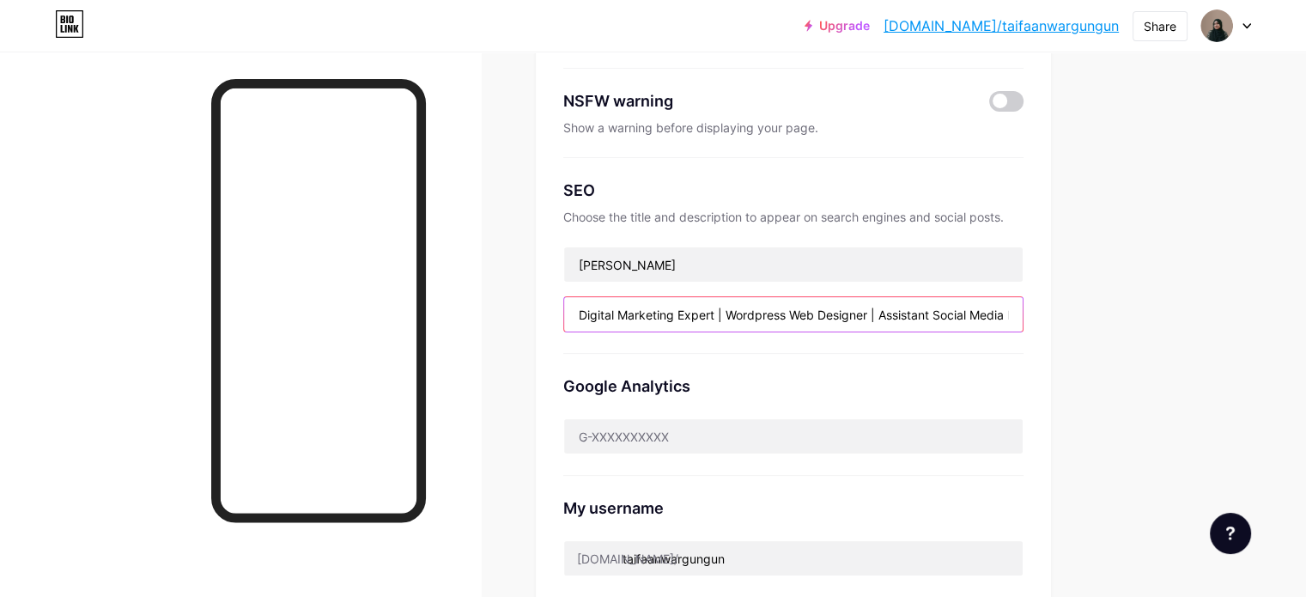
click at [616, 317] on div "Preferred link This is an aesthetic choice. Both links are usable. bio.link/ ta…" at bounding box center [793, 283] width 515 height 763
click at [791, 319] on input "Digital Marketing Expert | Wordpress Web Designer | Assistant Social Media Mana…" at bounding box center [793, 314] width 459 height 34
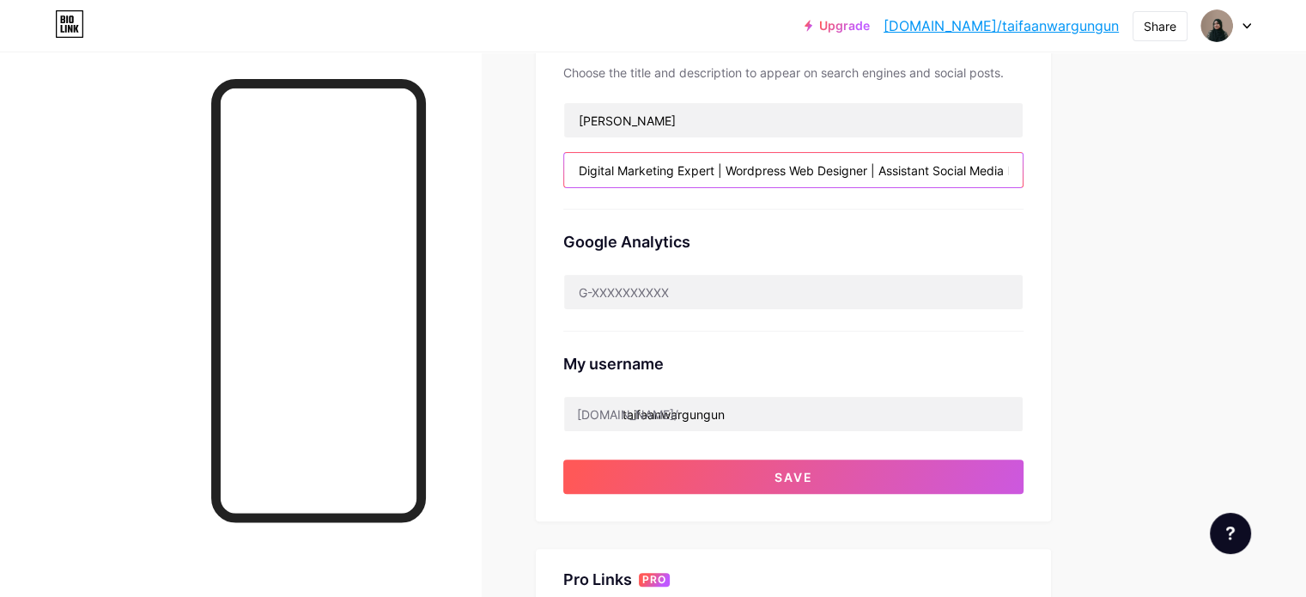
scroll to position [515, 0]
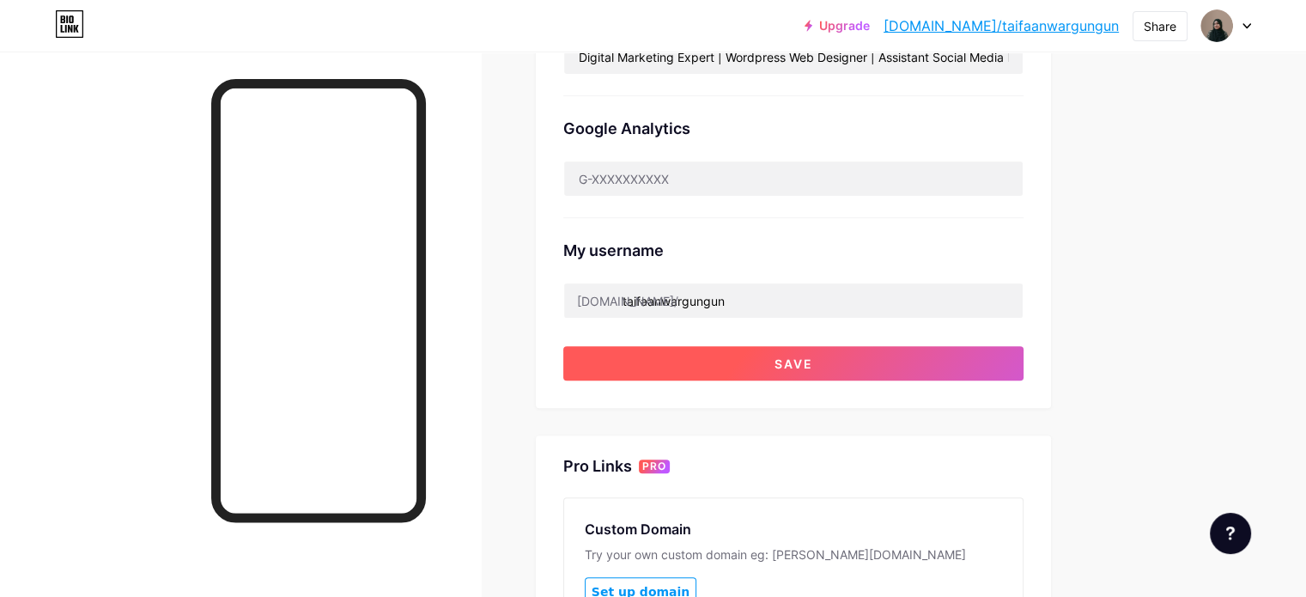
click at [790, 355] on button "Save" at bounding box center [793, 363] width 460 height 34
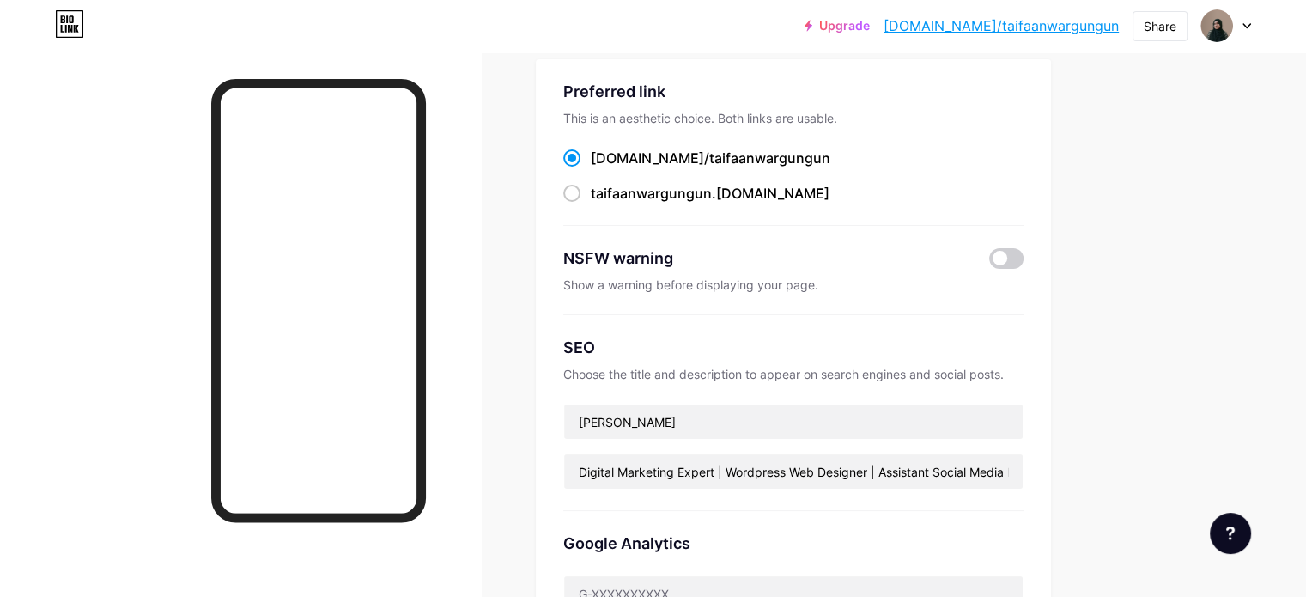
scroll to position [0, 0]
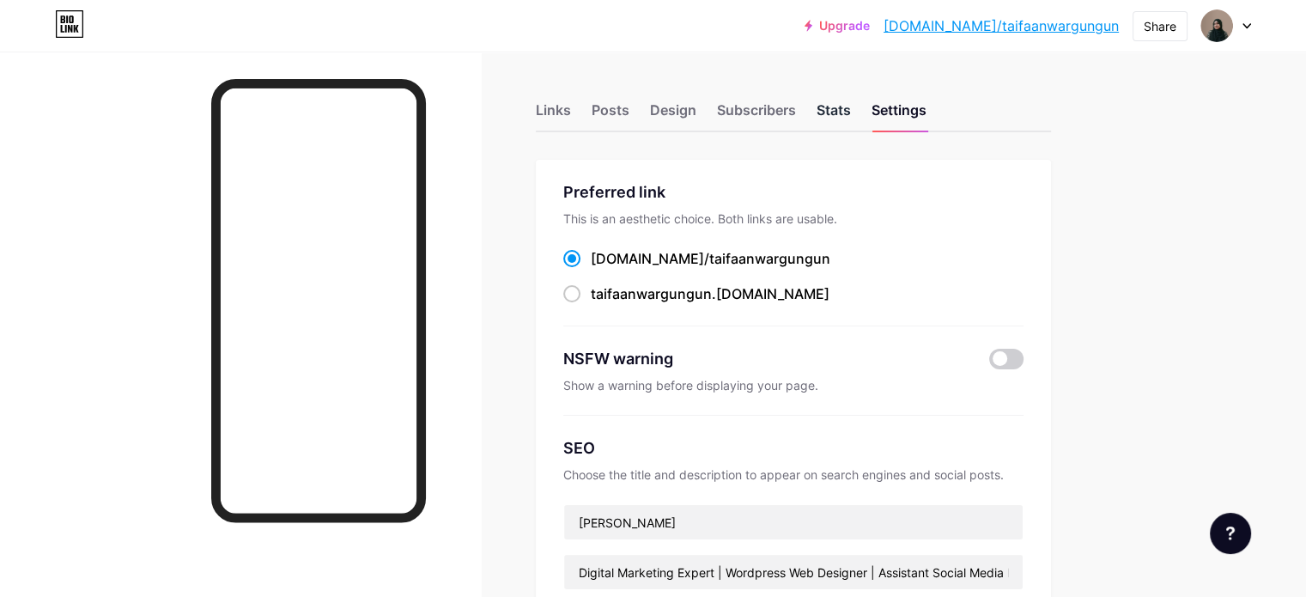
click at [851, 114] on div "Stats" at bounding box center [834, 115] width 34 height 31
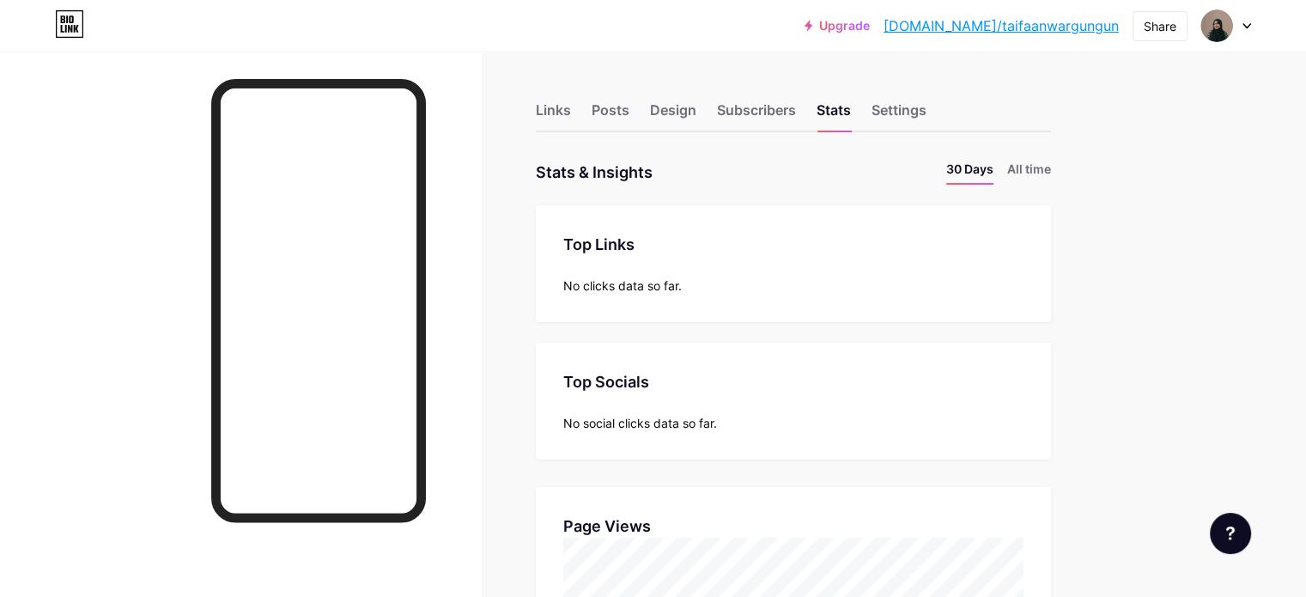
scroll to position [597, 1305]
click at [796, 110] on div "Subscribers" at bounding box center [756, 115] width 79 height 31
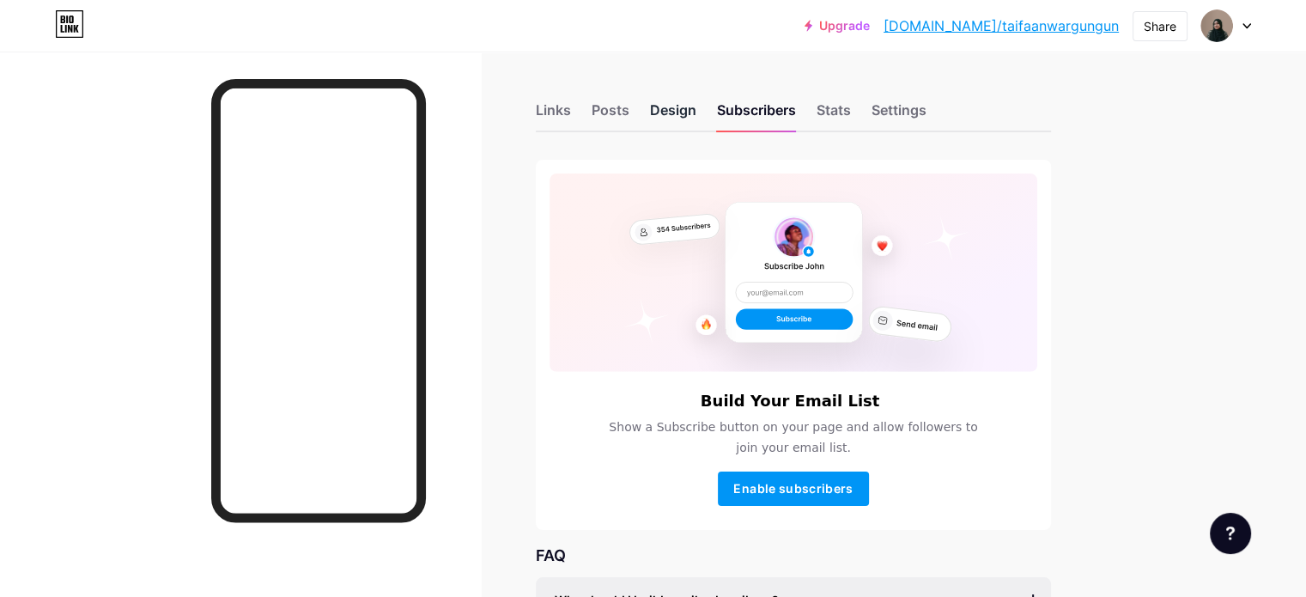
click at [696, 113] on div "Design" at bounding box center [673, 115] width 46 height 31
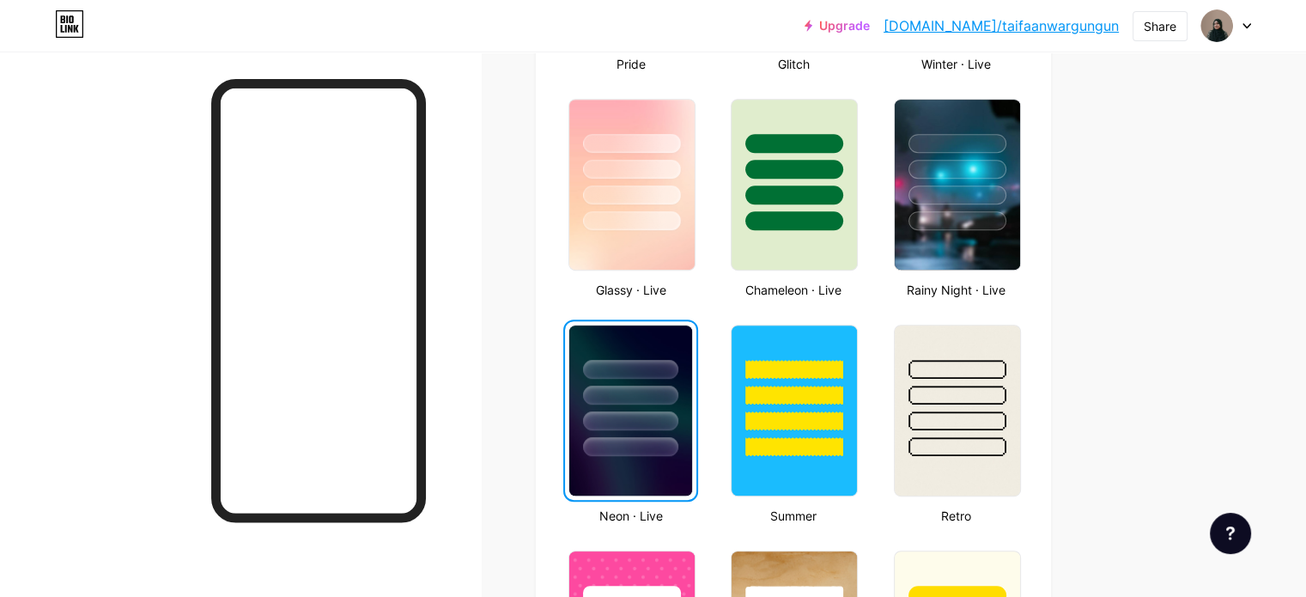
scroll to position [859, 0]
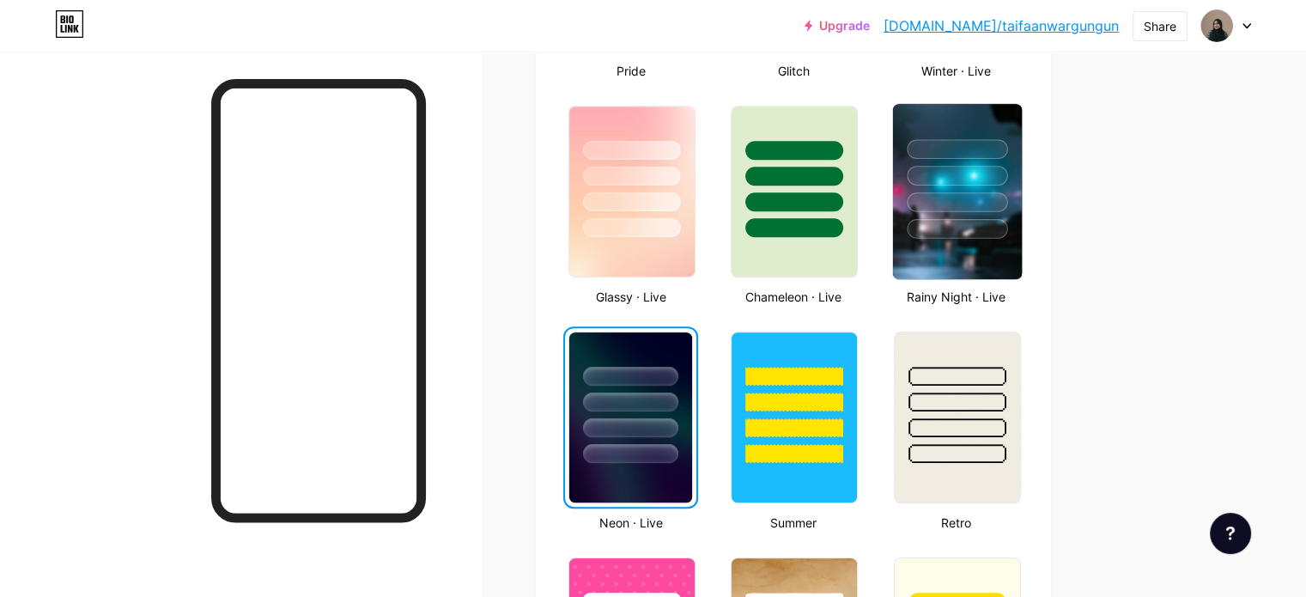
click at [1007, 225] on div at bounding box center [957, 229] width 100 height 20
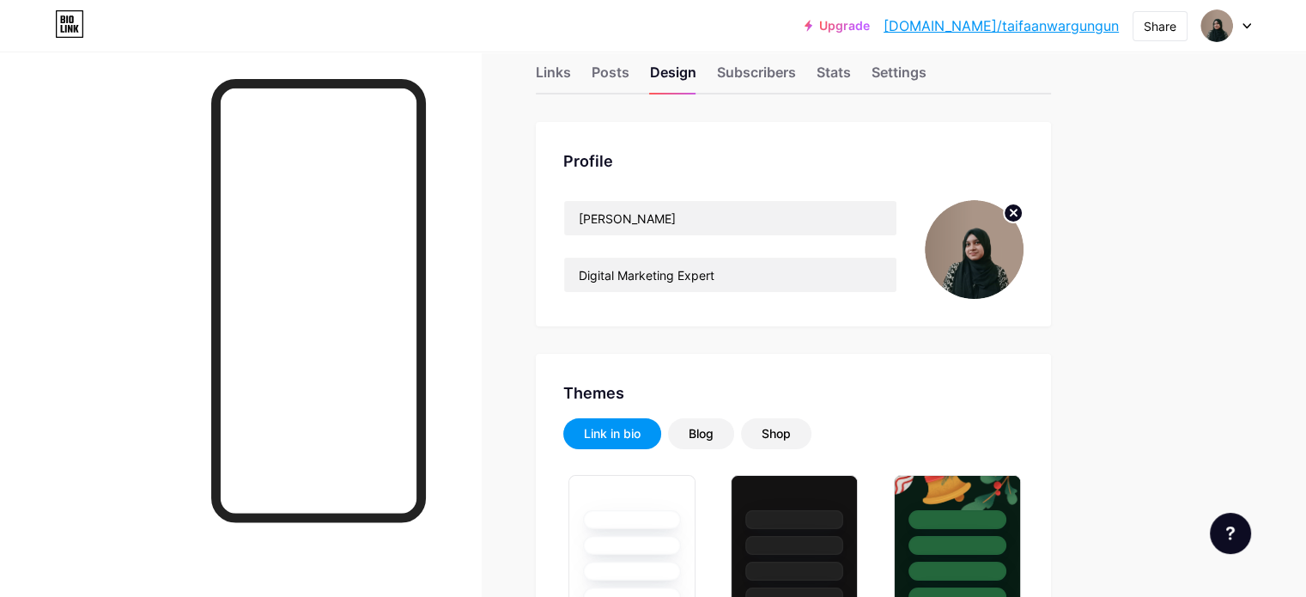
scroll to position [0, 0]
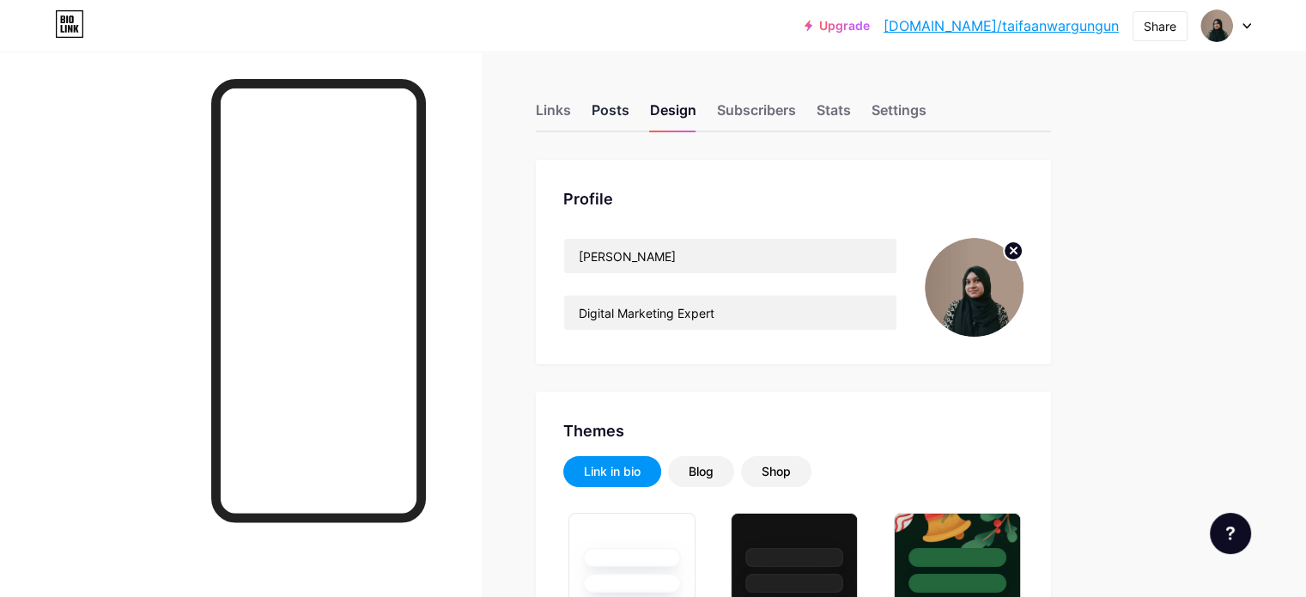
click at [629, 106] on div "Posts" at bounding box center [611, 115] width 38 height 31
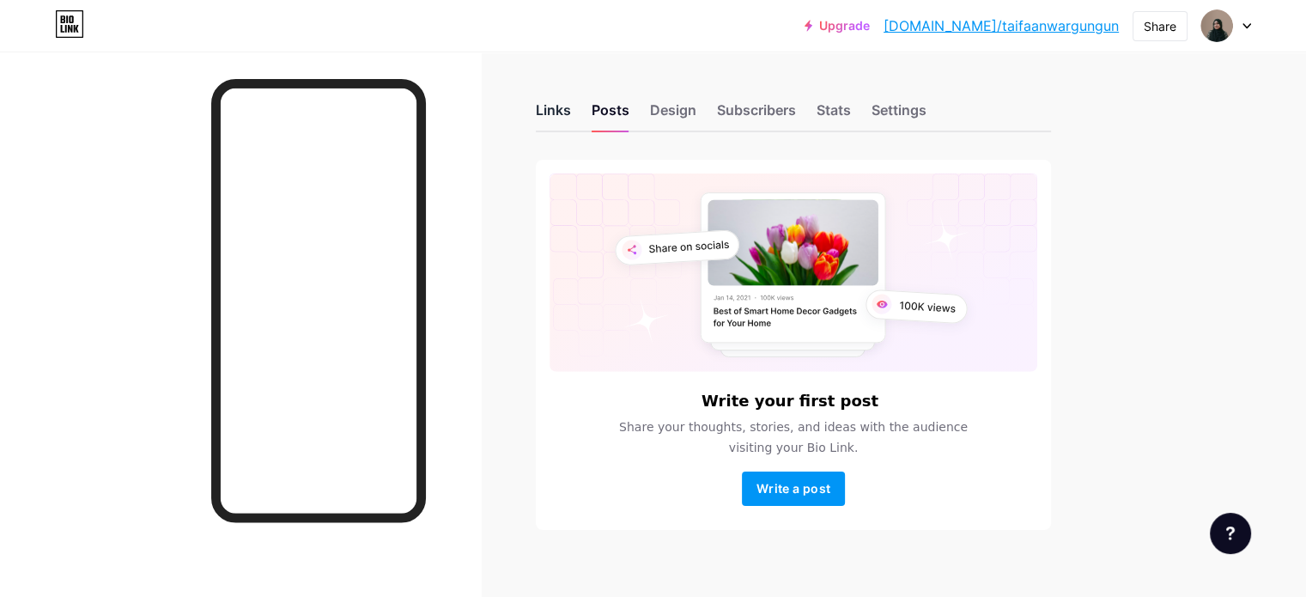
click at [571, 115] on div "Links" at bounding box center [553, 115] width 35 height 31
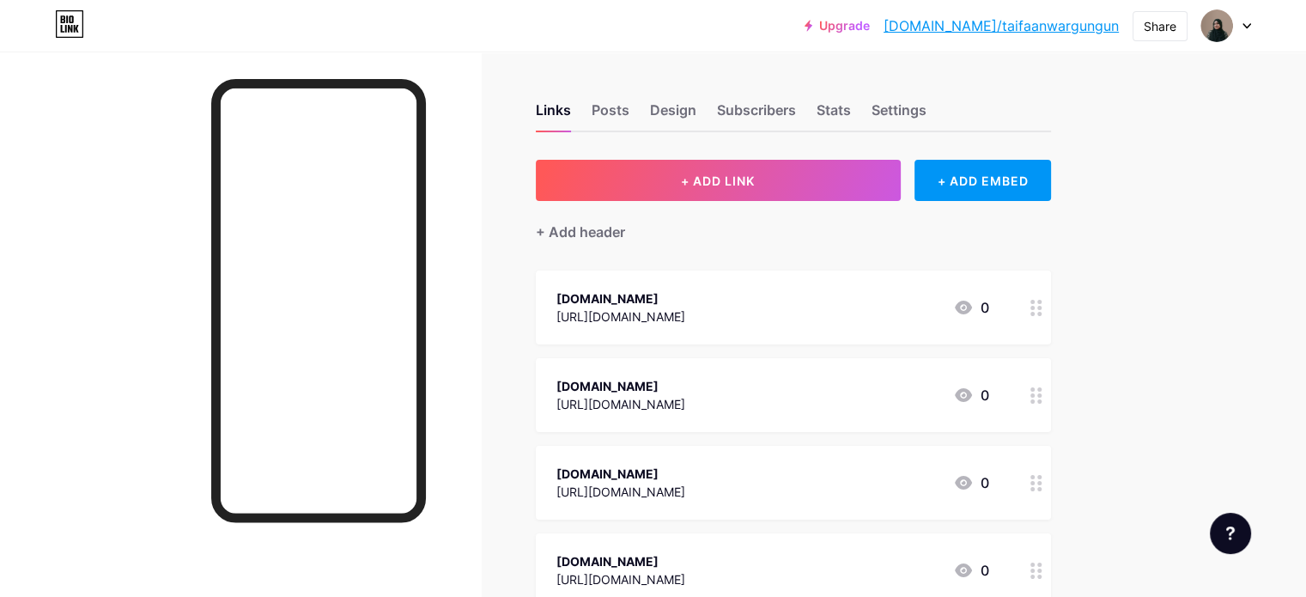
click at [685, 308] on div "[URL][DOMAIN_NAME]" at bounding box center [620, 316] width 129 height 18
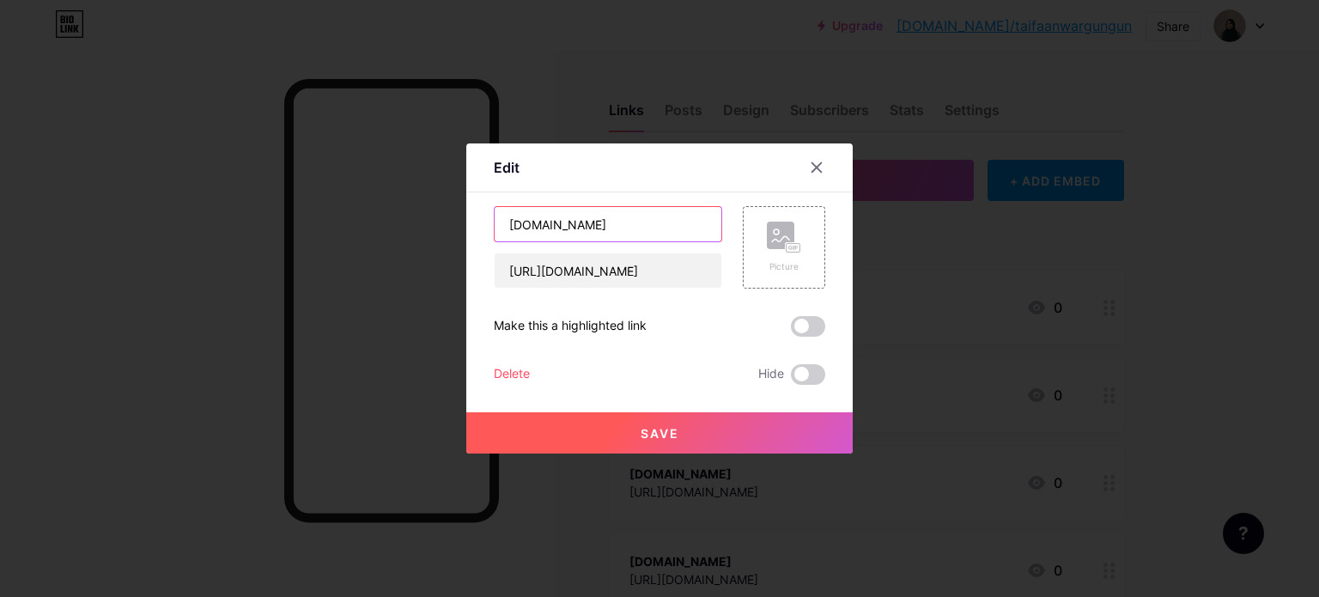
click at [621, 221] on input "[DOMAIN_NAME]" at bounding box center [608, 224] width 227 height 34
